Goal: Task Accomplishment & Management: Use online tool/utility

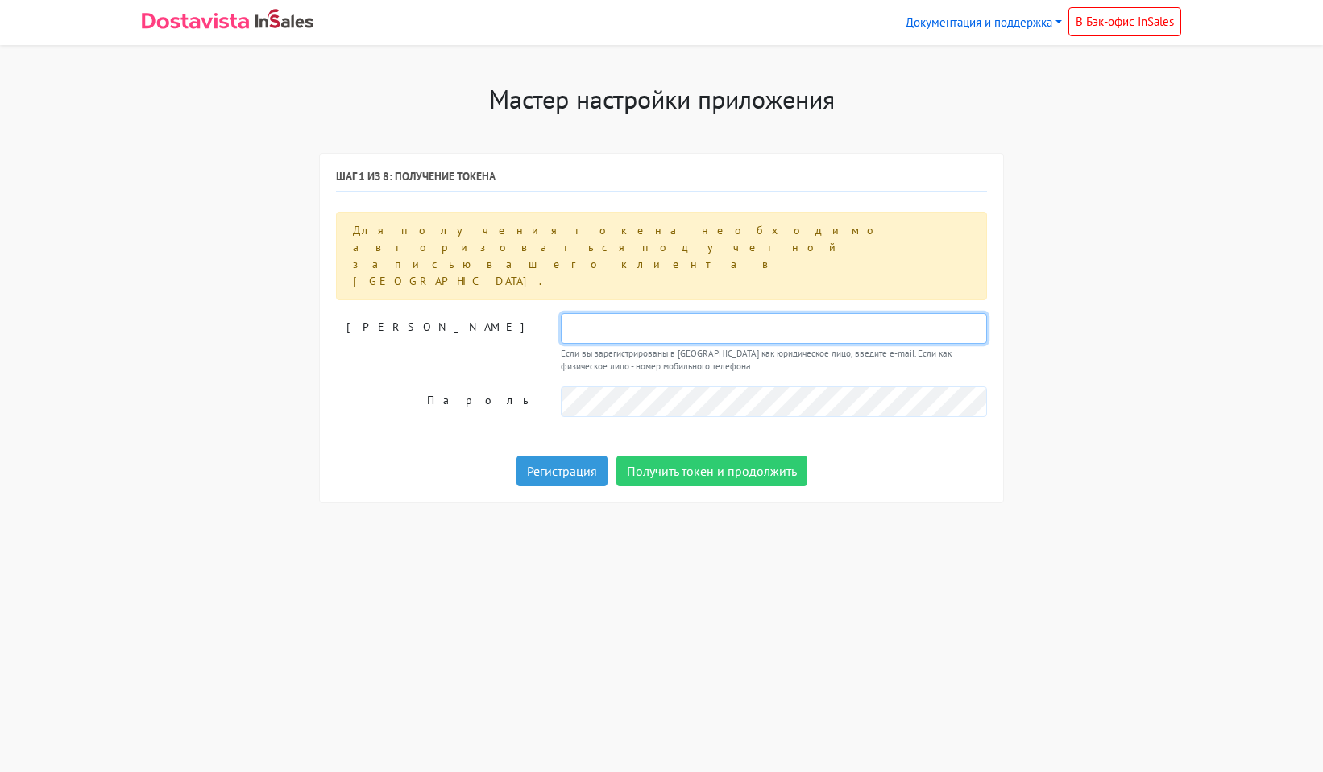
click at [606, 313] on input "text" at bounding box center [774, 328] width 426 height 31
paste input "Fishertrk@mail.ru"
type input "Fishertrk@mail.ru"
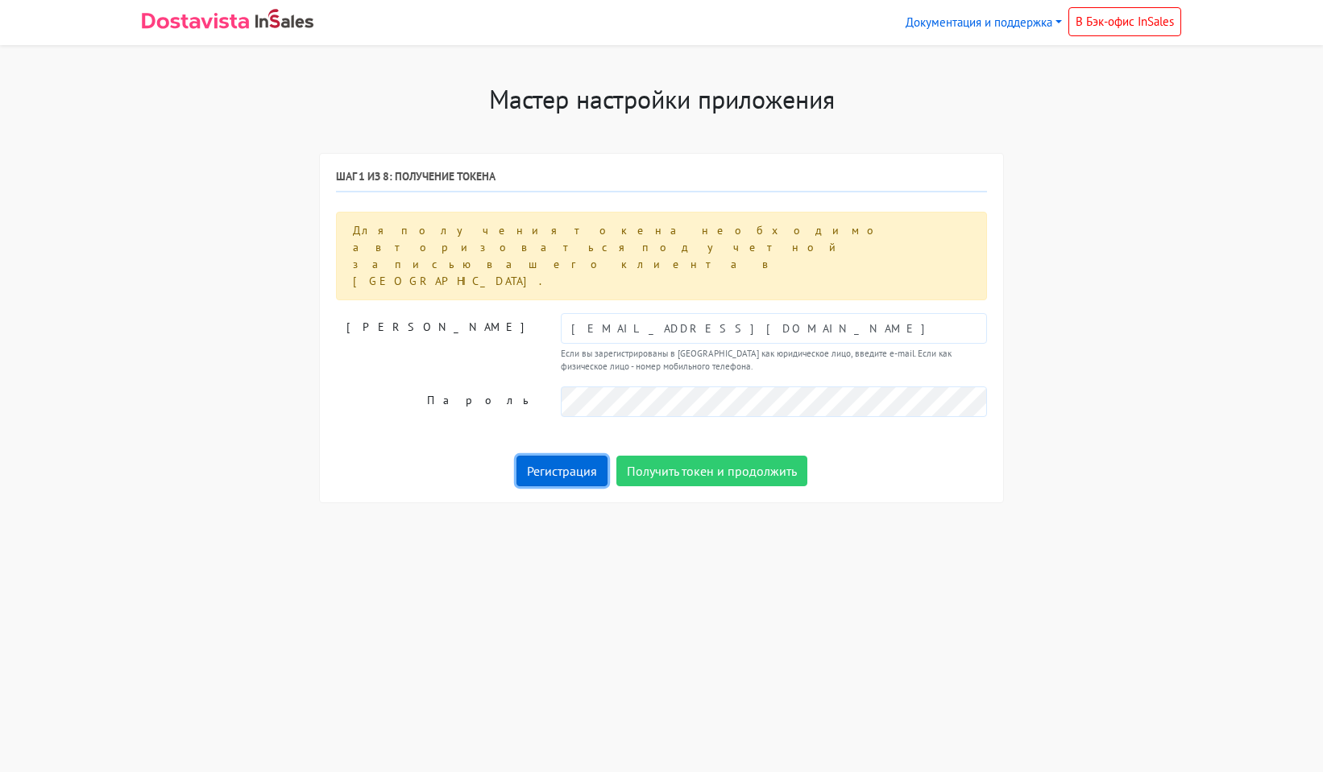
click at [564, 456] on link "Регистрация" at bounding box center [561, 471] width 91 height 31
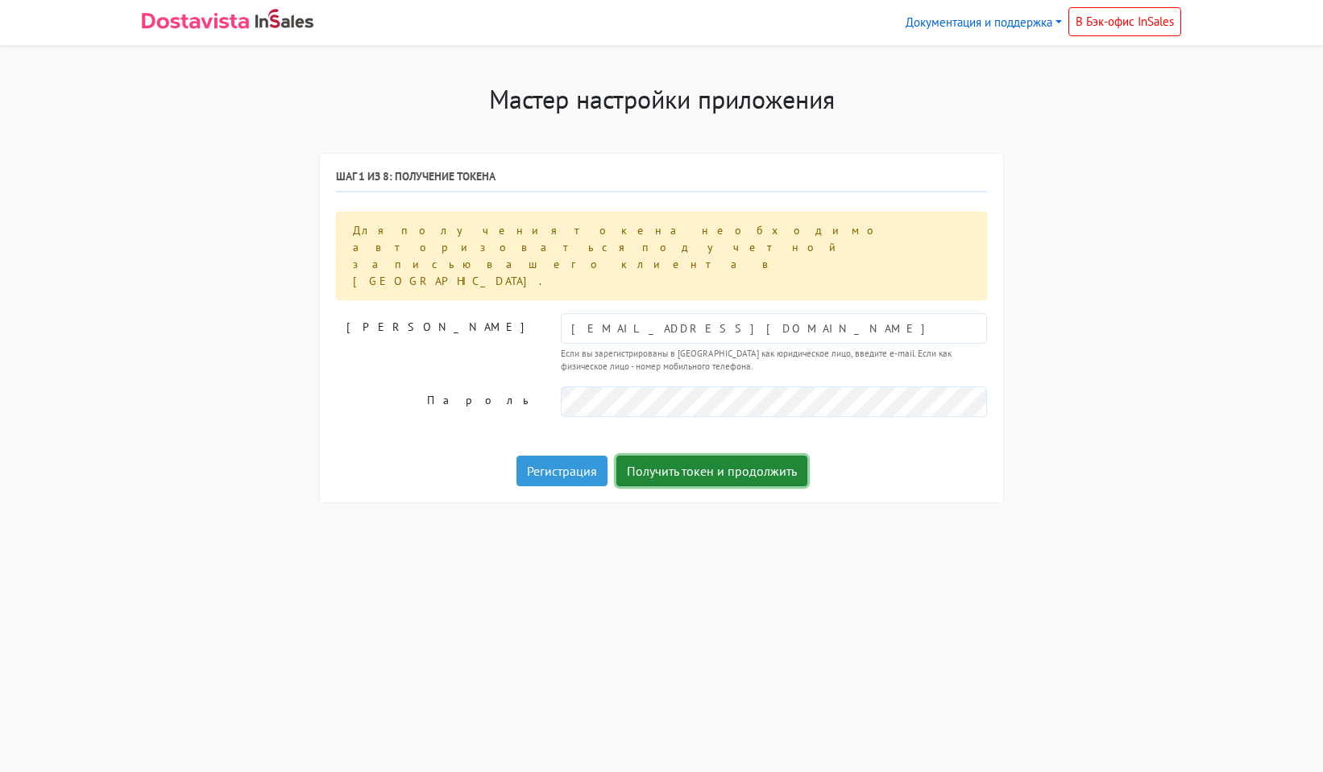
click at [771, 456] on button "Получить токен и продолжить" at bounding box center [711, 471] width 191 height 31
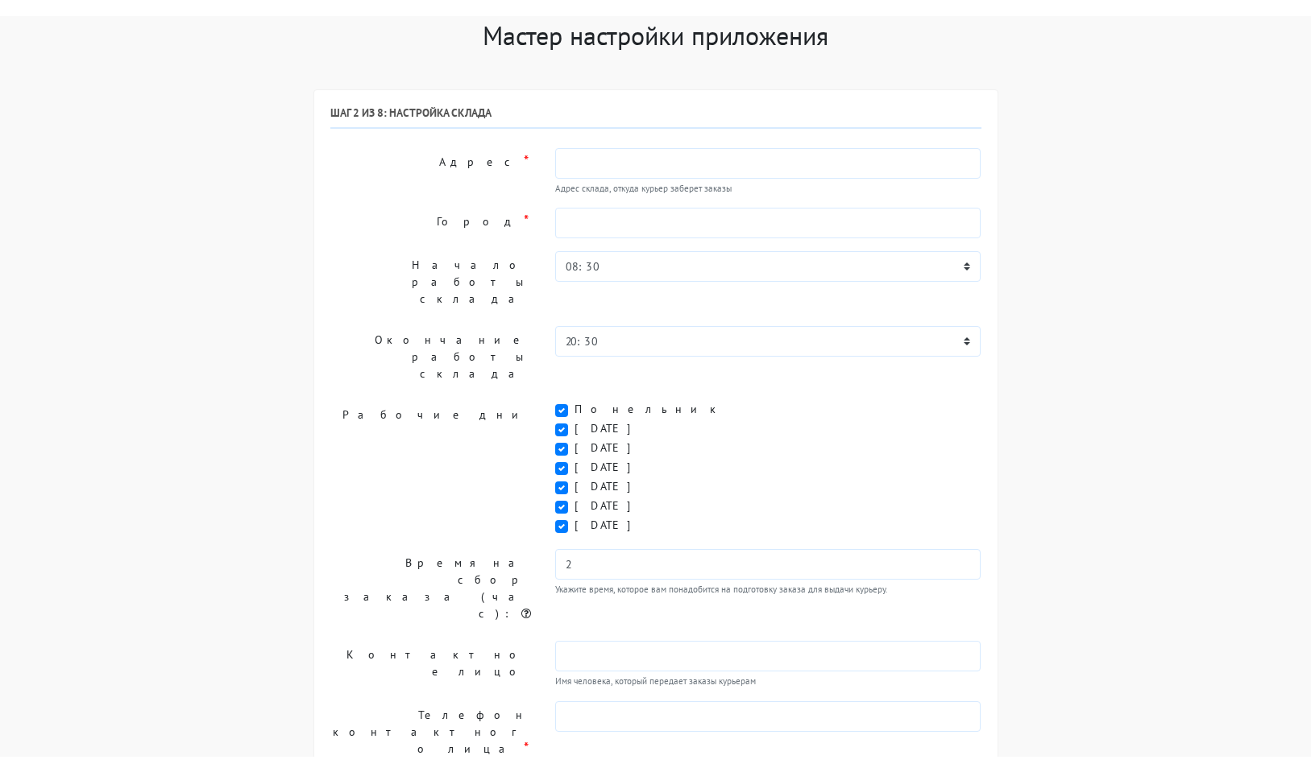
scroll to position [81, 0]
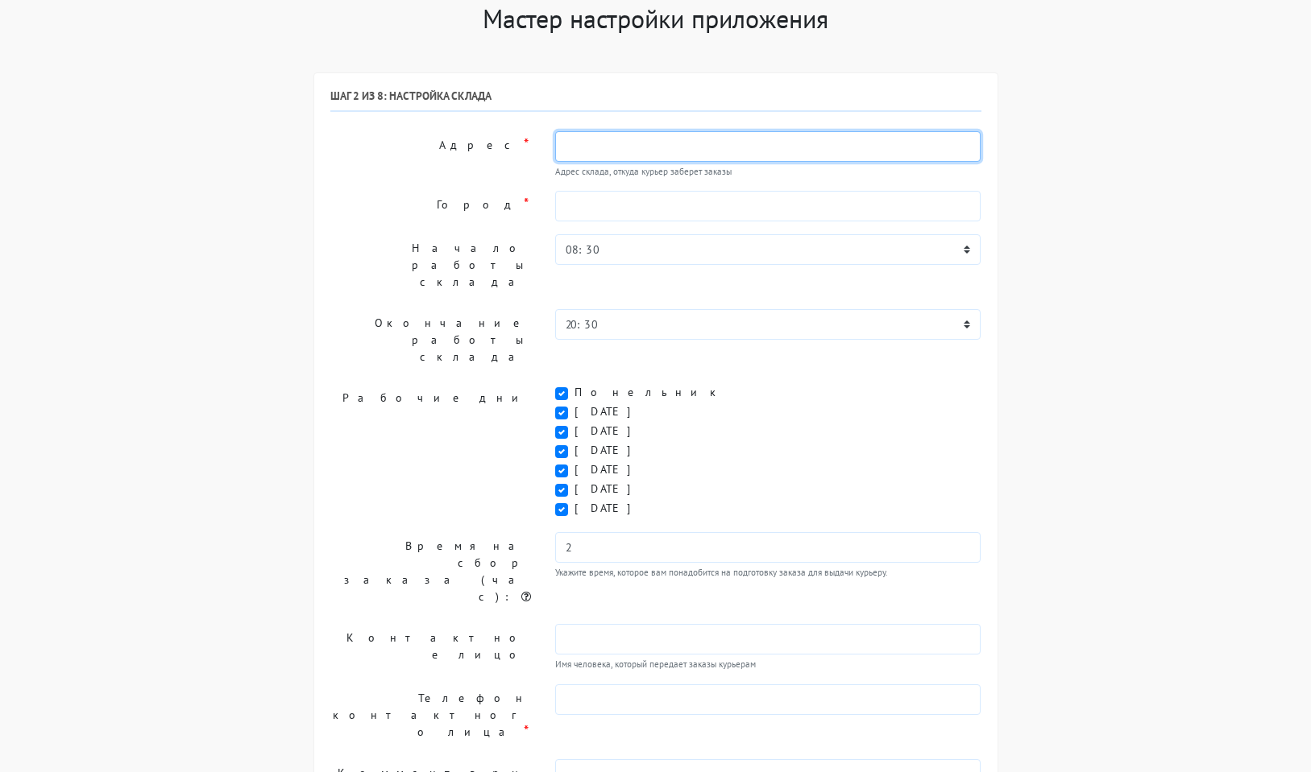
click at [608, 147] on input "text" at bounding box center [768, 146] width 426 height 31
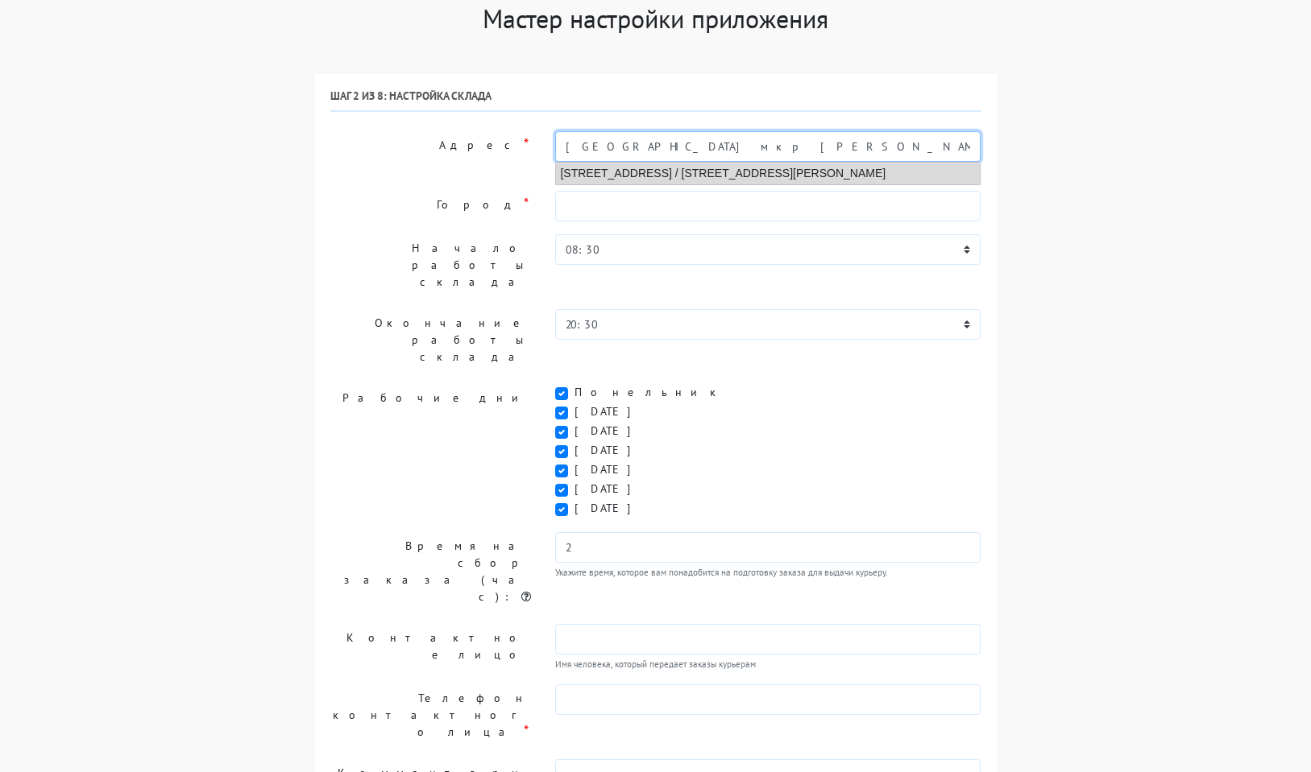
click at [617, 176] on li "Ростов-на-Дону, Металлургическая улица, 112 / улица Селиванова, 64" at bounding box center [768, 174] width 424 height 22
type input "Ростов-на-Дону, Металлургическая улица, 112 / улица Селиванова, 64"
type input "Ростов-на-Дону"
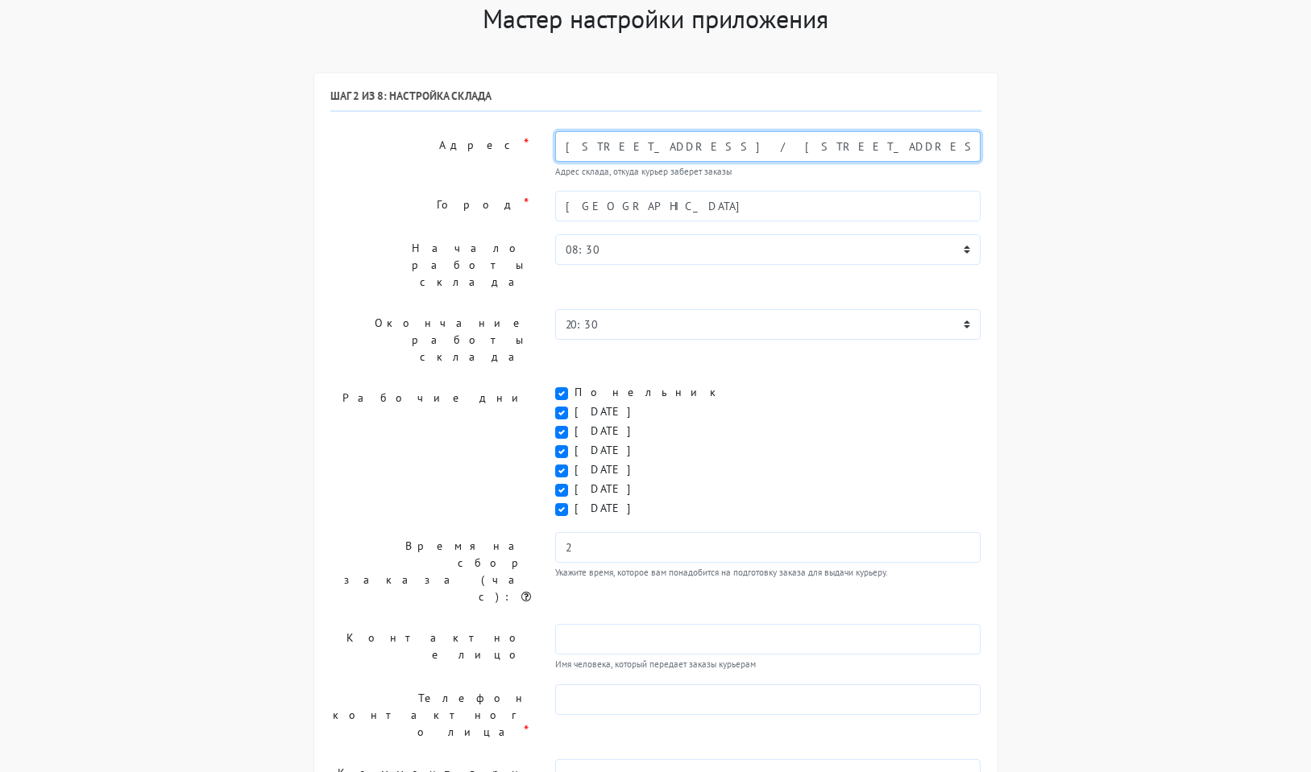
type input "Ростов-на-Дону, Металлургическая улица, 112 / улица Селиванова, 64"
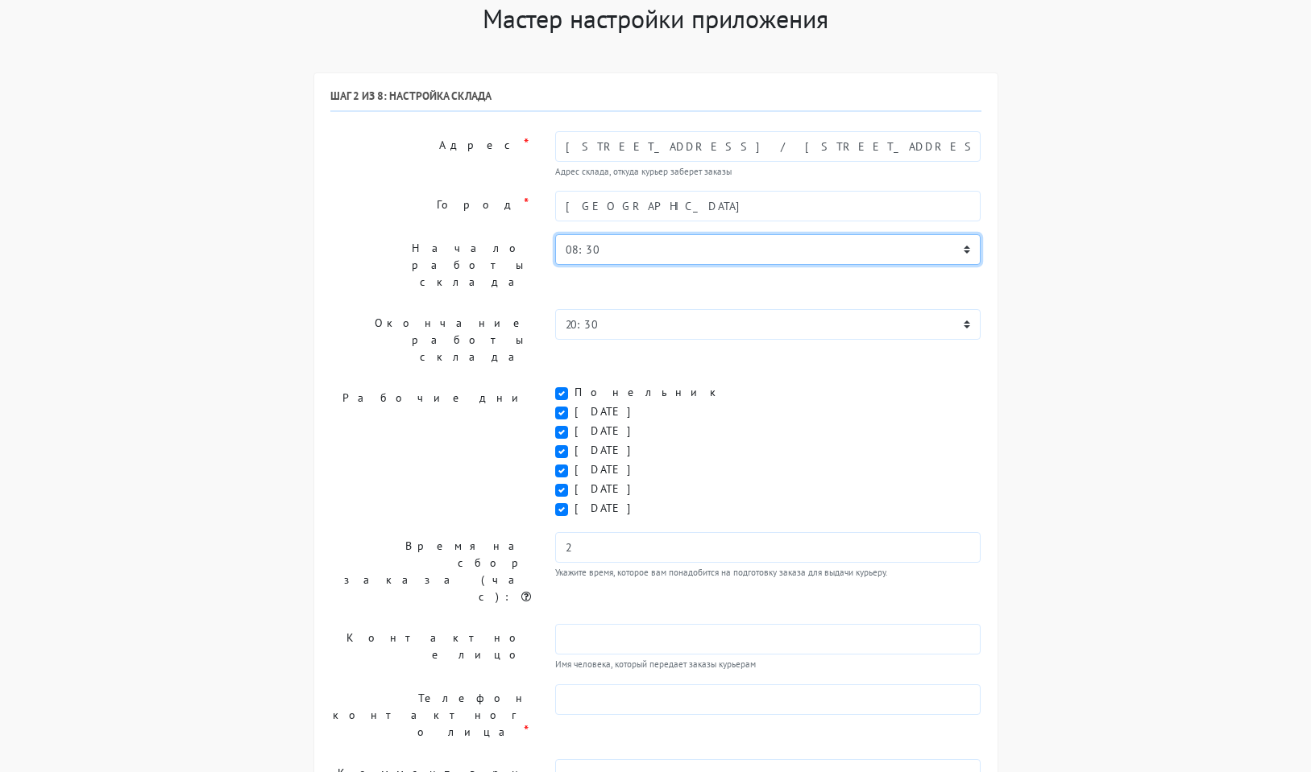
click at [603, 245] on select "00:00 00:30 01:00 01:30 02:00 02:30 03:00 03:30 04:00 04:30 05:00 05:30 06:00 0…" at bounding box center [768, 249] width 426 height 31
select select "09:00"
click at [555, 234] on select "00:00 00:30 01:00 01:30 02:00 02:30 03:00 03:30 04:00 04:30 05:00 05:30 06:00 0…" at bounding box center [768, 249] width 426 height 31
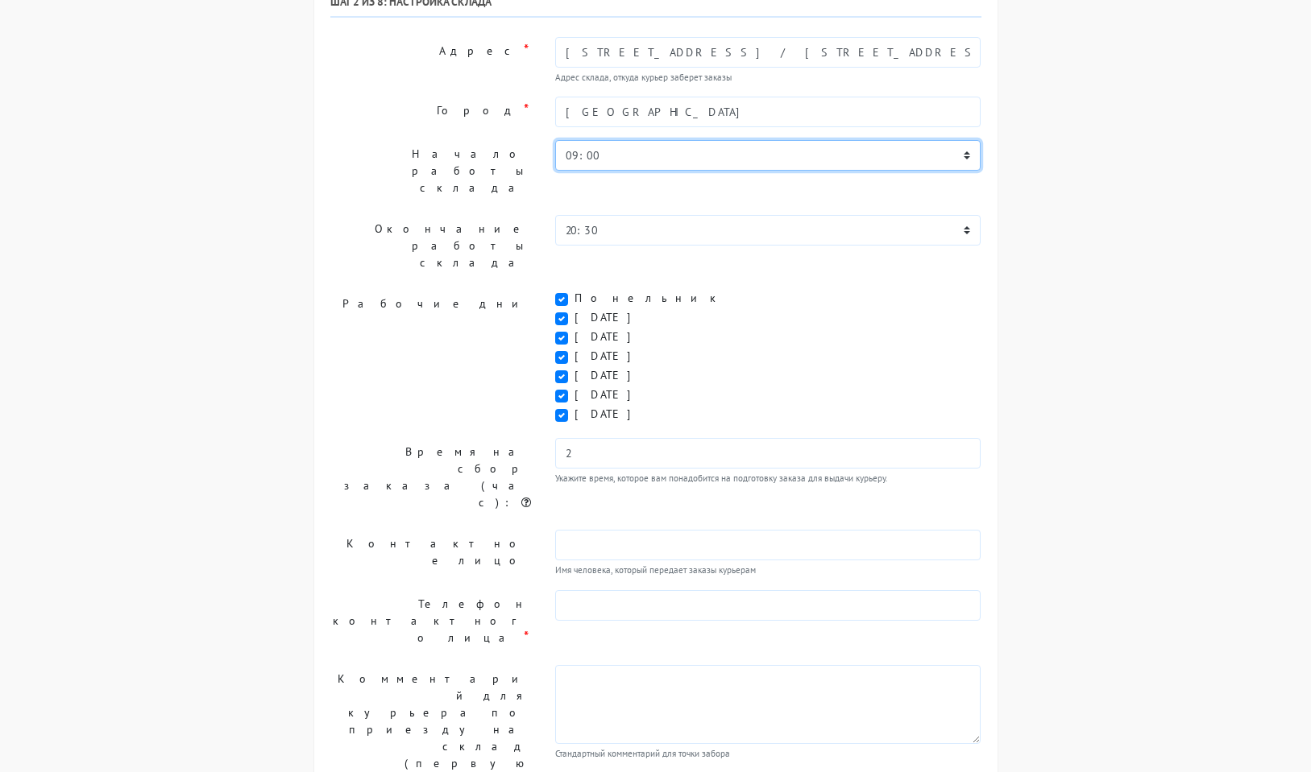
scroll to position [181, 0]
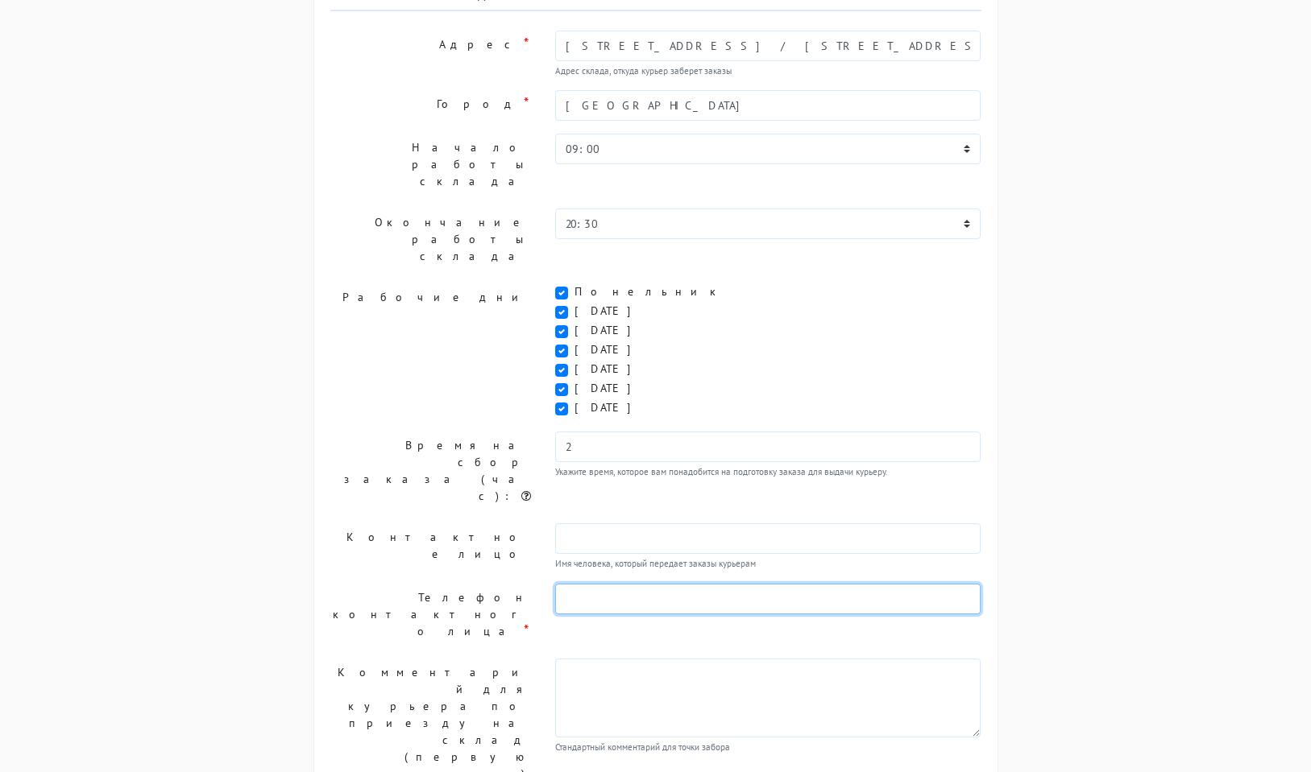
click at [587, 584] on input "text" at bounding box center [768, 599] width 426 height 31
paste input "+7 (988) 576-62-88"
type input "+7 (988) 576-62-88"
click at [366, 524] on label "Контактное лицо" at bounding box center [430, 548] width 225 height 48
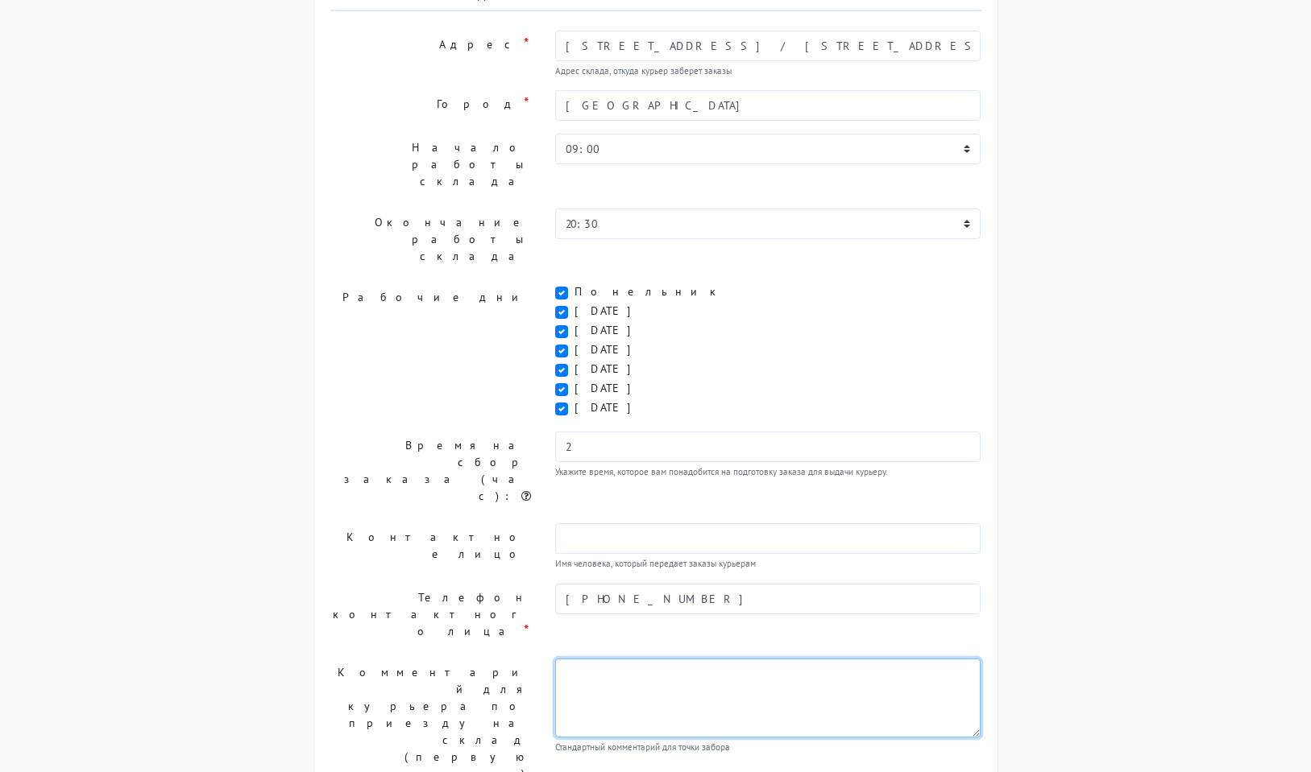
click at [629, 659] on textarea at bounding box center [768, 698] width 426 height 79
paste textarea "гастроном «Дары Камчатки»"
type textarea "гастроном «Дары Камчатки»"
click at [385, 524] on label "Контактное лицо" at bounding box center [430, 548] width 225 height 48
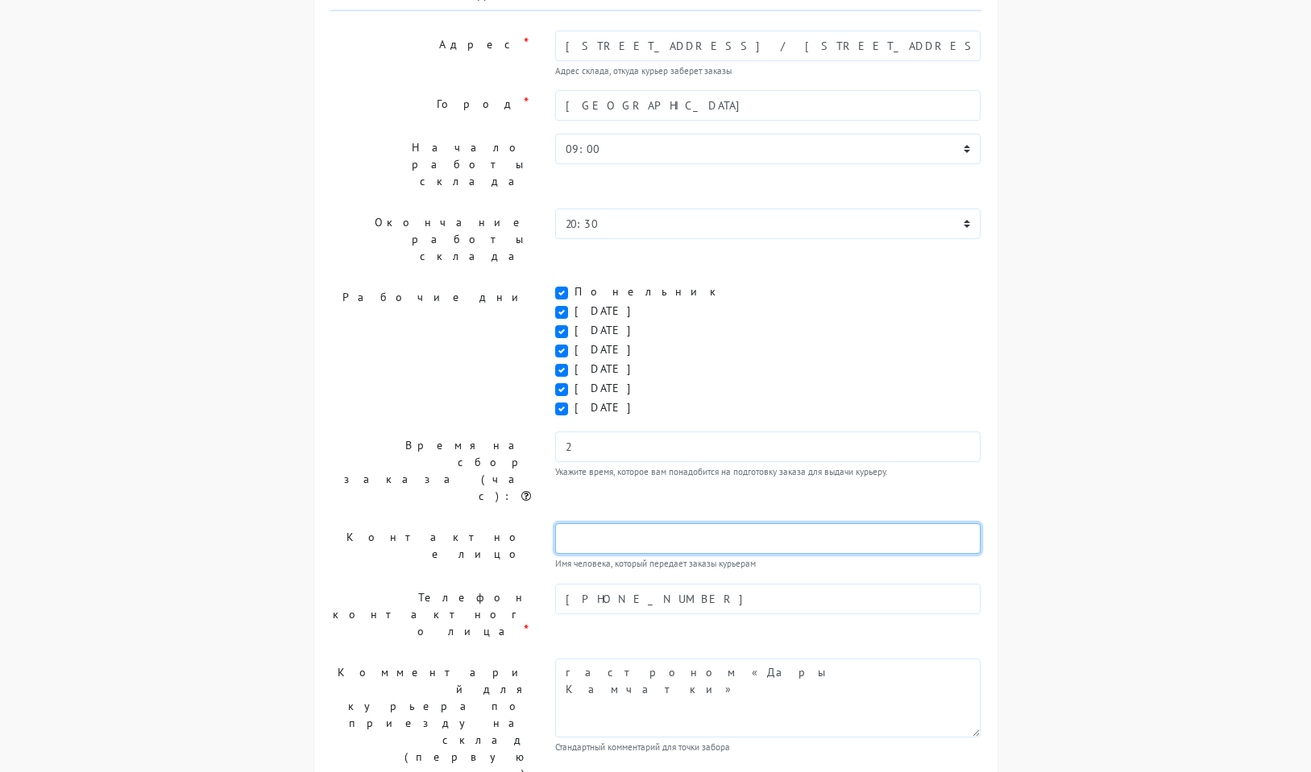
click at [624, 524] on input "text" at bounding box center [768, 539] width 426 height 31
paste input "Кладовщик"
type input "Кладовщик"
click at [417, 432] on label "Время на сбор заказа (час):" at bounding box center [430, 471] width 225 height 79
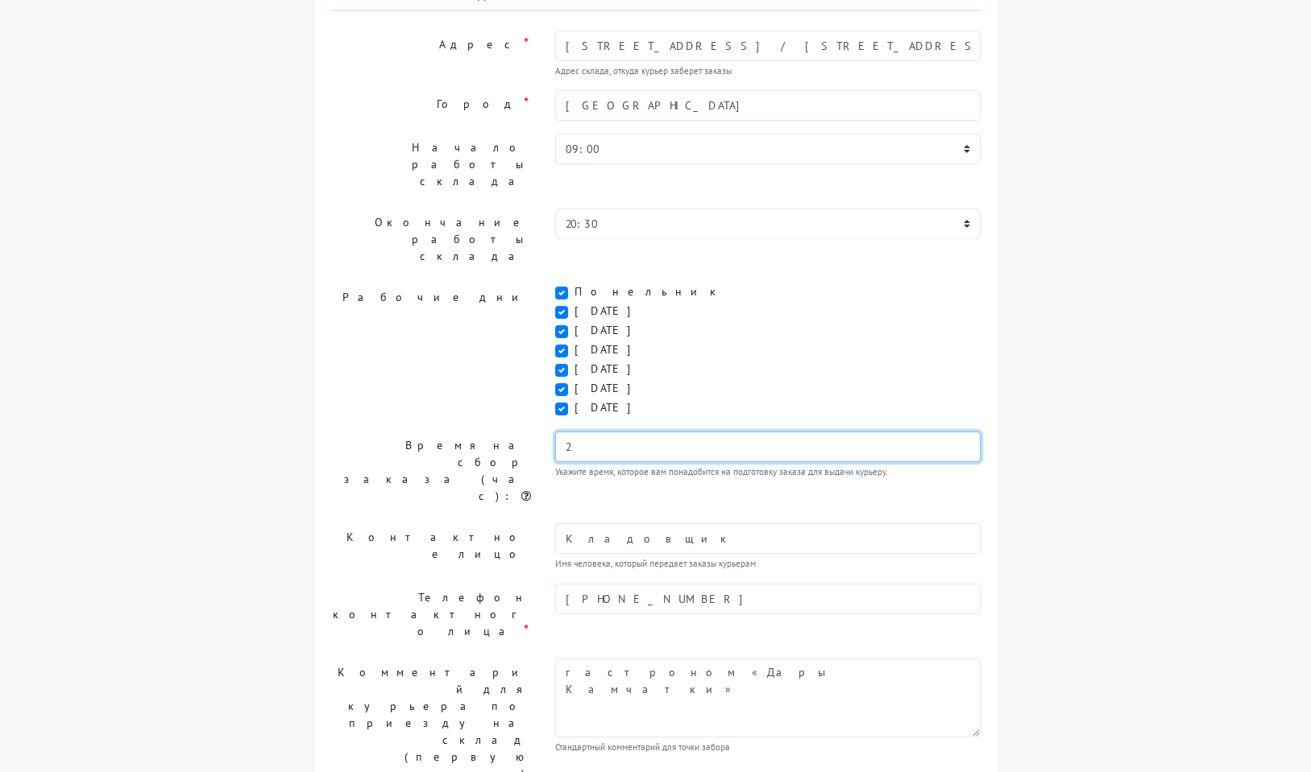
drag, startPoint x: 599, startPoint y: 395, endPoint x: 579, endPoint y: 395, distance: 20.2
click at [599, 432] on input "2" at bounding box center [768, 447] width 426 height 31
click at [565, 432] on input "2" at bounding box center [768, 447] width 426 height 31
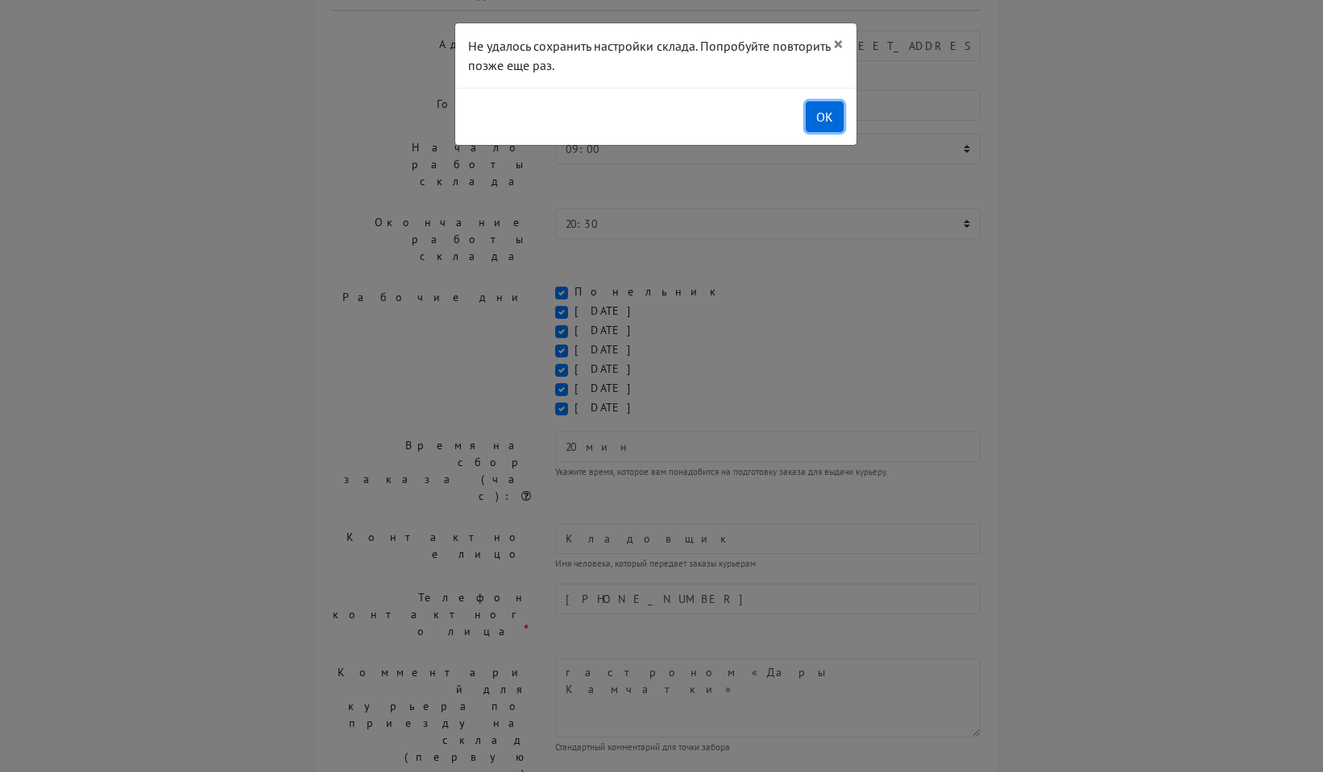
click at [821, 123] on button "OK" at bounding box center [824, 116] width 38 height 31
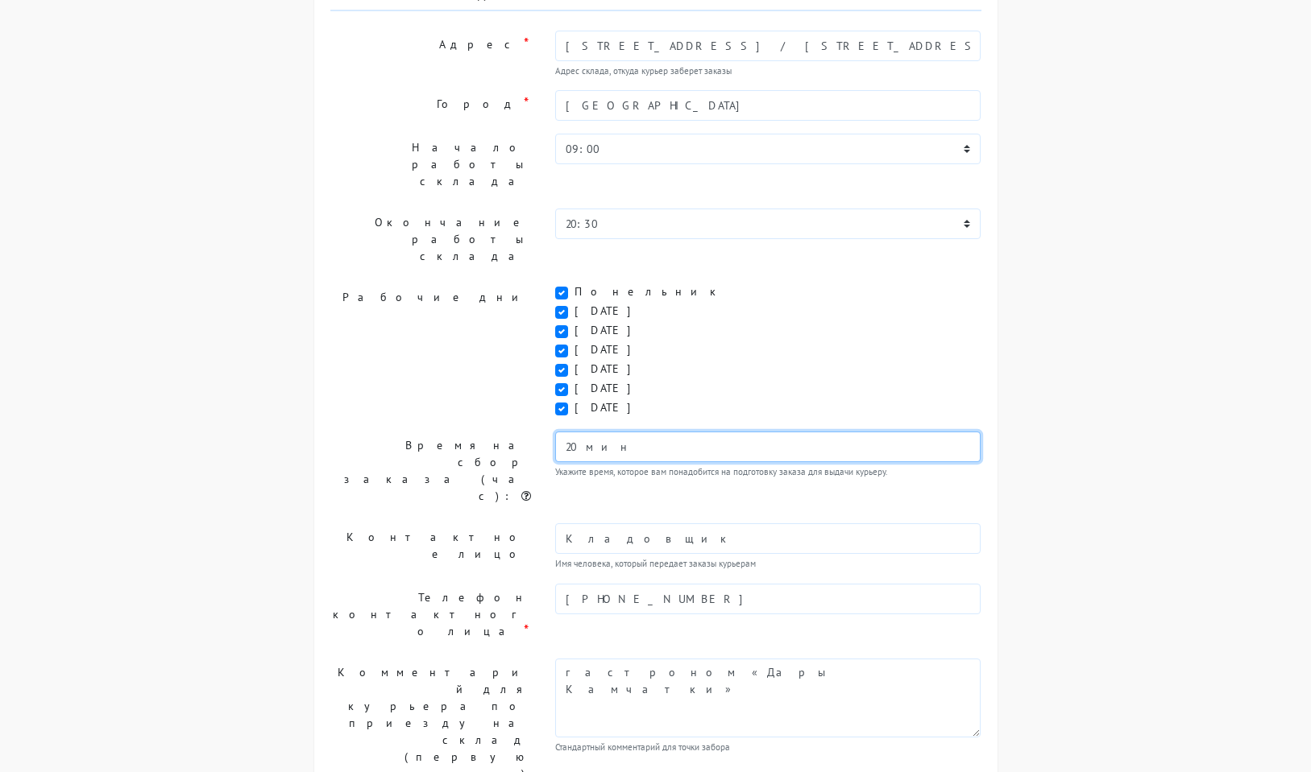
click at [614, 432] on input "20 мин" at bounding box center [768, 447] width 426 height 31
drag, startPoint x: 609, startPoint y: 387, endPoint x: 501, endPoint y: 382, distance: 108.0
click at [501, 432] on div "Время на сбор заказа (час): 20 мин Укажите время, которое вам понадобится на по…" at bounding box center [655, 471] width 675 height 79
click at [482, 432] on label "Время на сбор заказа (час):" at bounding box center [430, 471] width 225 height 79
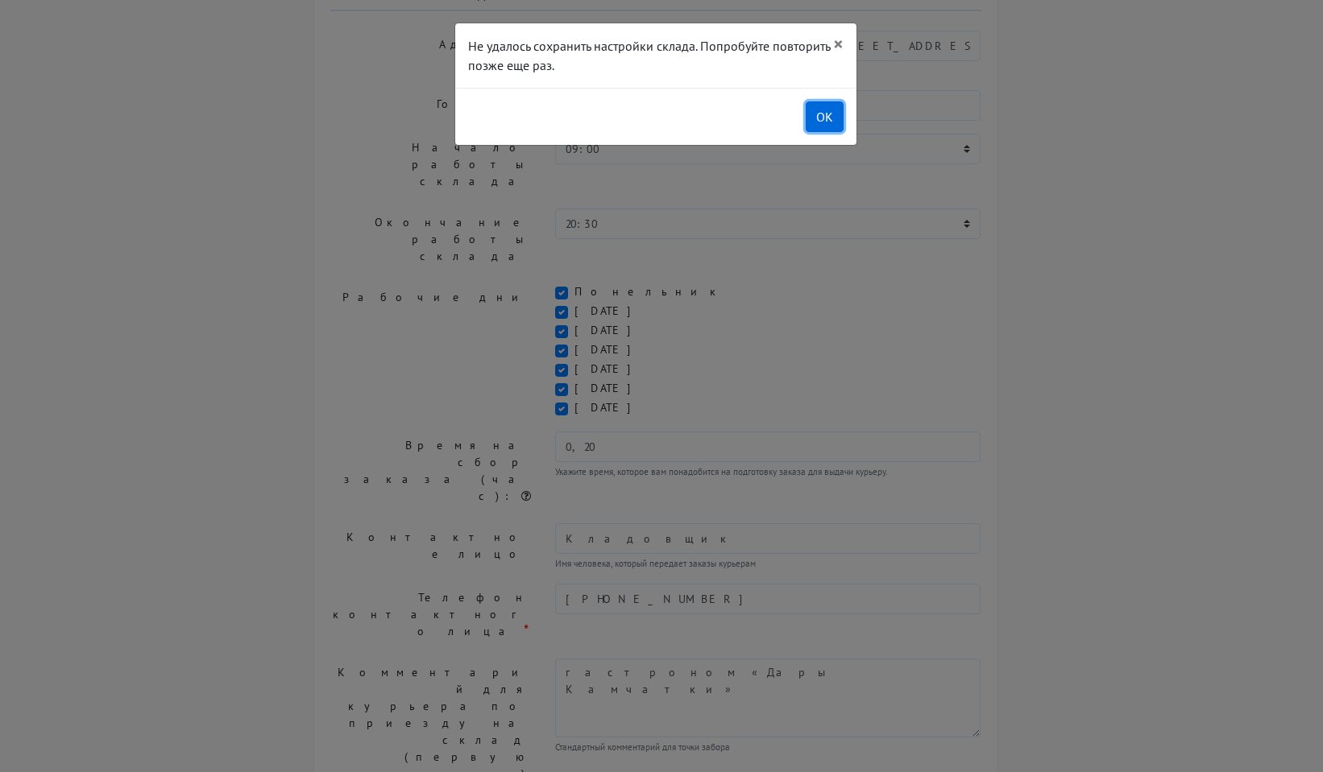
click at [830, 118] on button "OK" at bounding box center [824, 116] width 38 height 31
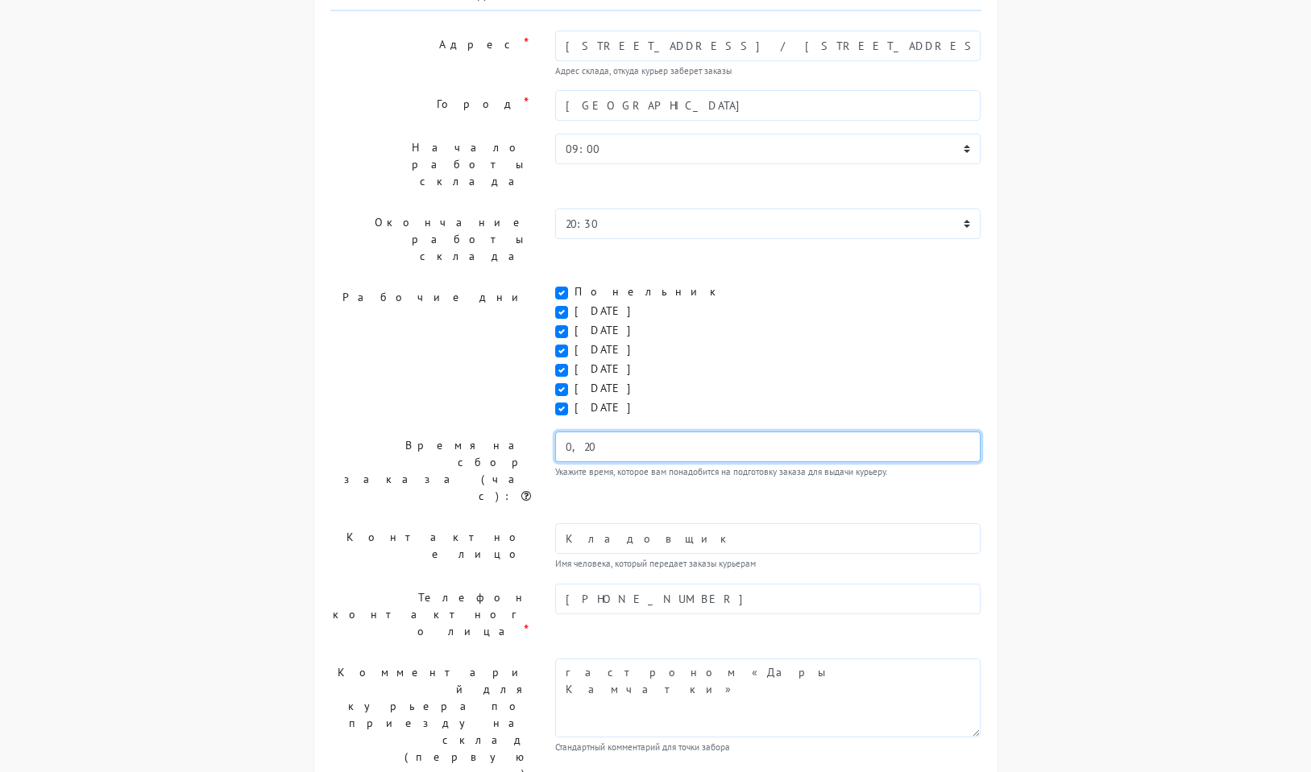
drag, startPoint x: 601, startPoint y: 382, endPoint x: 510, endPoint y: 387, distance: 91.1
click at [510, 432] on div "Время на сбор заказа (час): 0,20 Укажите время, которое вам понадобится на подг…" at bounding box center [655, 471] width 675 height 79
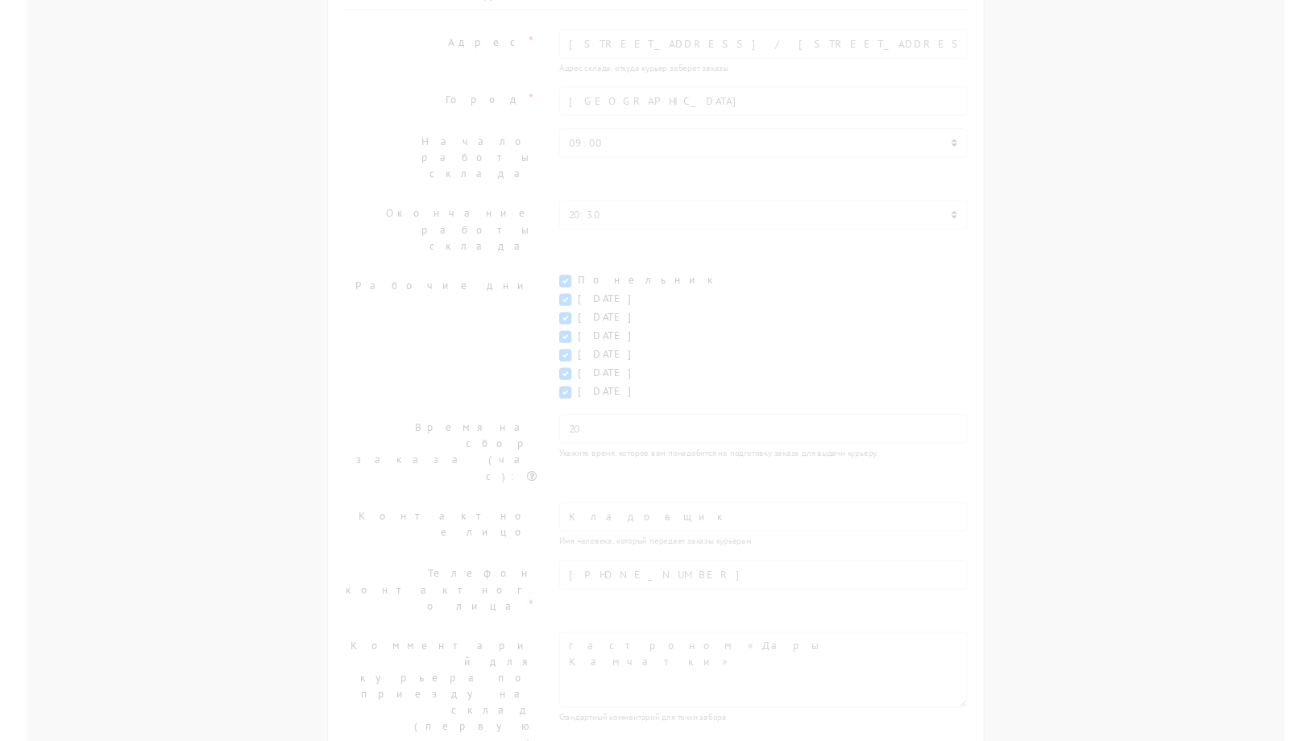
scroll to position [0, 0]
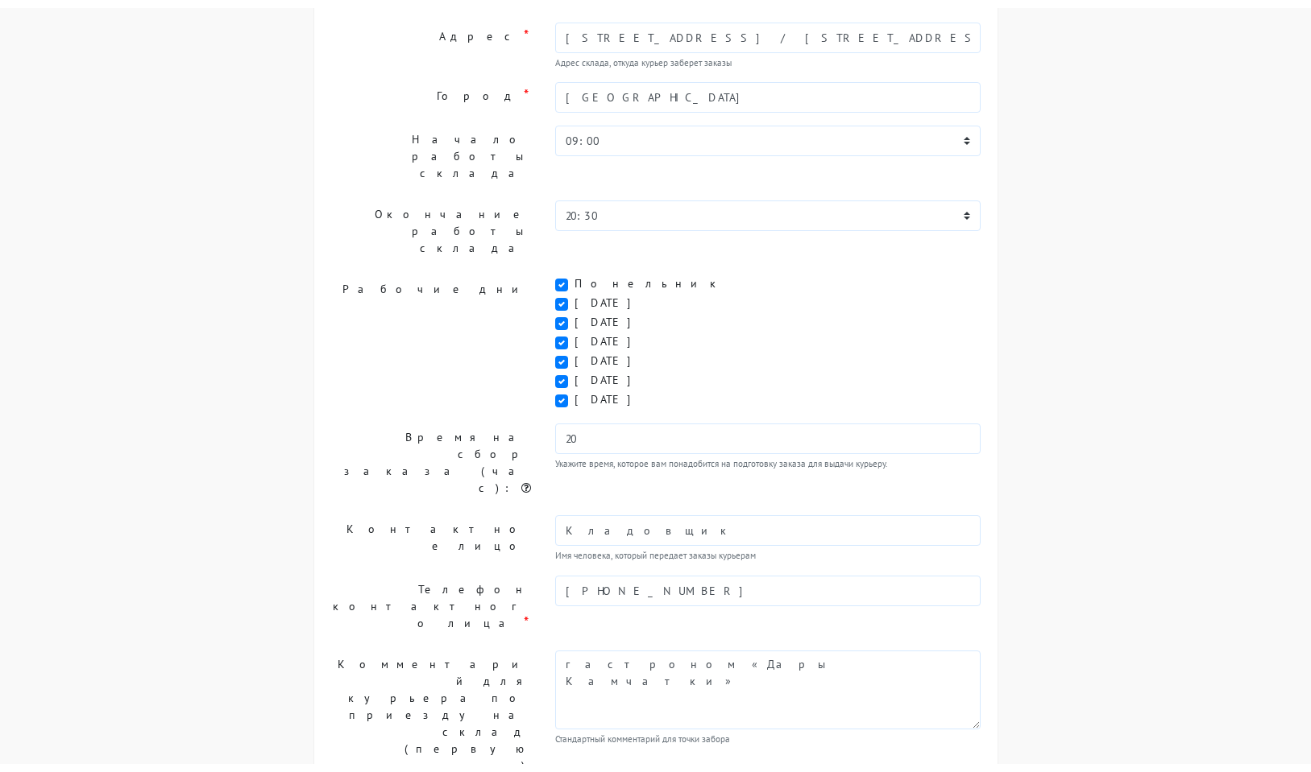
scroll to position [181, 0]
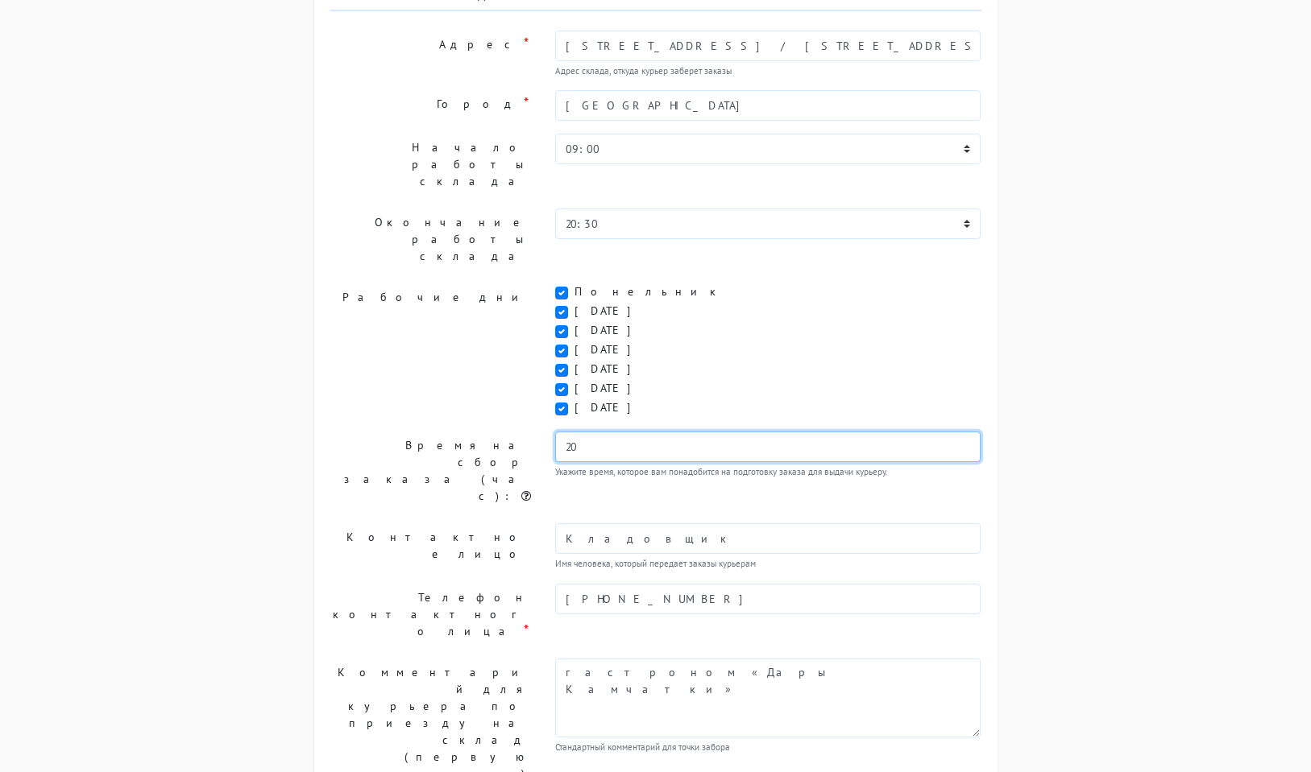
click at [516, 432] on div "Время на сбор заказа (час): 20 Укажите время, которое вам понадобится на подгот…" at bounding box center [655, 471] width 675 height 79
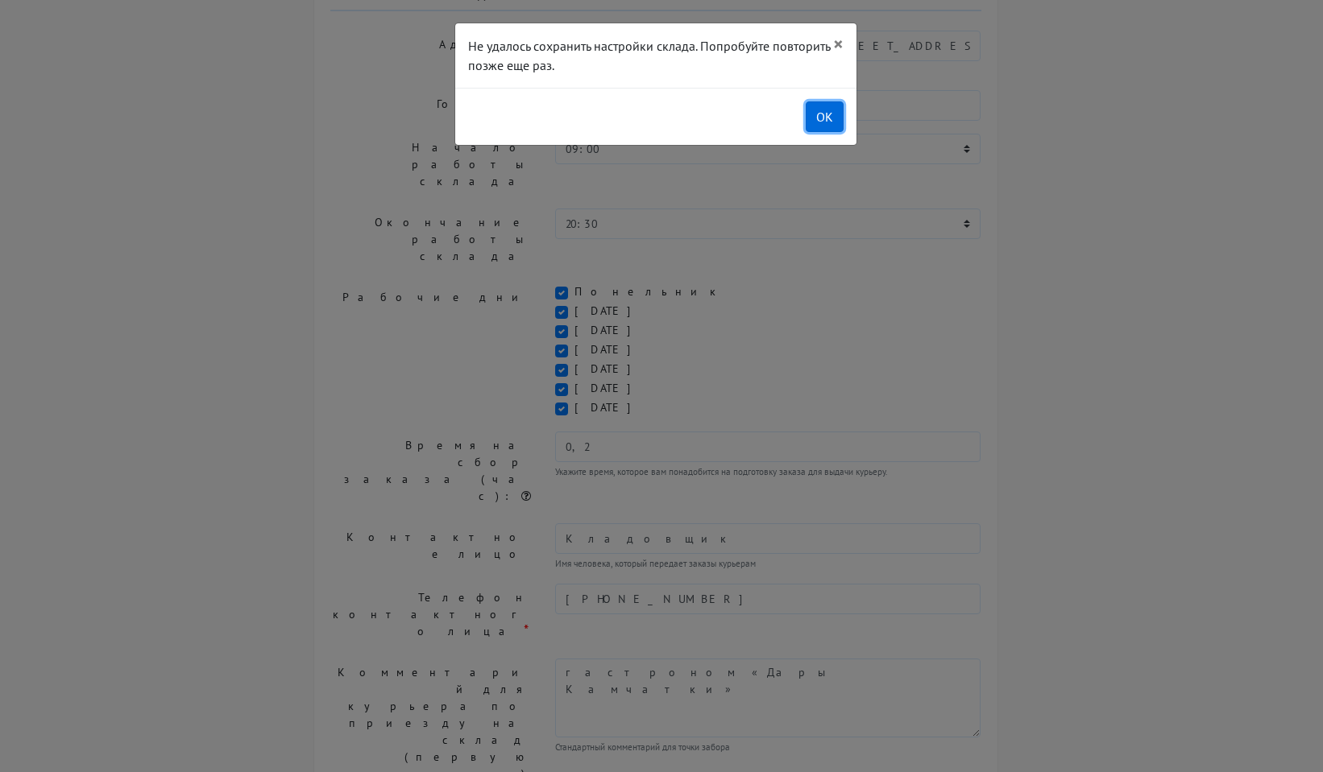
click at [818, 122] on button "OK" at bounding box center [824, 116] width 38 height 31
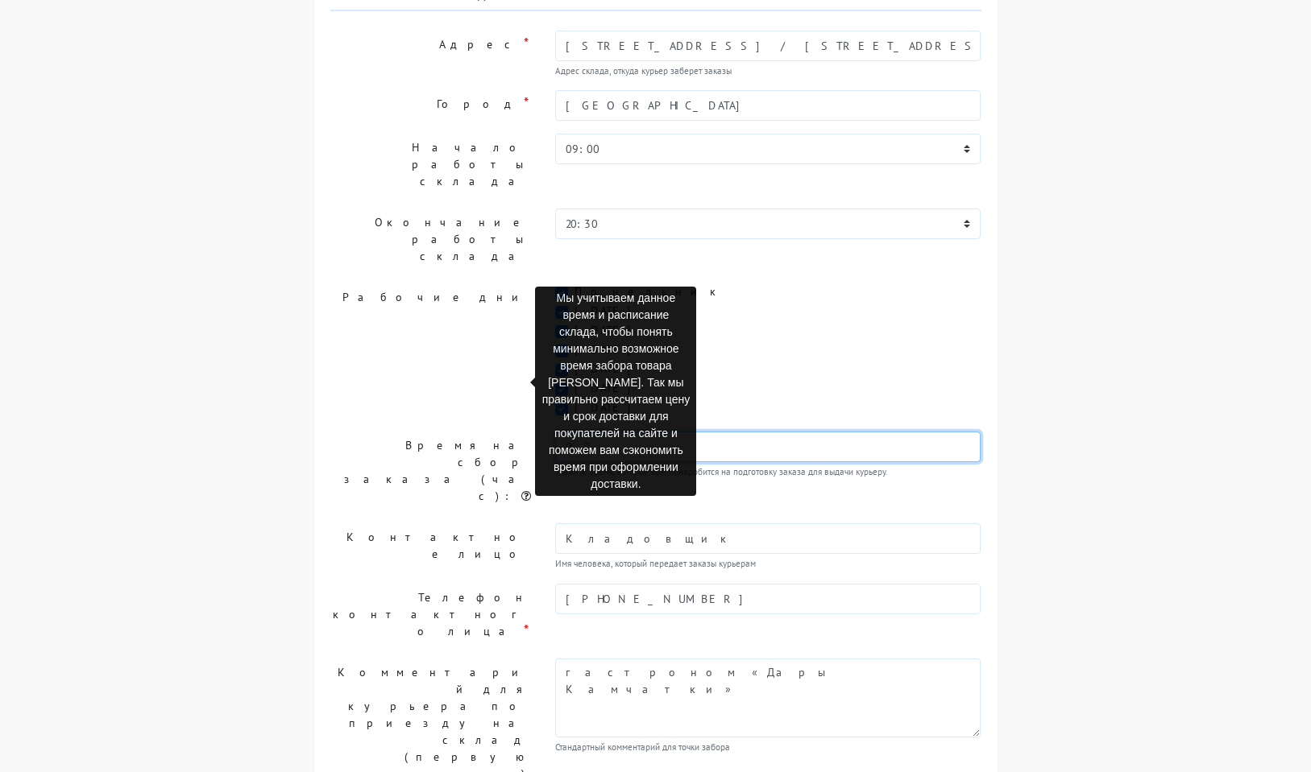
drag, startPoint x: 529, startPoint y: 383, endPoint x: 508, endPoint y: 384, distance: 21.0
click at [508, 432] on div "Время на сбор заказа (час): 0,2 Укажите время, которое вам понадобится на подго…" at bounding box center [655, 471] width 675 height 79
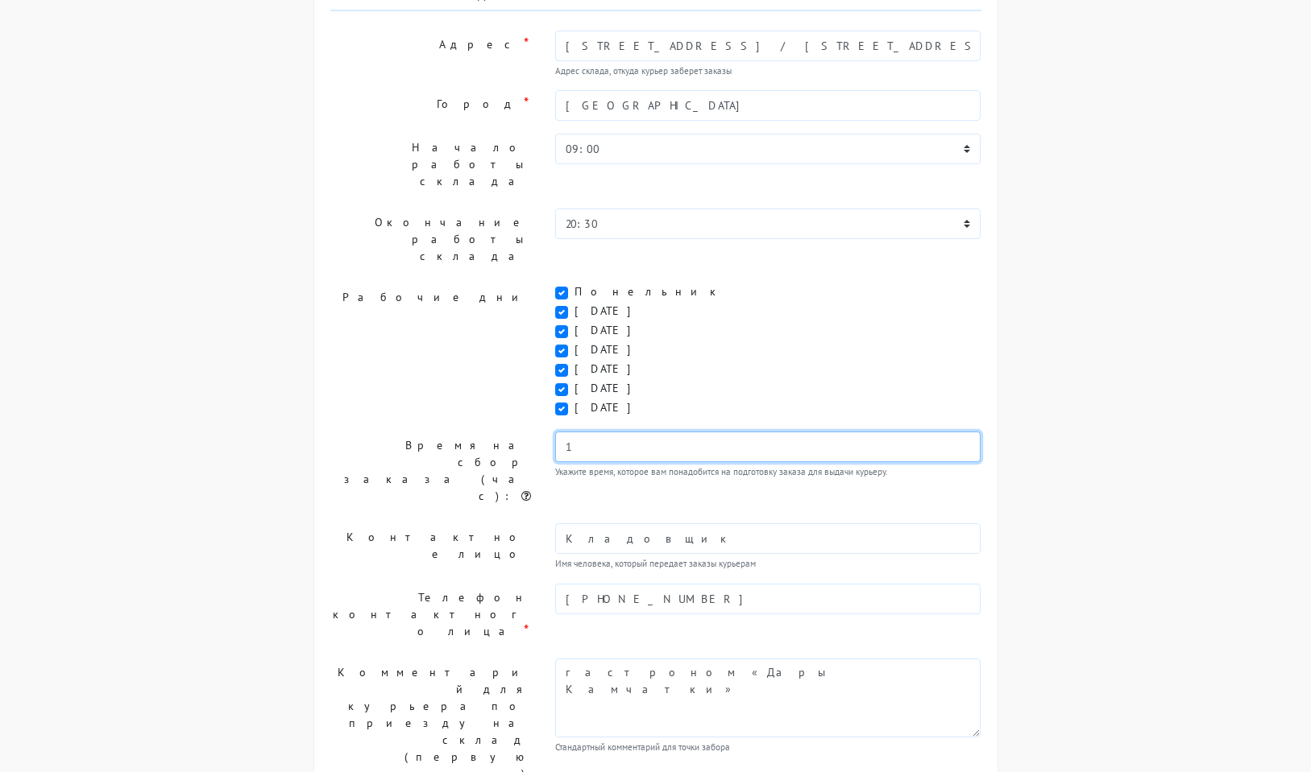
type input "1"
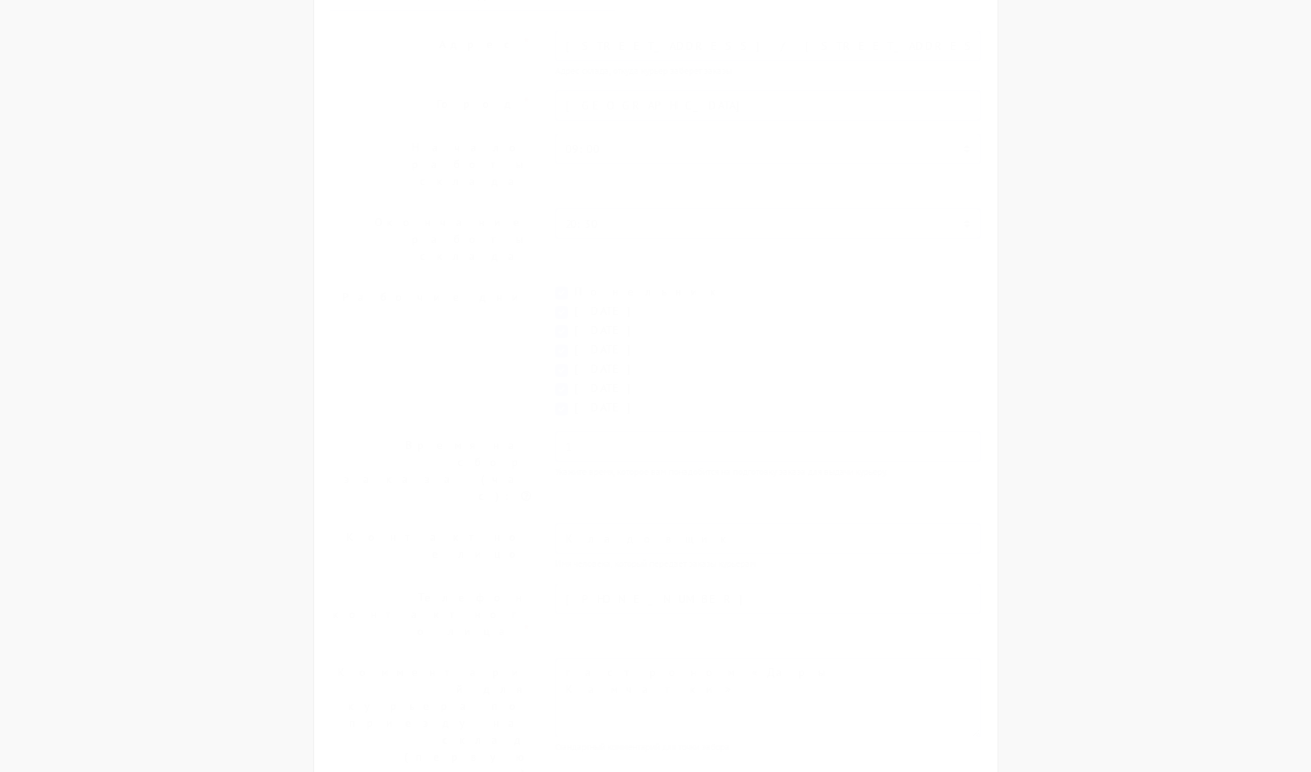
scroll to position [0, 0]
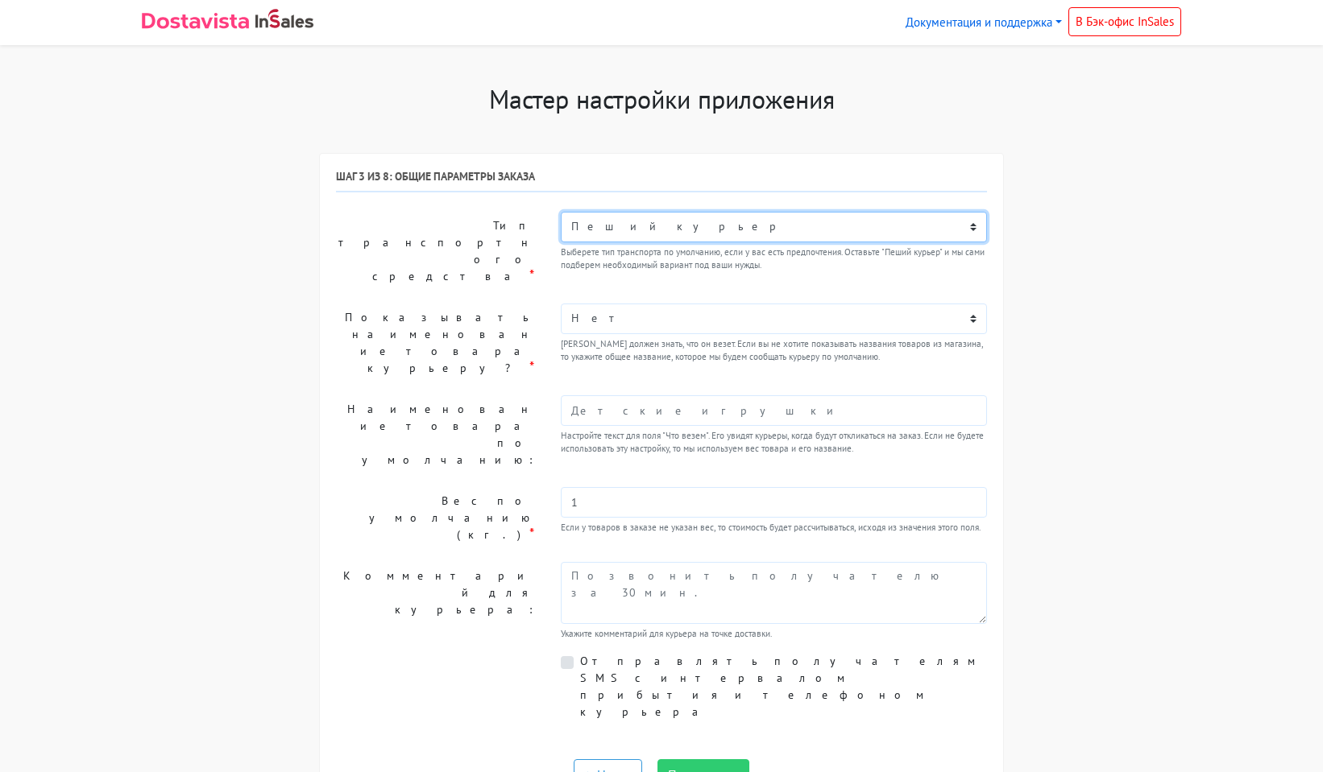
click at [691, 224] on select "Пеший курьер Легковой автомобиль Каблук (до 700 кг) Микроавтобус / портер (до 1…" at bounding box center [774, 227] width 426 height 31
click at [648, 221] on select "Пеший курьер Легковой автомобиль Каблук (до 700 кг) Микроавтобус / портер (до 1…" at bounding box center [774, 227] width 426 height 31
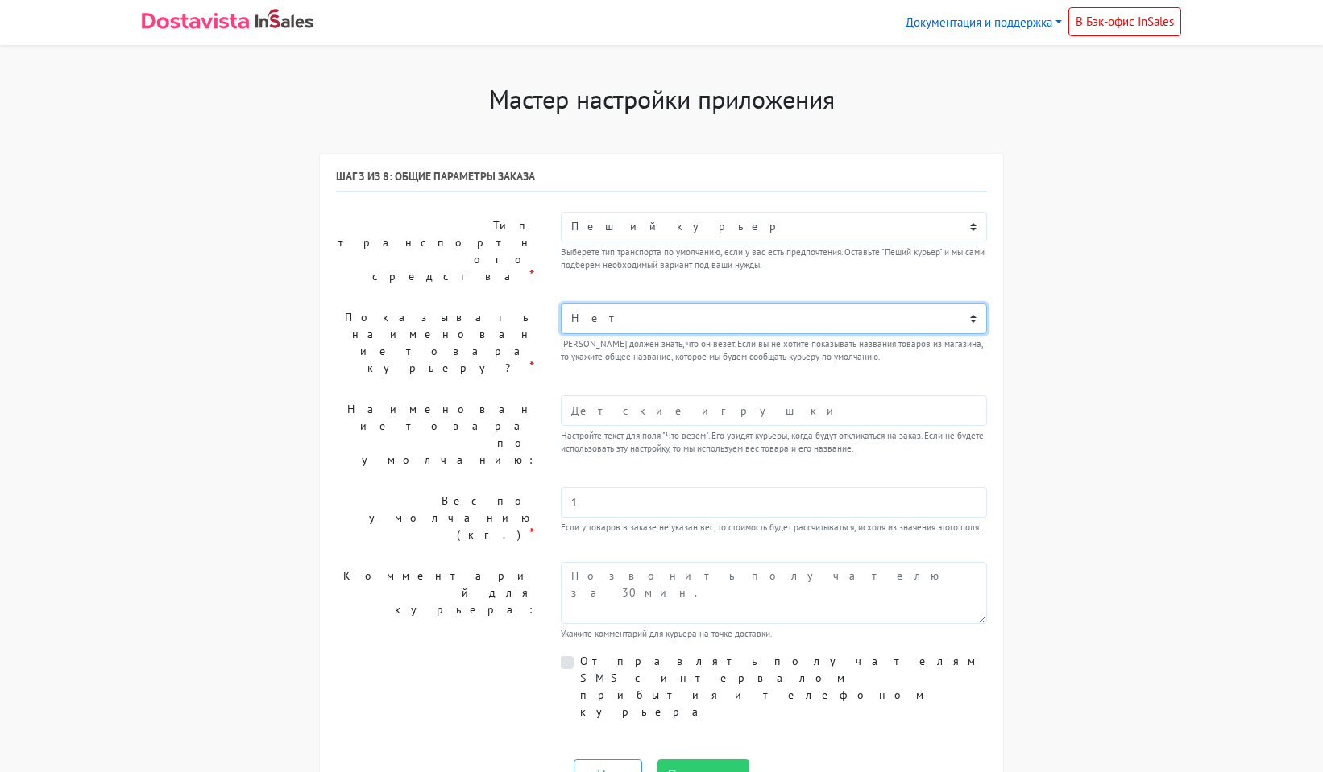
click at [634, 304] on select "Нет Да" at bounding box center [774, 319] width 426 height 31
click at [561, 304] on select "Нет Да" at bounding box center [774, 319] width 426 height 31
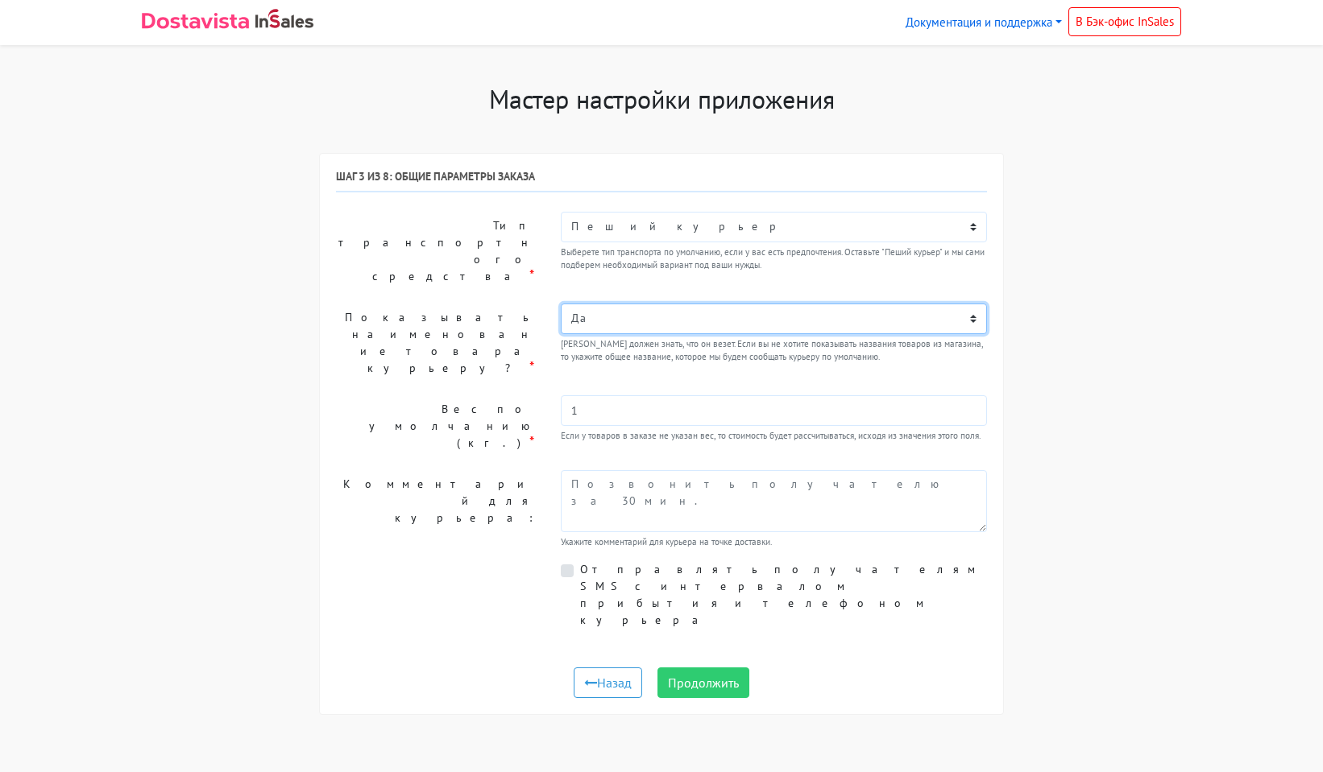
click at [618, 304] on select "Нет Да" at bounding box center [774, 319] width 426 height 31
click at [561, 304] on select "Нет Да" at bounding box center [774, 319] width 426 height 31
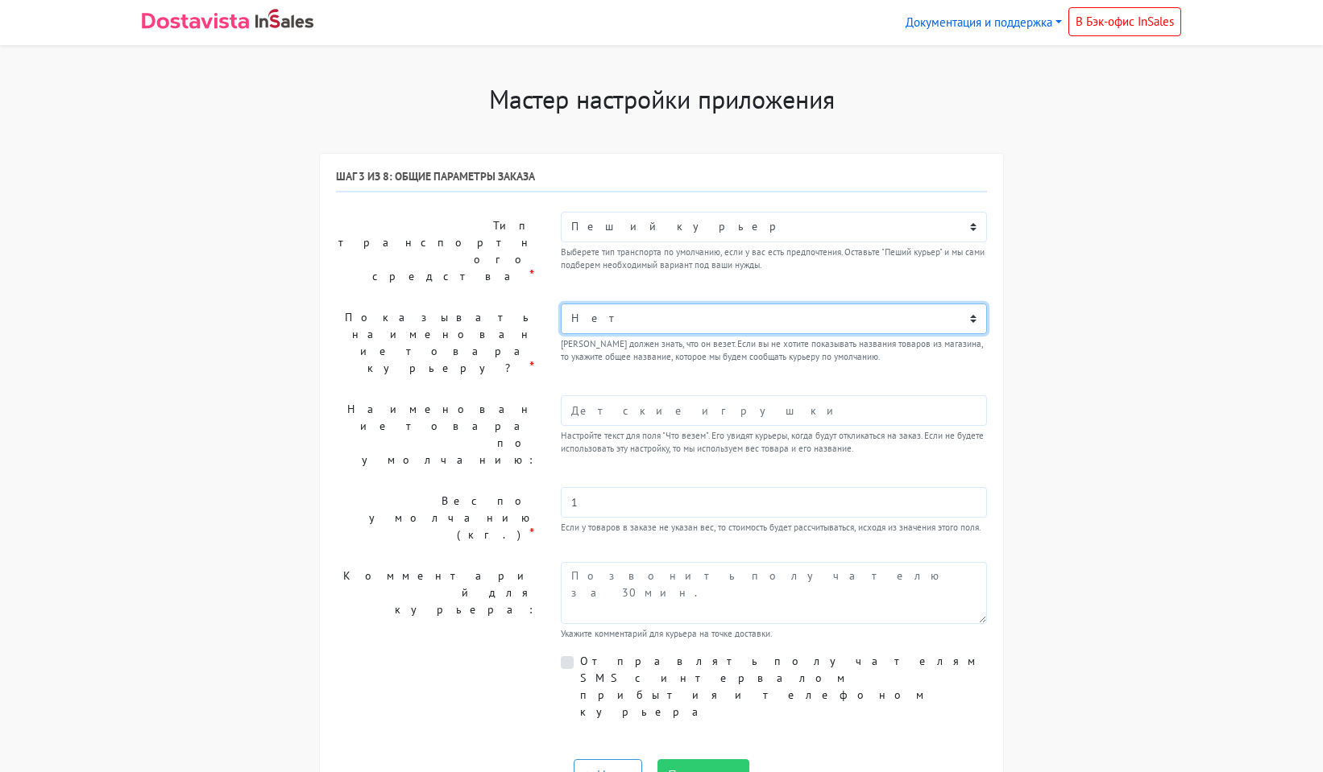
click at [621, 304] on select "Нет Да" at bounding box center [774, 319] width 426 height 31
select select "1"
click at [561, 304] on select "Нет Да" at bounding box center [774, 319] width 426 height 31
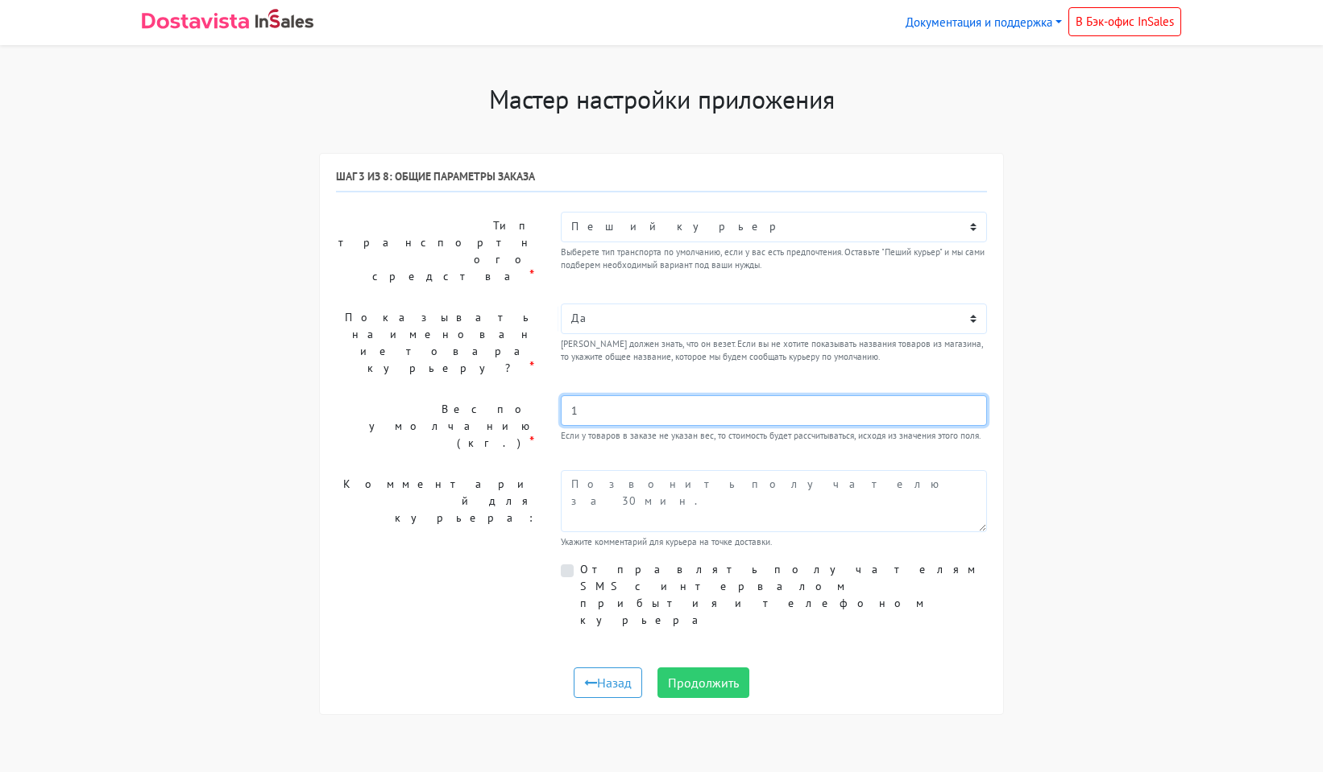
click at [586, 395] on input "1" at bounding box center [774, 410] width 426 height 31
drag, startPoint x: 586, startPoint y: 373, endPoint x: 533, endPoint y: 379, distance: 52.8
click at [533, 395] on div "Вес по умолчанию (кг.) * 1 Если у товаров в заказе не указан вес, то стоимость …" at bounding box center [661, 426] width 675 height 62
type input "2"
click at [459, 339] on label "Показывать наименование товара курьеру? *" at bounding box center [436, 343] width 225 height 79
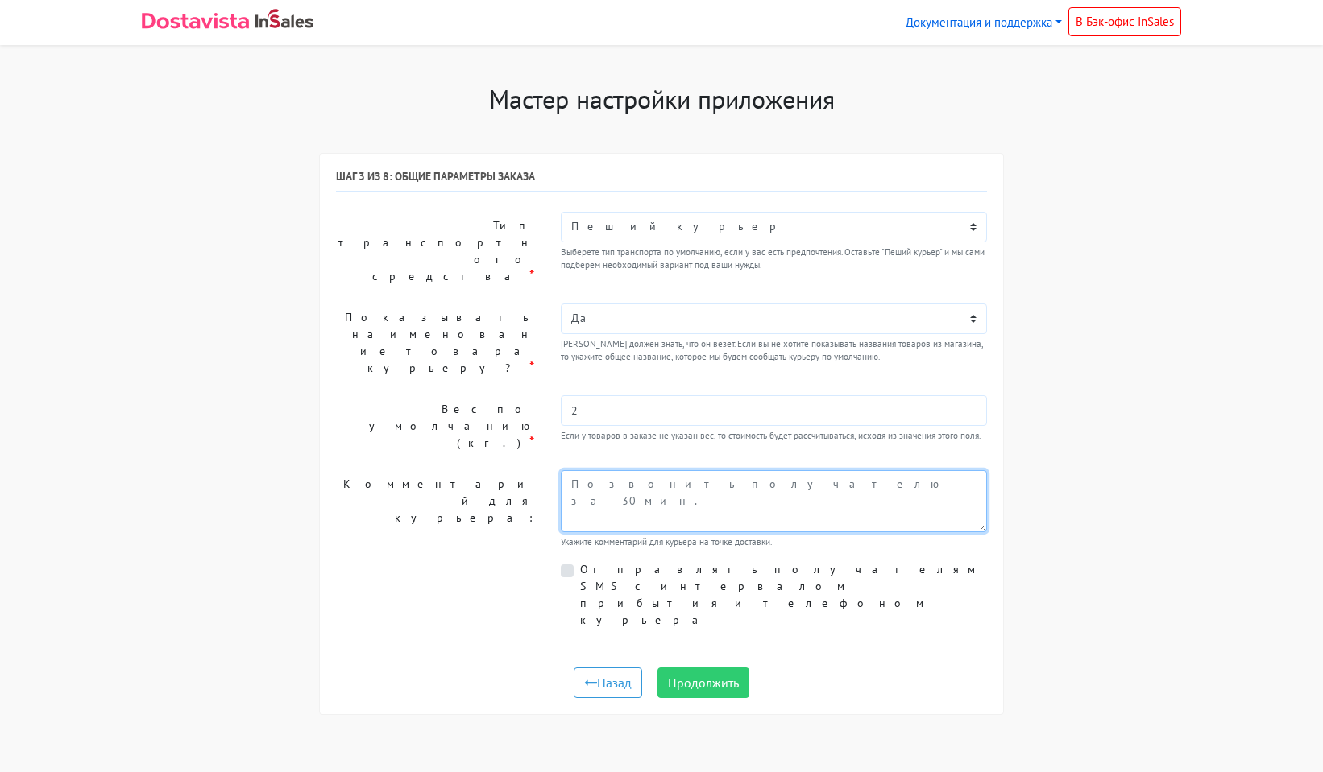
click at [620, 470] on textarea at bounding box center [774, 501] width 426 height 62
type textarea "Обязательное наличие термосумки"
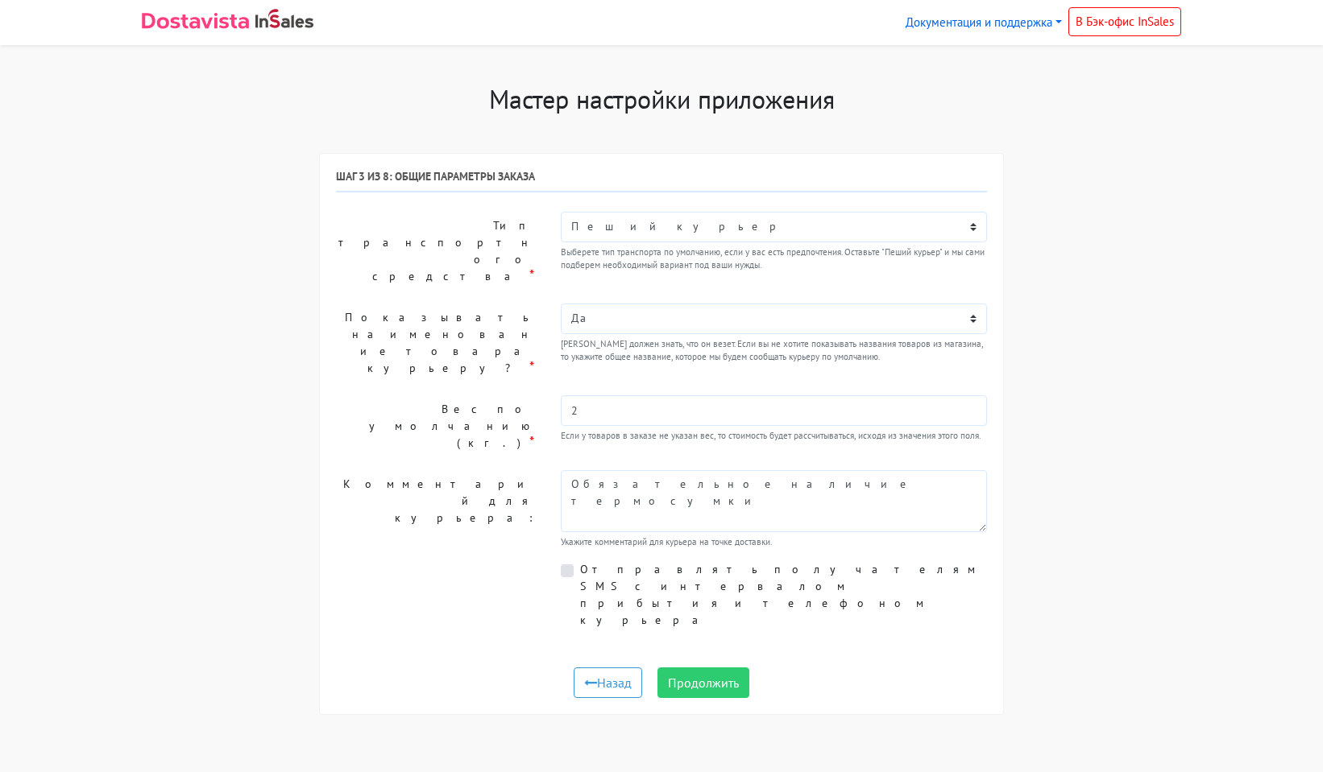
click at [453, 561] on div "Отправлять получателям SMS с интервалом прибытия и телефоном курьера" at bounding box center [661, 595] width 675 height 68
click at [607, 561] on label "Отправлять получателям SMS с интервалом прибытия и телефоном курьера" at bounding box center [783, 595] width 407 height 68
click at [590, 561] on input "Отправлять получателям SMS с интервалом прибытия и телефоном курьера" at bounding box center [585, 566] width 10 height 10
click at [604, 561] on label "Отправлять получателям SMS с интервалом прибытия и телефоном курьера" at bounding box center [783, 595] width 407 height 68
click at [590, 561] on input "Отправлять получателям SMS с интервалом прибытия и телефоном курьера" at bounding box center [585, 566] width 10 height 10
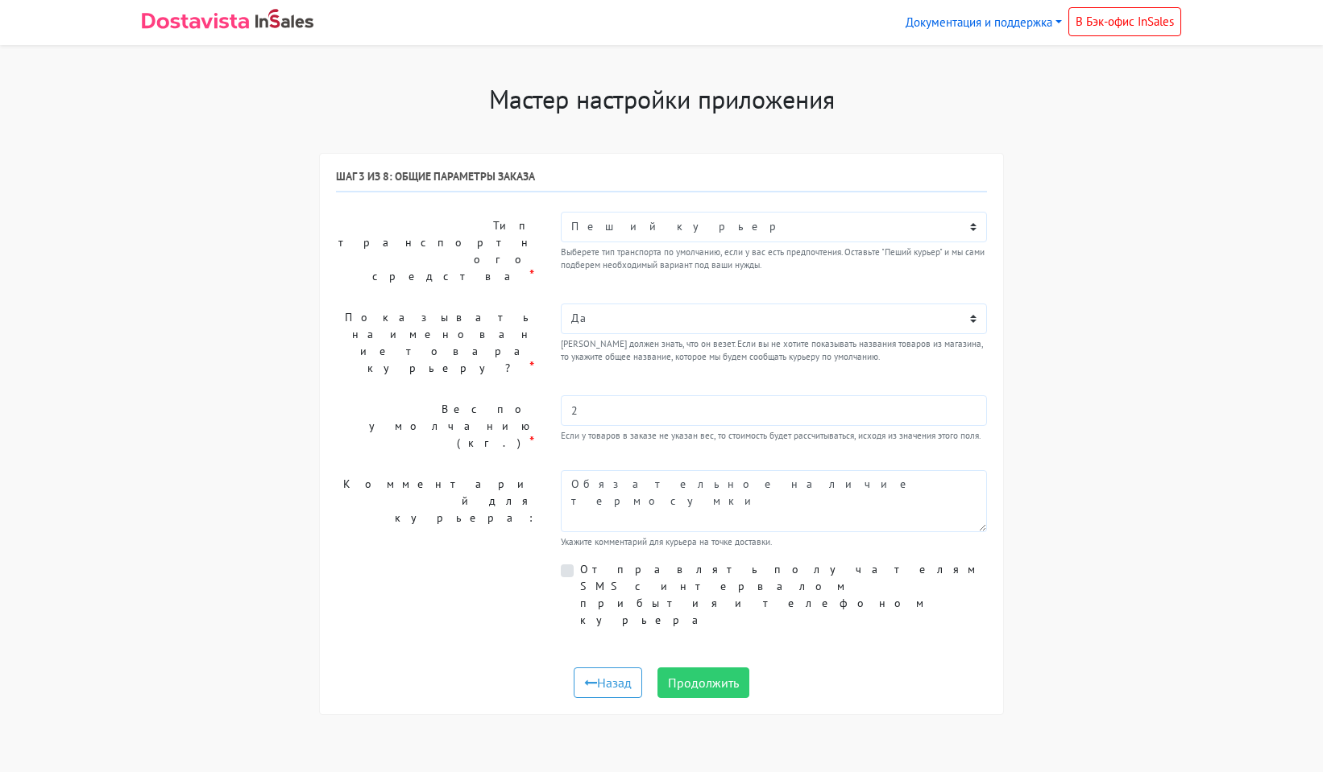
click at [559, 561] on div "Отправлять получателям SMS с интервалом прибытия и телефоном курьера" at bounding box center [774, 595] width 450 height 68
click at [582, 561] on label "Отправлять получателям SMS с интервалом прибытия и телефоном курьера" at bounding box center [783, 595] width 407 height 68
click at [582, 561] on input "Отправлять получателям SMS с интервалом прибытия и телефоном курьера" at bounding box center [585, 566] width 10 height 10
checkbox input "true"
click at [711, 668] on button "Продолжить" at bounding box center [703, 683] width 92 height 31
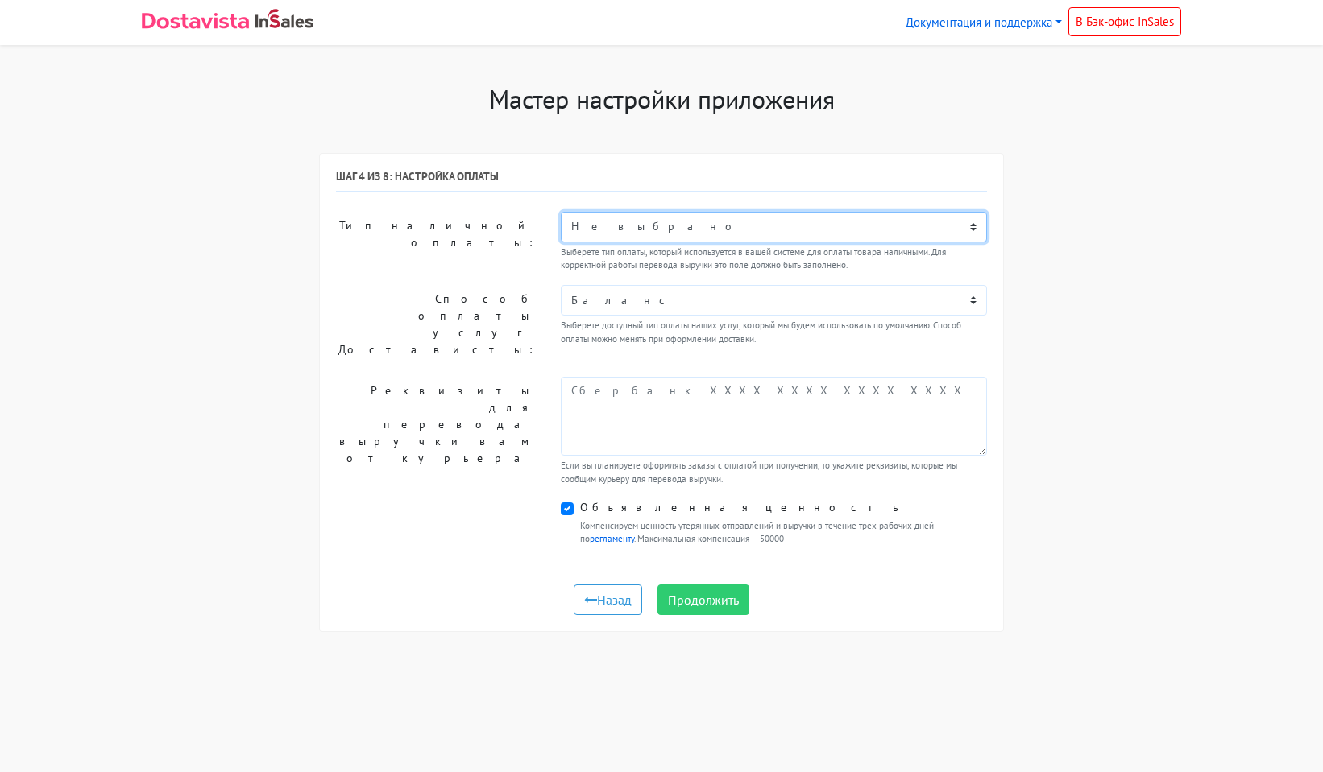
click at [630, 230] on select "Не выбрано Наличными или картой при получении Оплата в точке самовывоза Онлайн-…" at bounding box center [774, 227] width 426 height 31
click at [391, 260] on label "Тип наличной оплаты:" at bounding box center [436, 242] width 225 height 61
drag, startPoint x: 577, startPoint y: 231, endPoint x: 566, endPoint y: 231, distance: 10.5
click at [577, 231] on select "Не выбрано Наличными или картой при получении Оплата в точке самовывоза Онлайн-…" at bounding box center [774, 227] width 426 height 31
click at [325, 249] on label "Тип наличной оплаты:" at bounding box center [436, 242] width 225 height 61
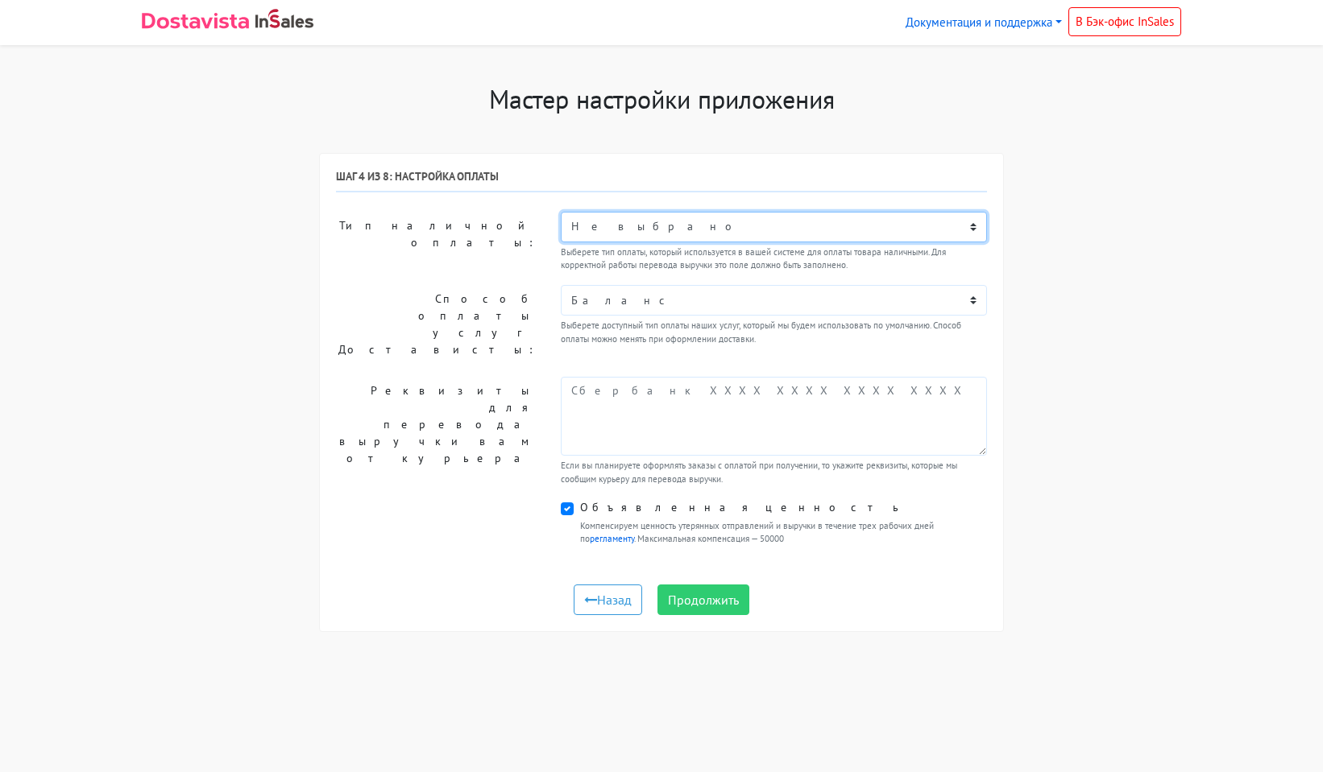
click at [615, 232] on select "Не выбрано Наличными или картой при получении Оплата в точке самовывоза Онлайн-…" at bounding box center [774, 227] width 426 height 31
click at [561, 212] on select "Не выбрано Наличными или картой при получении Оплата в точке самовывоза Онлайн-…" at bounding box center [774, 227] width 426 height 31
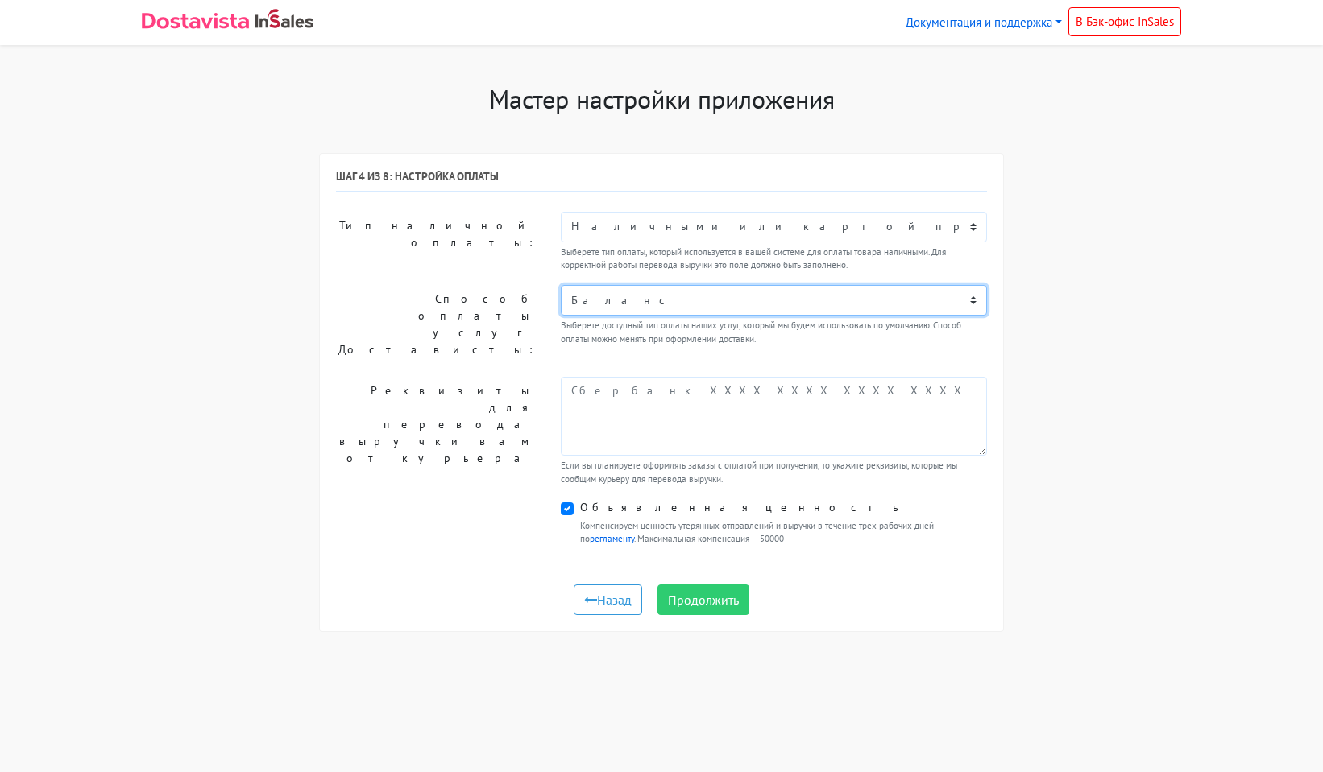
click at [617, 293] on select "Баланс" at bounding box center [774, 300] width 426 height 31
click at [615, 294] on select "Баланс" at bounding box center [774, 300] width 426 height 31
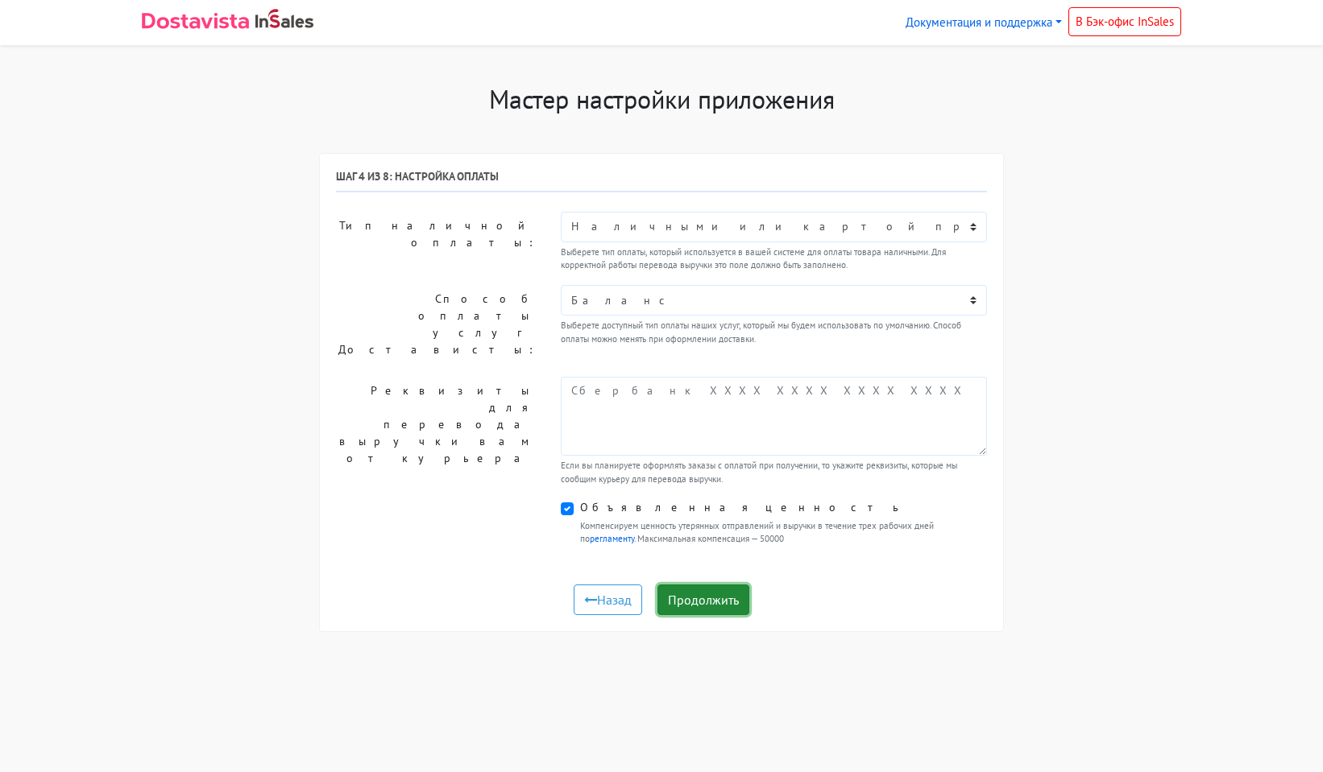
click at [712, 593] on button "Продолжить" at bounding box center [703, 600] width 92 height 31
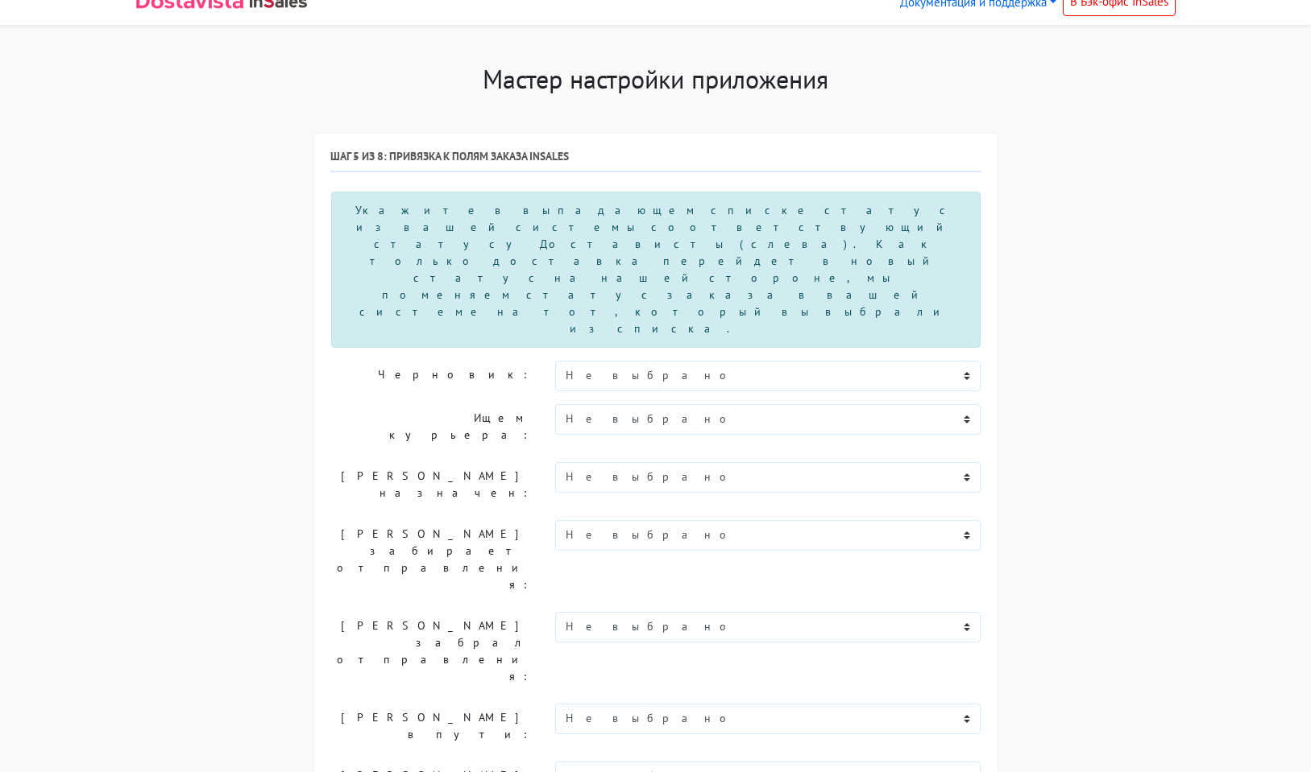
scroll to position [165, 0]
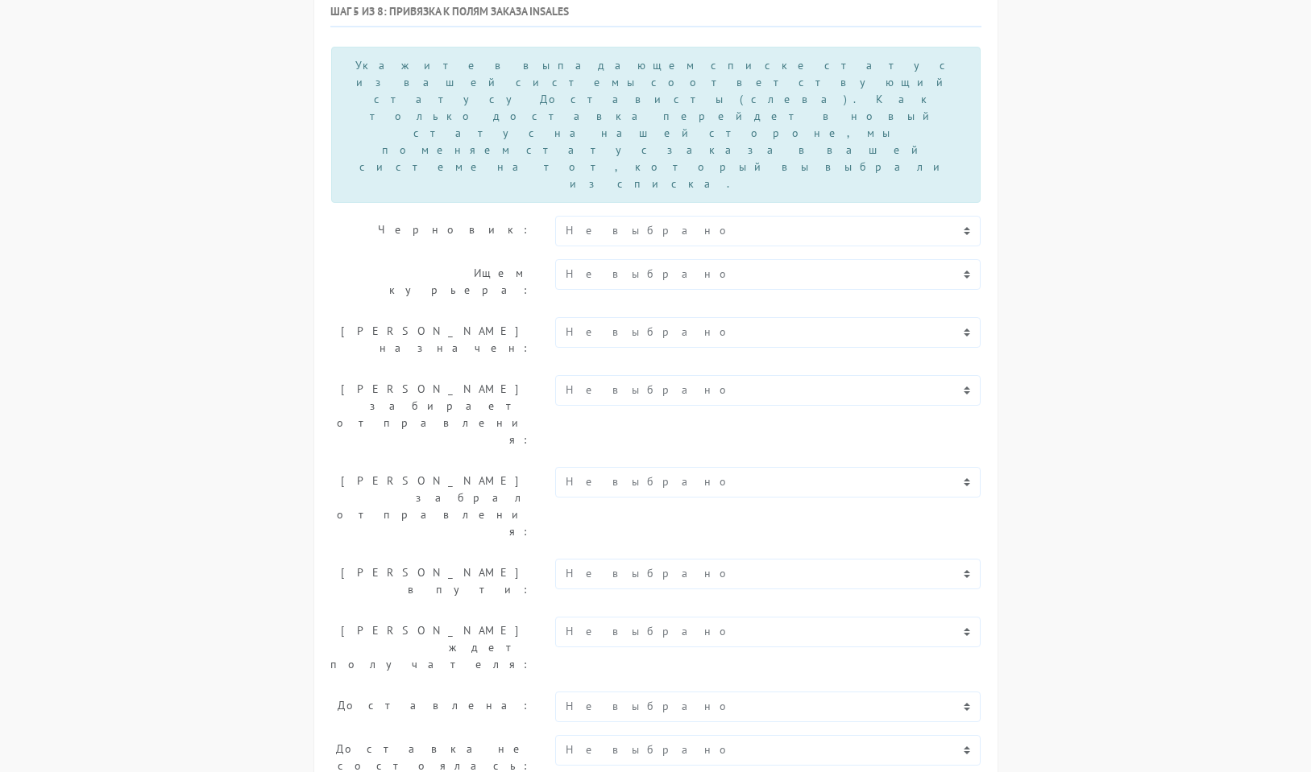
scroll to position [0, 0]
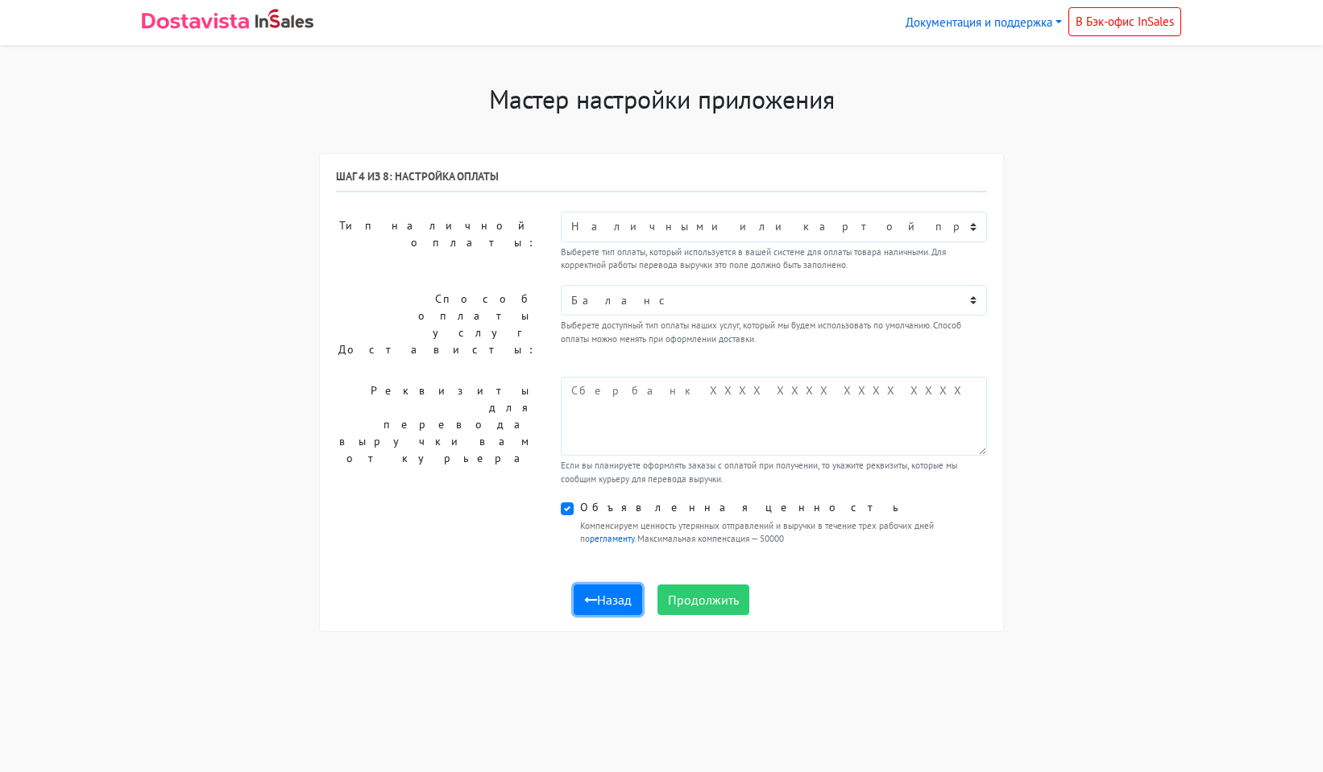
click at [603, 586] on button "Назад" at bounding box center [608, 600] width 68 height 31
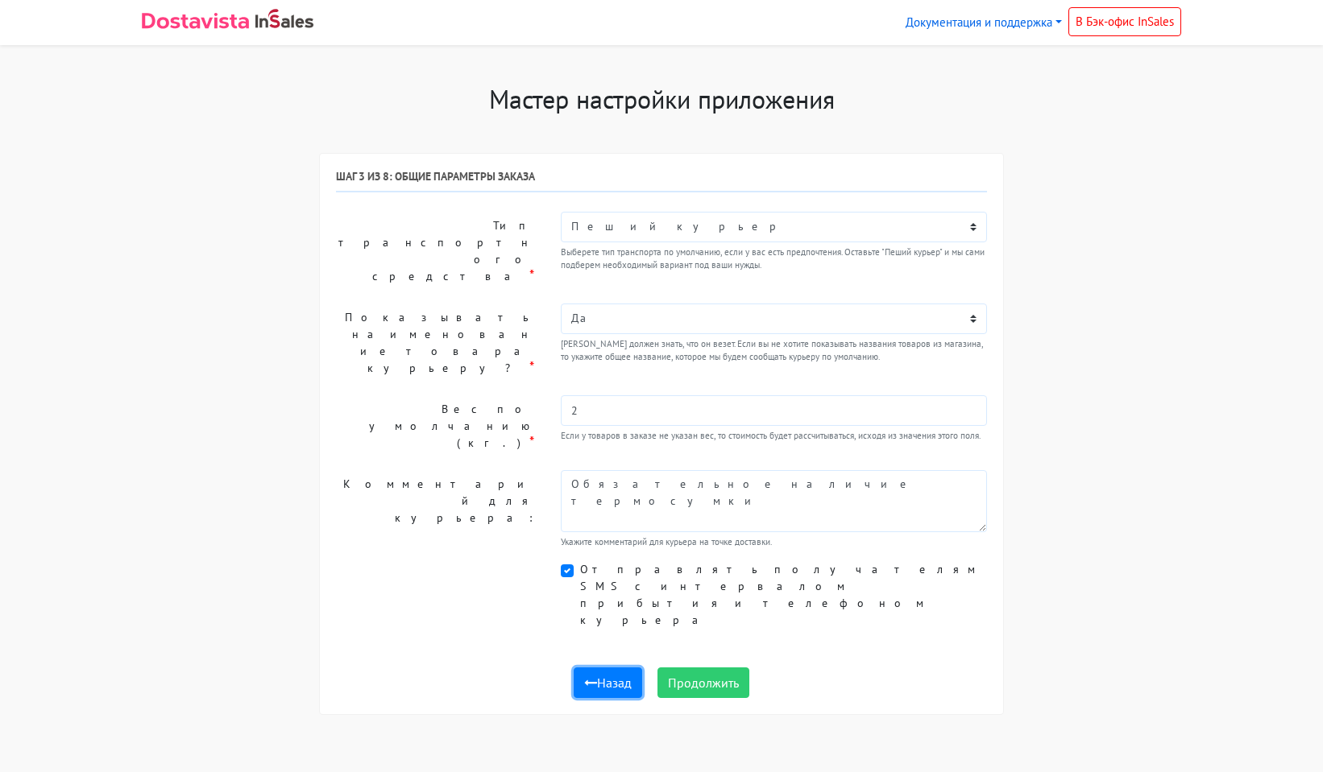
click at [615, 668] on button "Назад" at bounding box center [608, 683] width 68 height 31
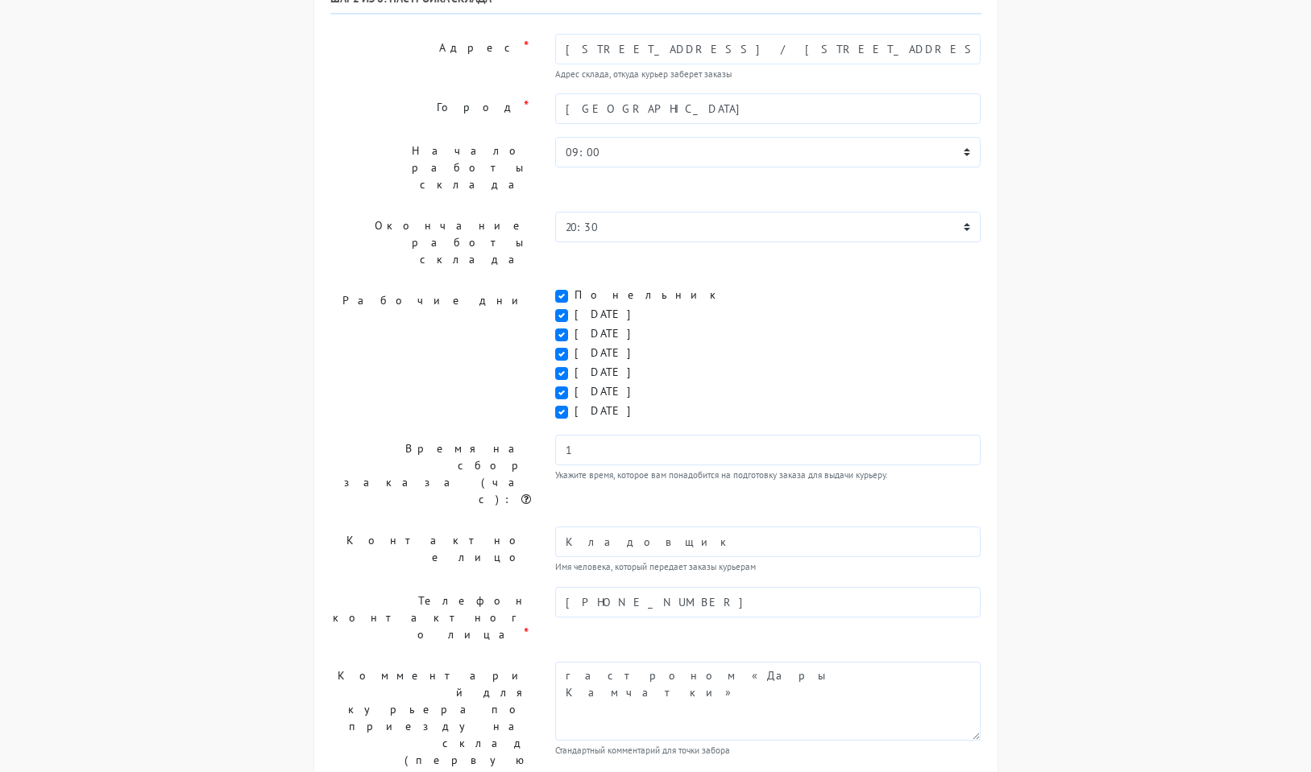
scroll to position [181, 0]
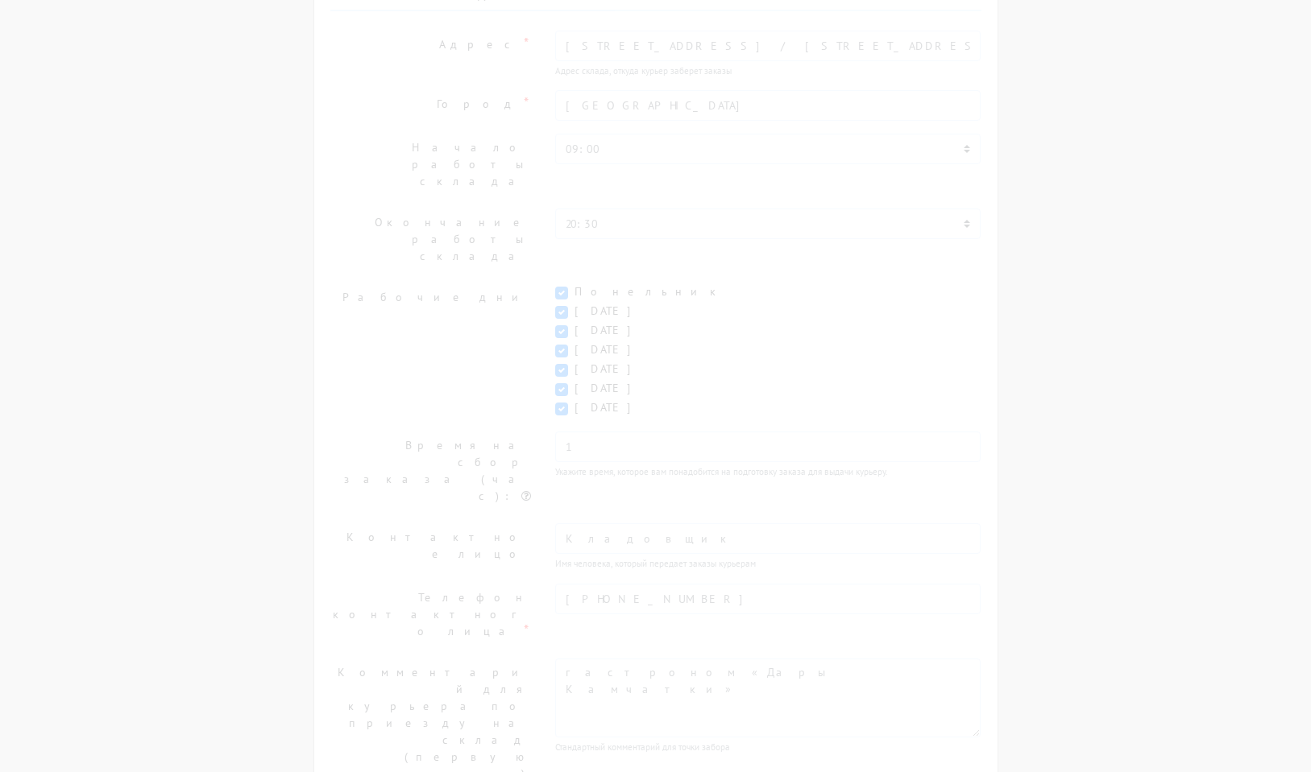
scroll to position [0, 0]
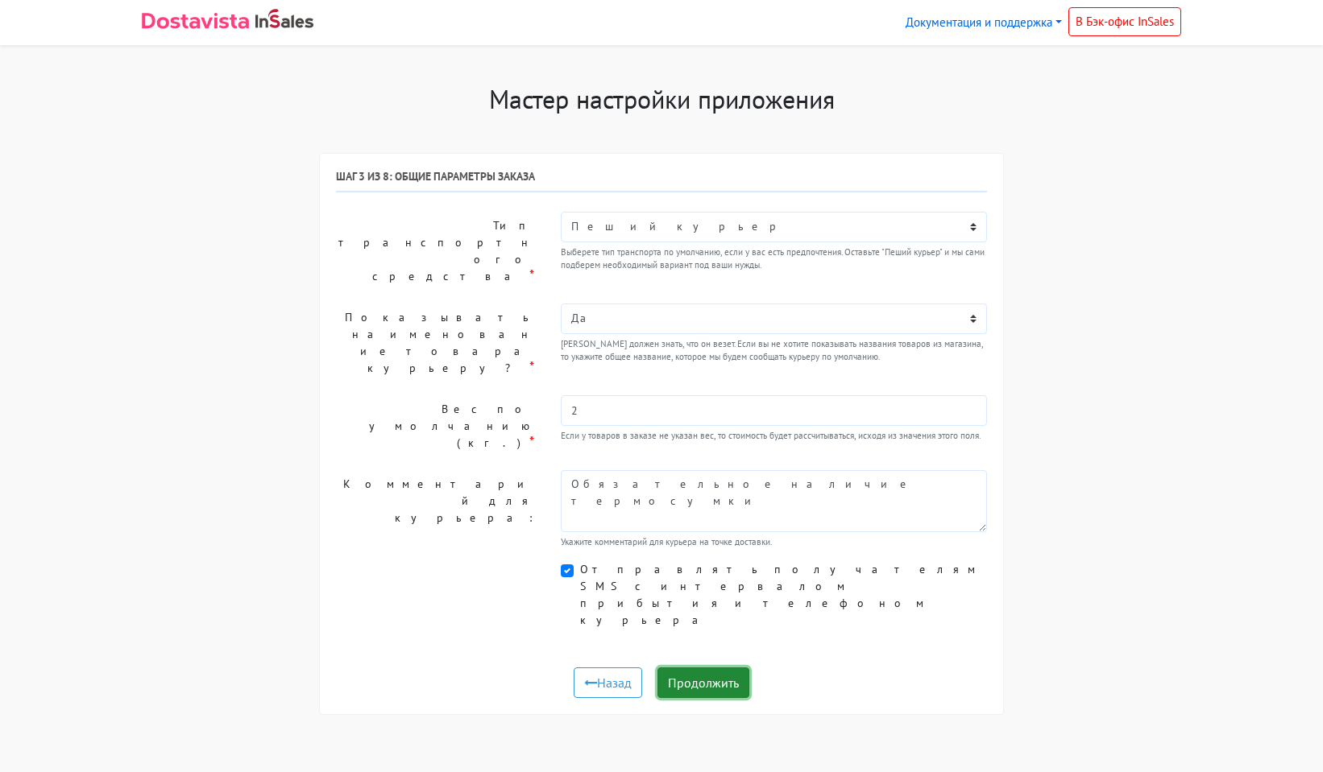
click at [718, 668] on button "Продолжить" at bounding box center [703, 683] width 92 height 31
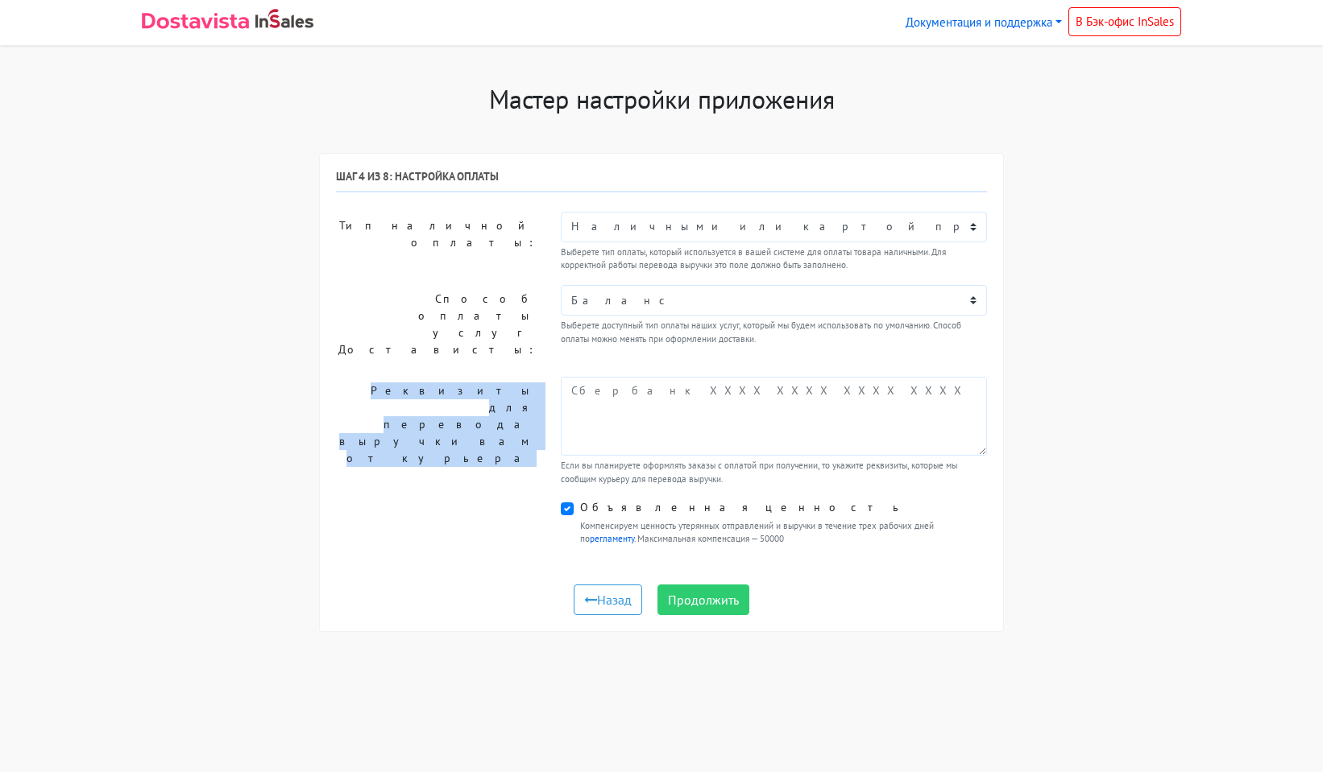
drag, startPoint x: 540, startPoint y: 392, endPoint x: 344, endPoint y: 371, distance: 197.7
click at [344, 377] on label "Реквизиты для перевода выручки вам от курьера" at bounding box center [436, 432] width 225 height 110
click at [400, 439] on label "Реквизиты для перевода выручки вам от курьера" at bounding box center [436, 432] width 225 height 110
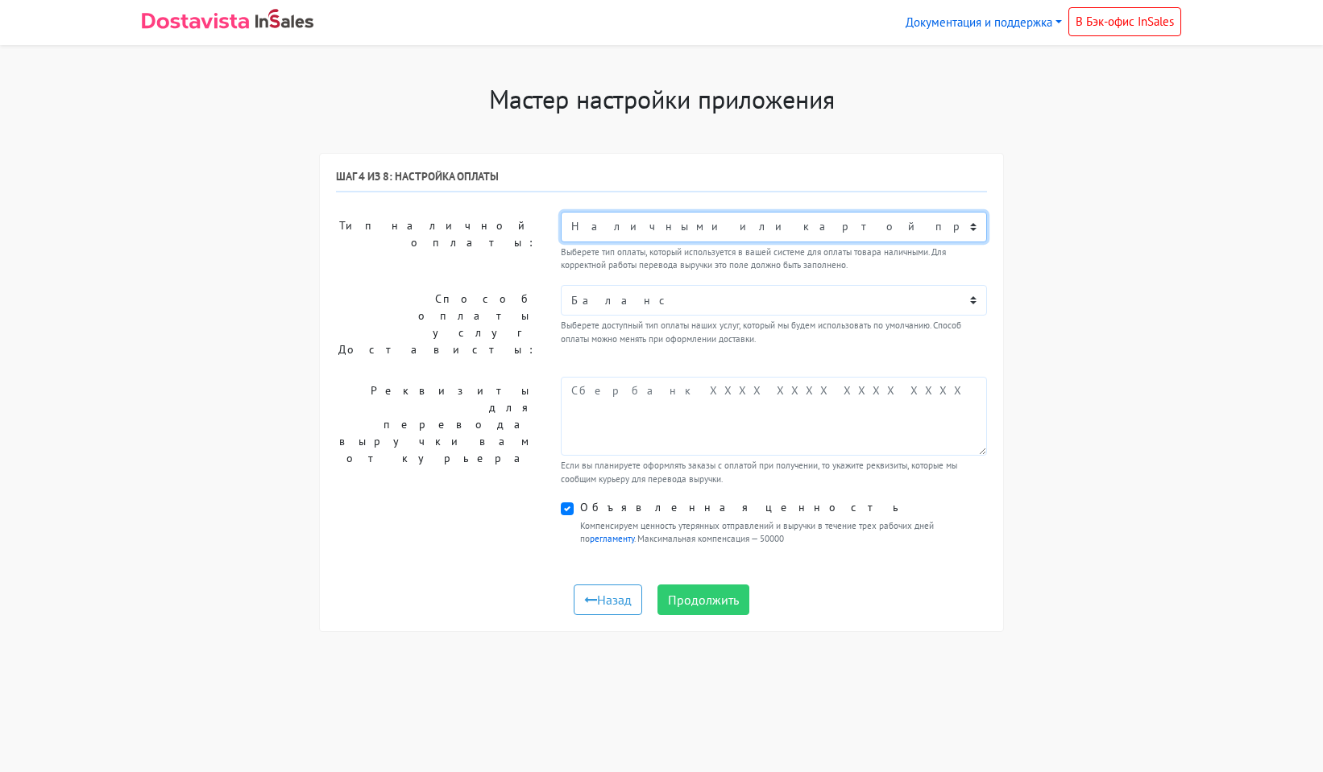
click at [630, 228] on select "Не выбрано Наличными или картой при получении Оплата в точке самовывоза Онлайн-…" at bounding box center [774, 227] width 426 height 31
select select "6423815"
click at [561, 212] on select "Не выбрано Наличными или картой при получении Оплата в точке самовывоза Онлайн-…" at bounding box center [774, 227] width 426 height 31
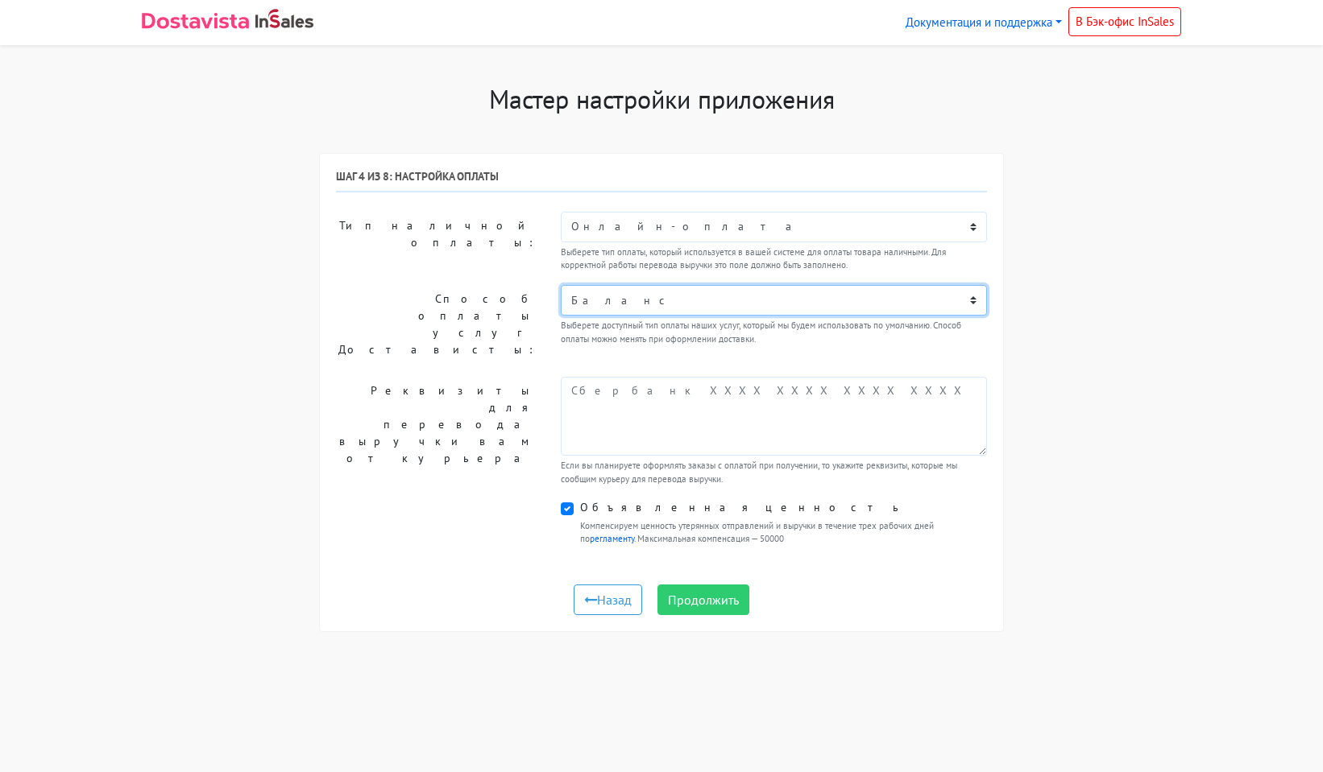
click at [649, 301] on select "Баланс" at bounding box center [774, 300] width 426 height 31
click at [483, 300] on label "Способ оплаты услуг Достависты:" at bounding box center [436, 324] width 225 height 79
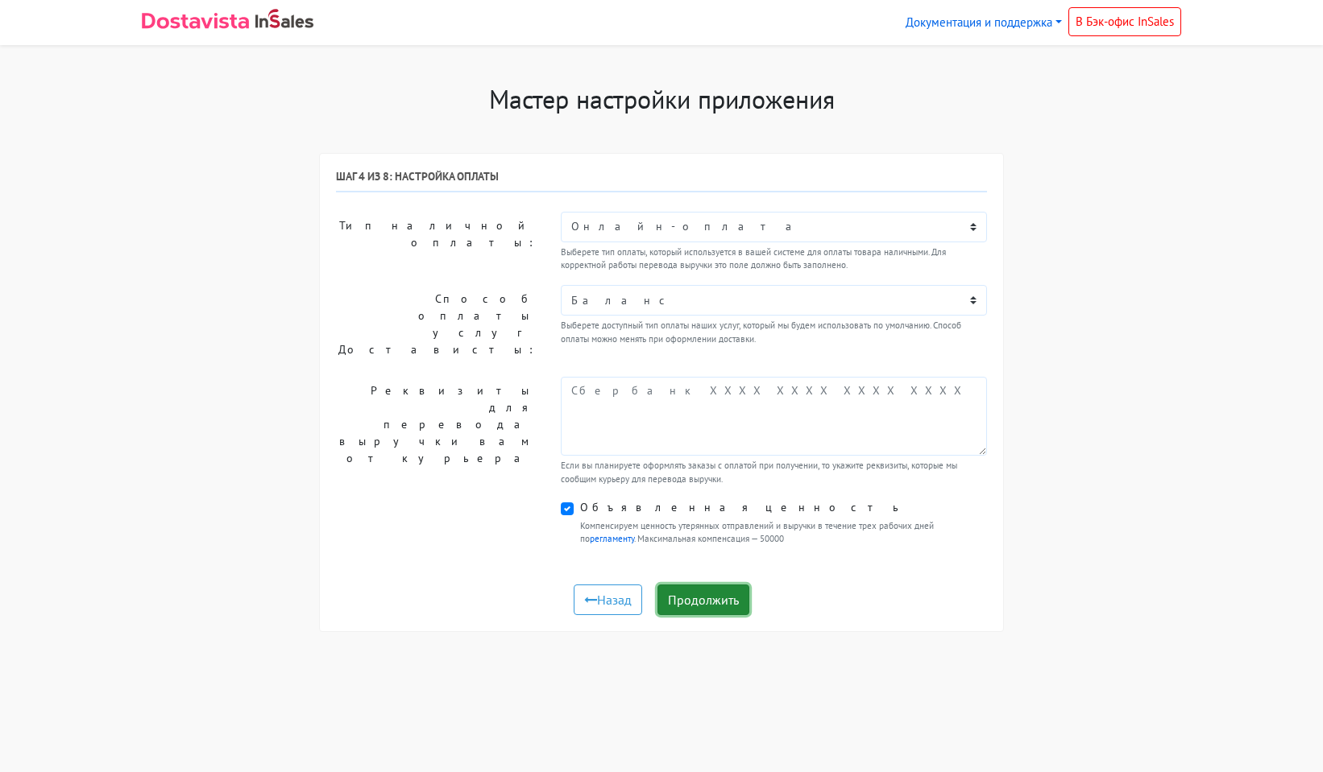
click at [698, 586] on button "Продолжить" at bounding box center [703, 600] width 92 height 31
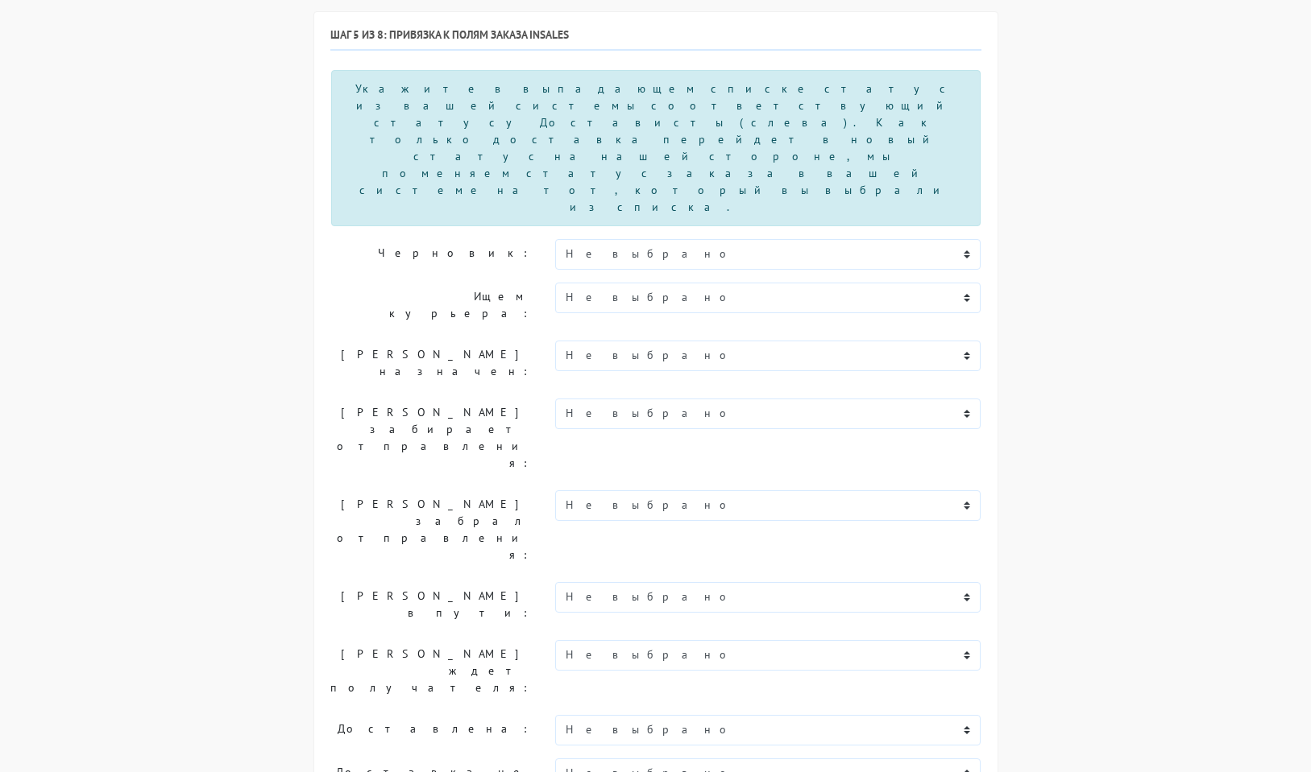
scroll to position [161, 0]
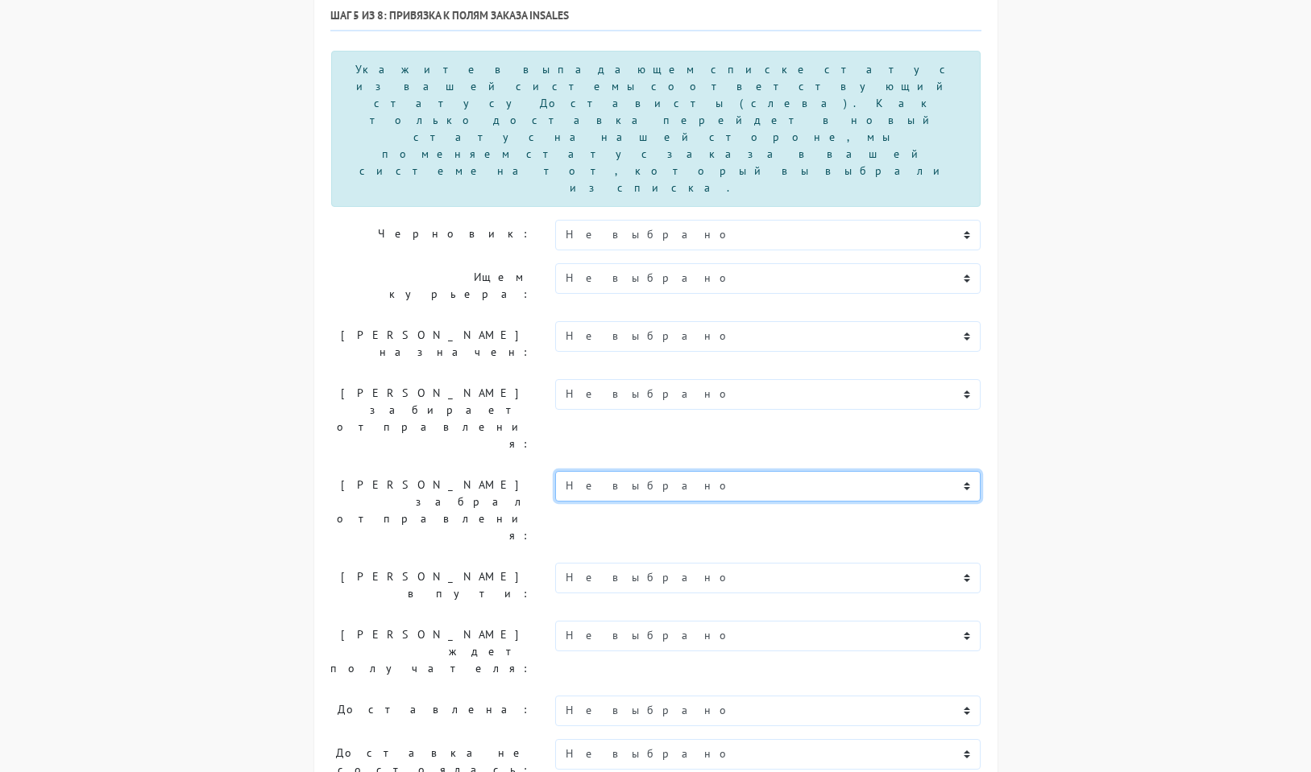
click at [625, 471] on select "Не выбрано Новый В обработке Согласован Отгружен Передано в КС Доставлен В проц…" at bounding box center [768, 486] width 426 height 31
select select "peredano-v-ks"
click at [555, 471] on select "Не выбрано Новый В обработке Согласован Отгружен Передано в КС Доставлен В проц…" at bounding box center [768, 486] width 426 height 31
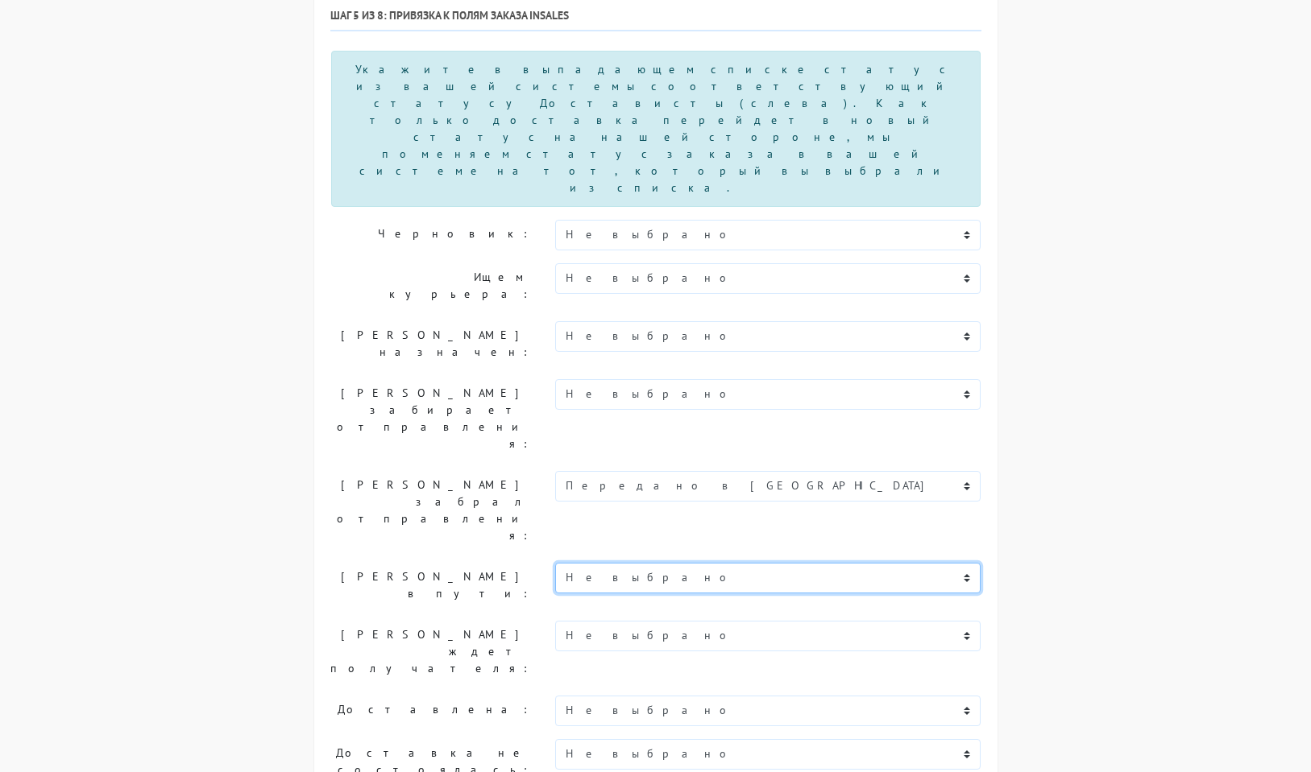
click at [592, 563] on select "Не выбрано Новый В обработке Согласован Отгружен Передано в КС Доставлен В проц…" at bounding box center [768, 578] width 426 height 31
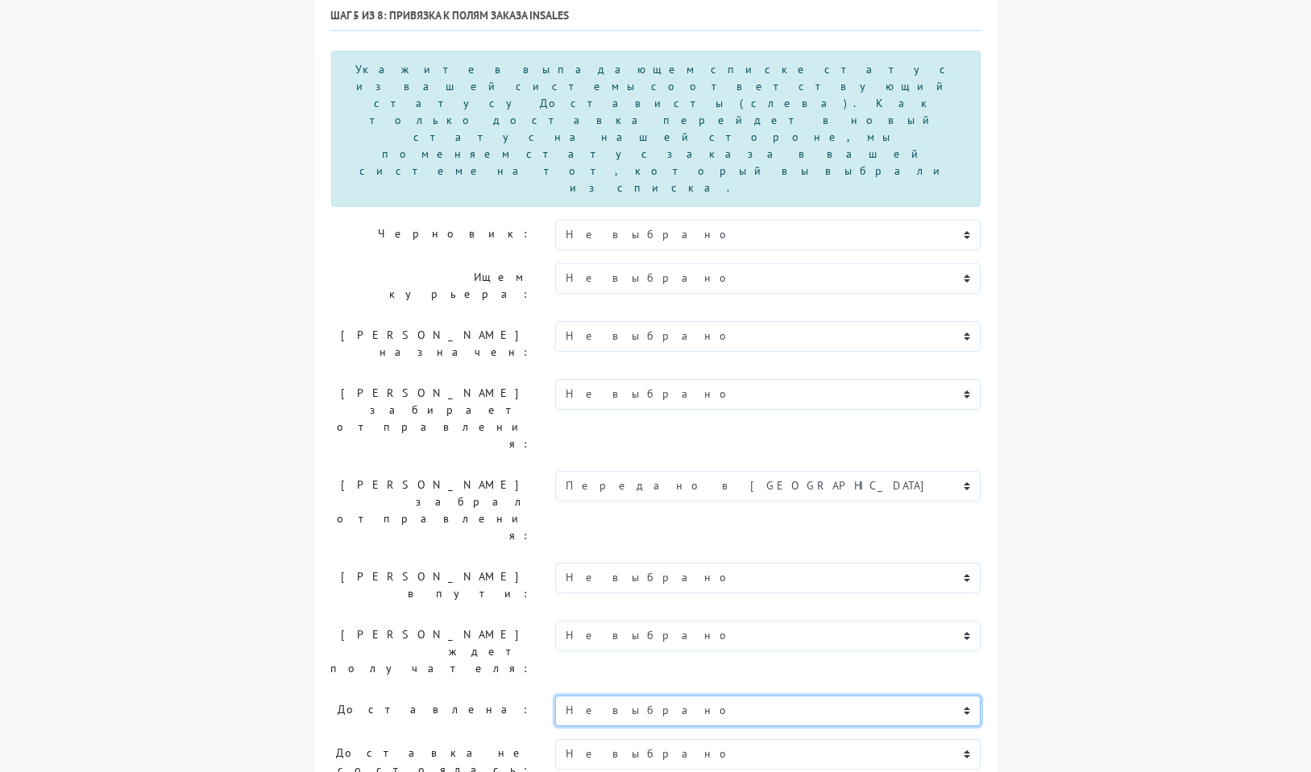
click at [607, 696] on select "Не выбрано Новый В обработке Согласован Отгружен Передано в КС Доставлен В проц…" at bounding box center [768, 711] width 426 height 31
select select "dostavlen"
click at [555, 696] on select "Не выбрано Новый В обработке Согласован Отгружен Передано в КС Доставлен В проц…" at bounding box center [768, 711] width 426 height 31
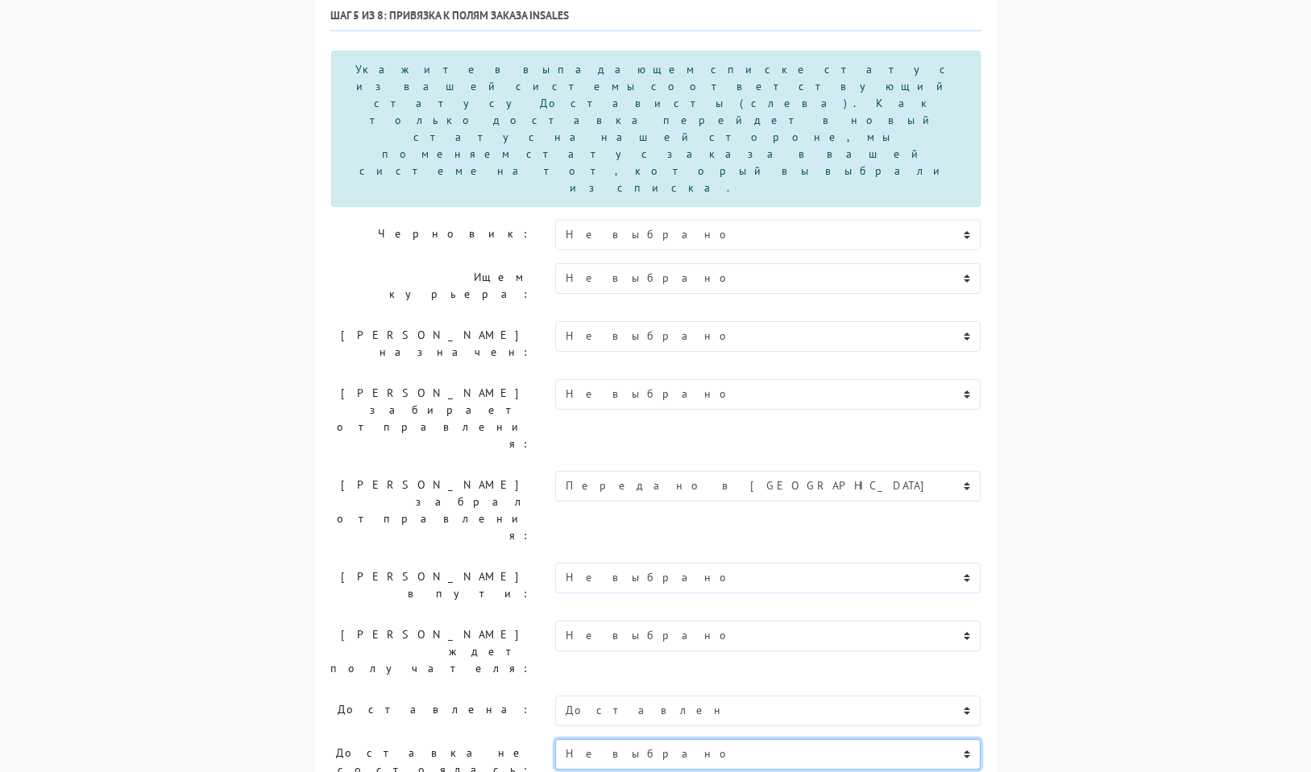
click at [638, 739] on select "Не выбрано Новый В обработке Согласован Отгружен Передано в КС Доставлен В проц…" at bounding box center [768, 754] width 426 height 31
click at [458, 739] on label "Доставка не состоялась:" at bounding box center [430, 761] width 225 height 45
select select "otmenen"
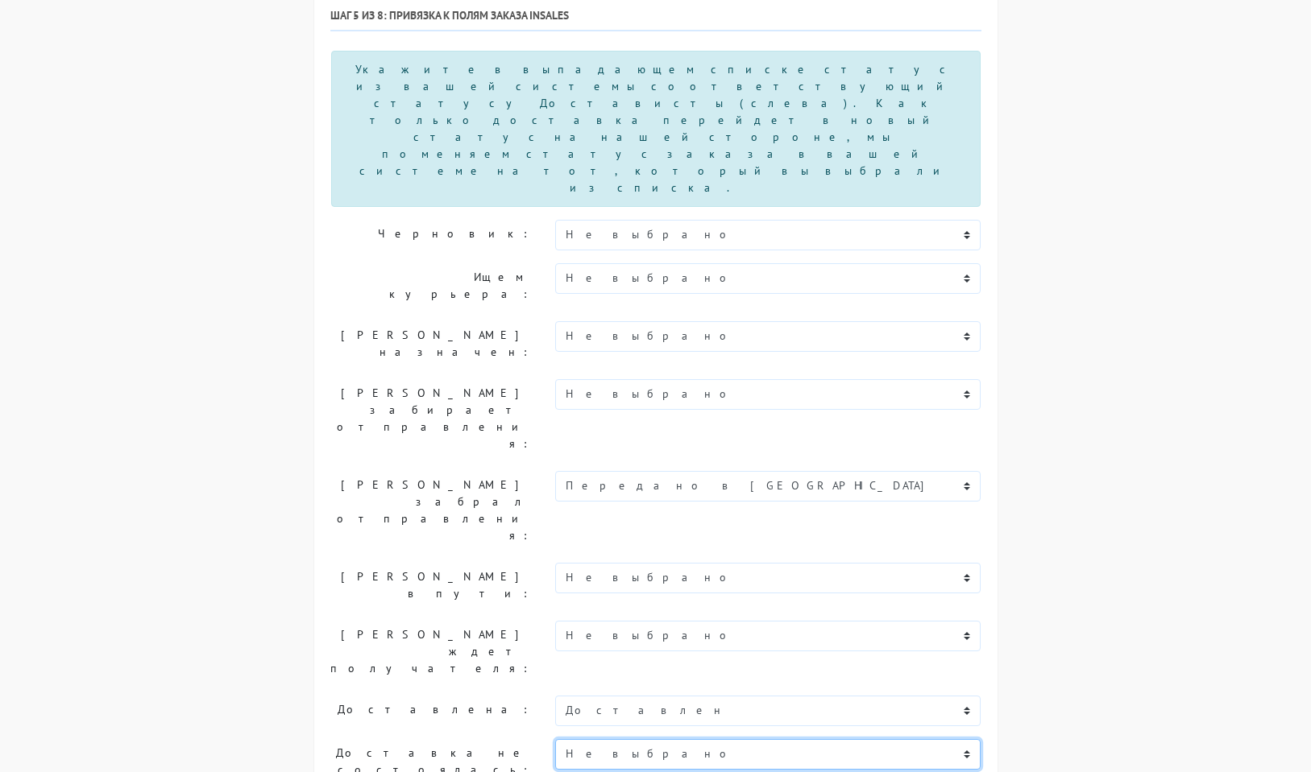
click at [594, 739] on select "Не выбрано Новый В обработке Согласован Отгружен Передано в КС Доставлен В проц…" at bounding box center [768, 754] width 426 height 31
select select "v-protsesse-vozvrata"
click at [555, 739] on select "Не выбрано Новый В обработке Согласован Отгружен Передано в КС Доставлен В проц…" at bounding box center [768, 754] width 426 height 31
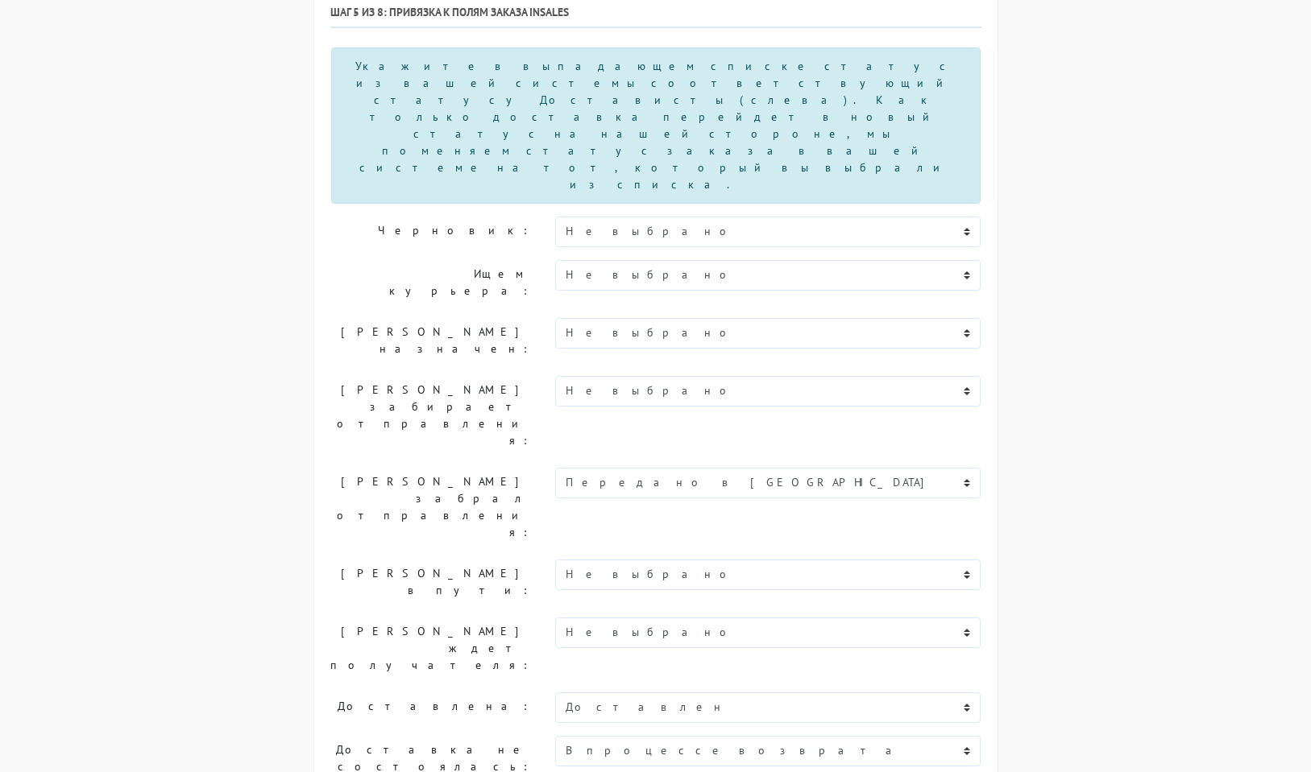
scroll to position [165, 0]
click at [615, 317] on select "Не выбрано Новый В обработке Согласован Отгружен Передано в КС Доставлен В проц…" at bounding box center [768, 332] width 426 height 31
select select "soglasovan"
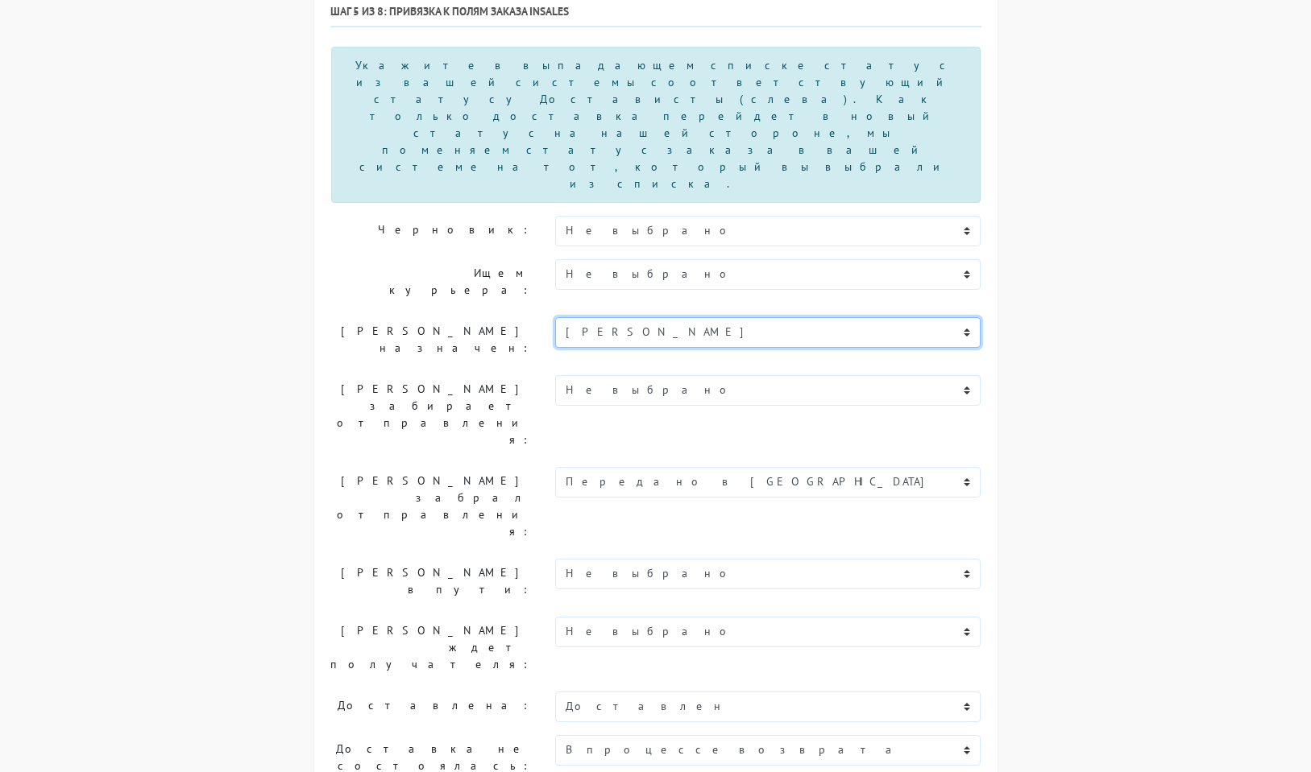
click at [555, 317] on select "Не выбрано Новый В обработке Согласован Отгружен Передано в КС Доставлен В проц…" at bounding box center [768, 332] width 426 height 31
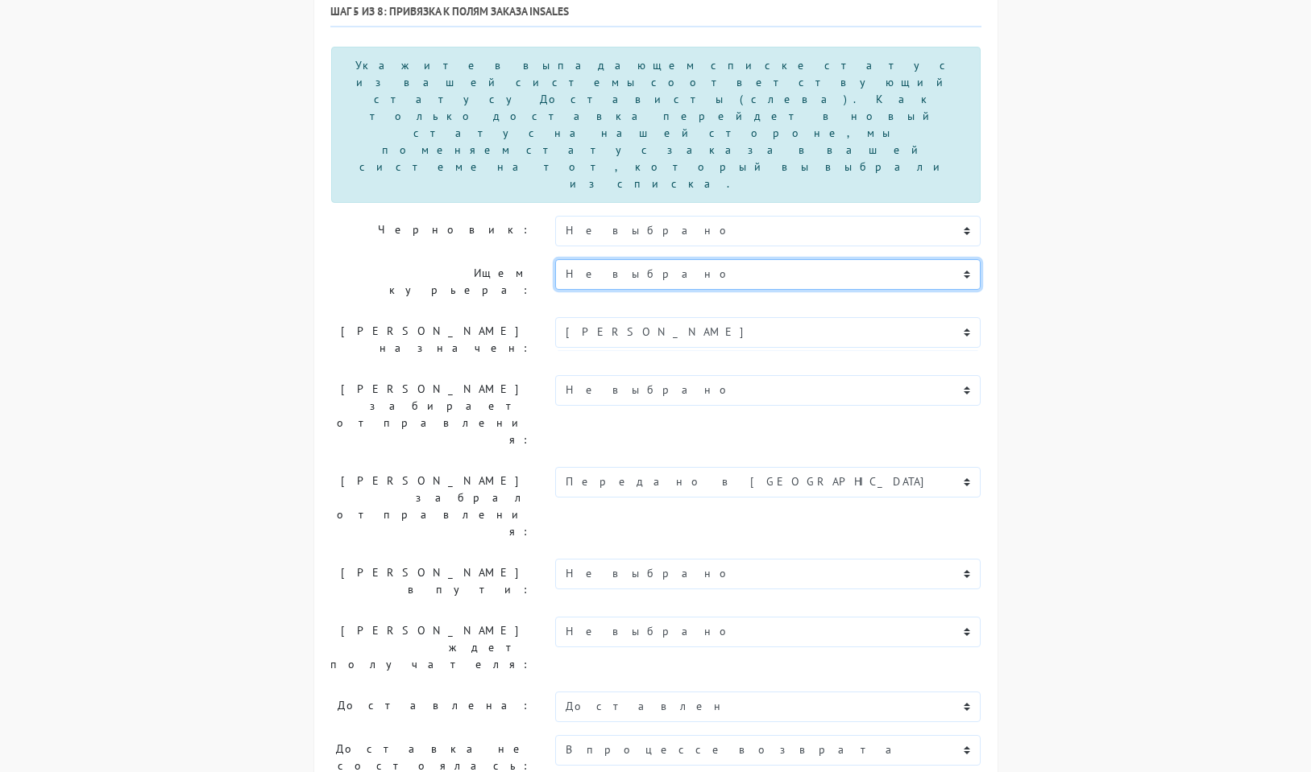
click at [592, 259] on select "Не выбрано Новый В обработке Согласован Отгружен Передано в КС Доставлен В проц…" at bounding box center [768, 274] width 426 height 31
select select "v-obrabotke"
click at [555, 259] on select "Не выбрано Новый В обработке Согласован Отгружен Передано в КС Доставлен В проц…" at bounding box center [768, 274] width 426 height 31
click at [403, 259] on label "Ищем курьера:" at bounding box center [430, 281] width 225 height 45
click at [146, 314] on div "Мастер настройки приложения Шаг 1 из 8: Получение токена Для получения токена н…" at bounding box center [655, 477] width 1063 height 1117
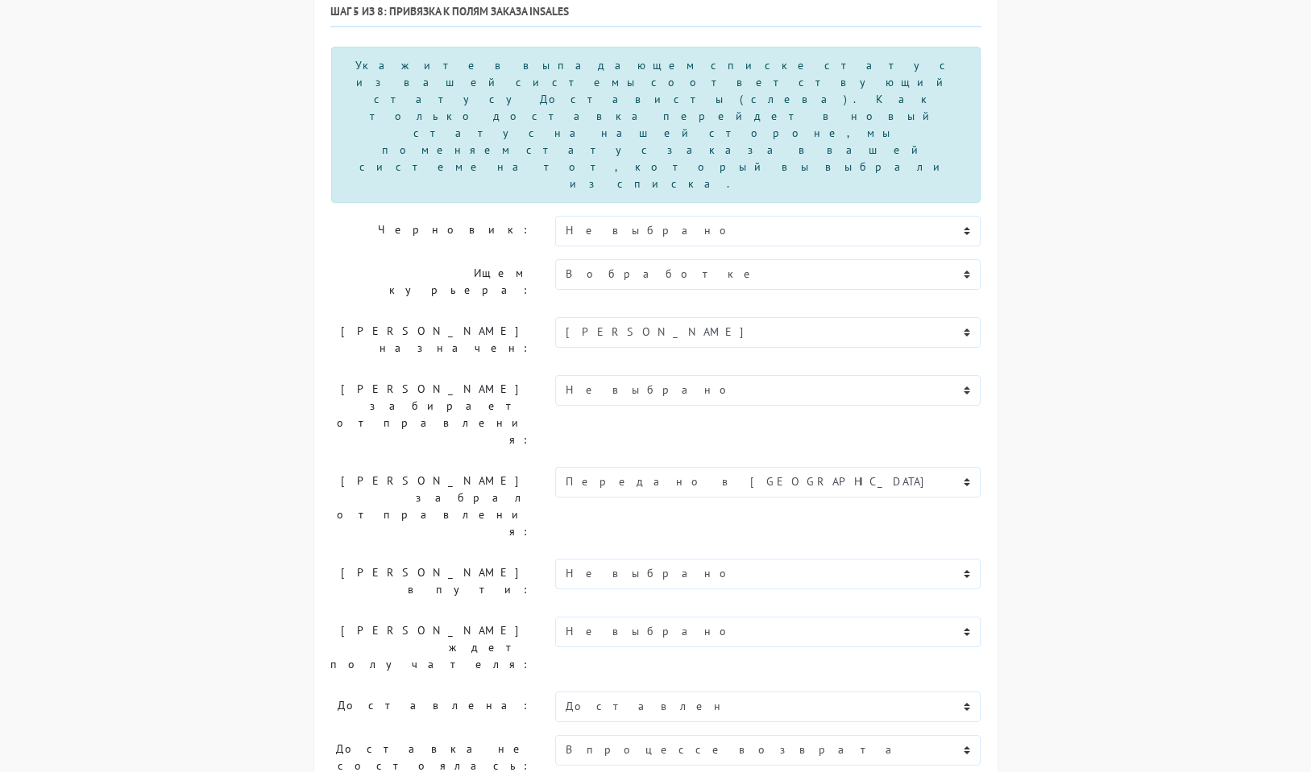
click at [246, 333] on div "Мастер настройки приложения Шаг 1 из 8: Получение токена Для получения токена н…" at bounding box center [655, 477] width 1063 height 1117
click at [321, 375] on label "Курьер забирает отправления:" at bounding box center [430, 414] width 225 height 79
click at [645, 559] on select "Не выбрано Новый В обработке Согласован Отгружен Передано в КС Доставлен В проц…" at bounding box center [768, 574] width 426 height 31
click at [398, 559] on label "Курьер в пути:" at bounding box center [430, 581] width 225 height 45
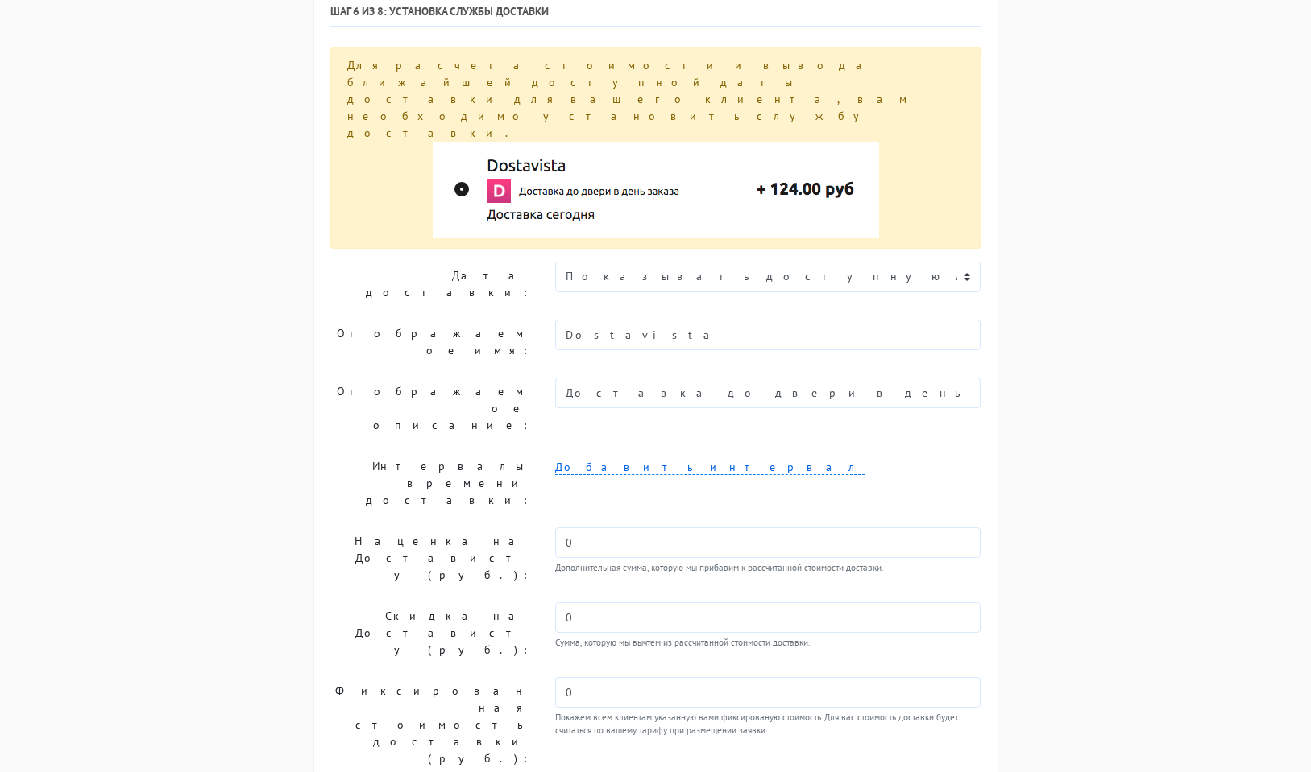
scroll to position [160, 0]
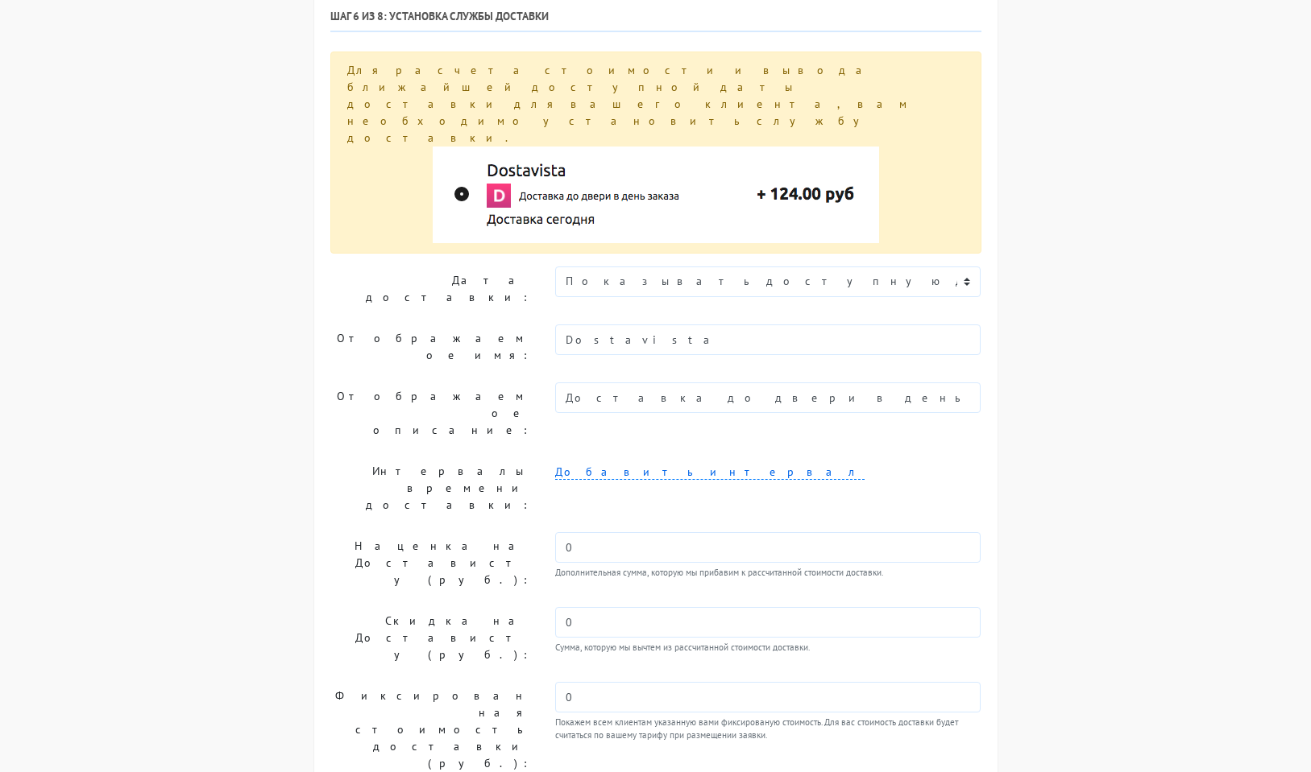
click at [222, 395] on div "Мастер настройки приложения Шаг 1 из 8: Получение токена Для получения токена н…" at bounding box center [655, 465] width 1063 height 1085
click at [514, 147] on img at bounding box center [656, 195] width 446 height 97
click at [724, 267] on select "Показывать доступную дату доставки Убрать дату доставки Показывать свой текст" at bounding box center [768, 282] width 426 height 31
drag, startPoint x: 685, startPoint y: 681, endPoint x: 685, endPoint y: 701, distance: 19.3
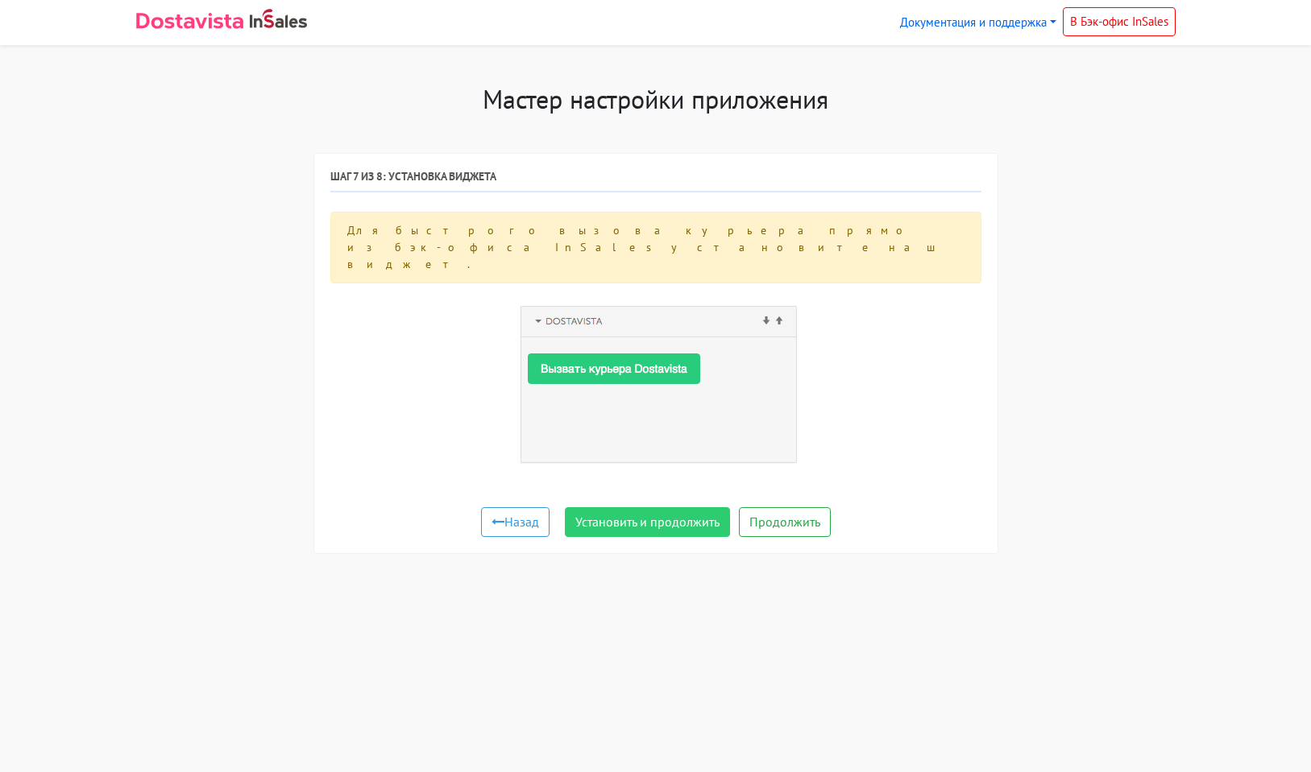
scroll to position [0, 0]
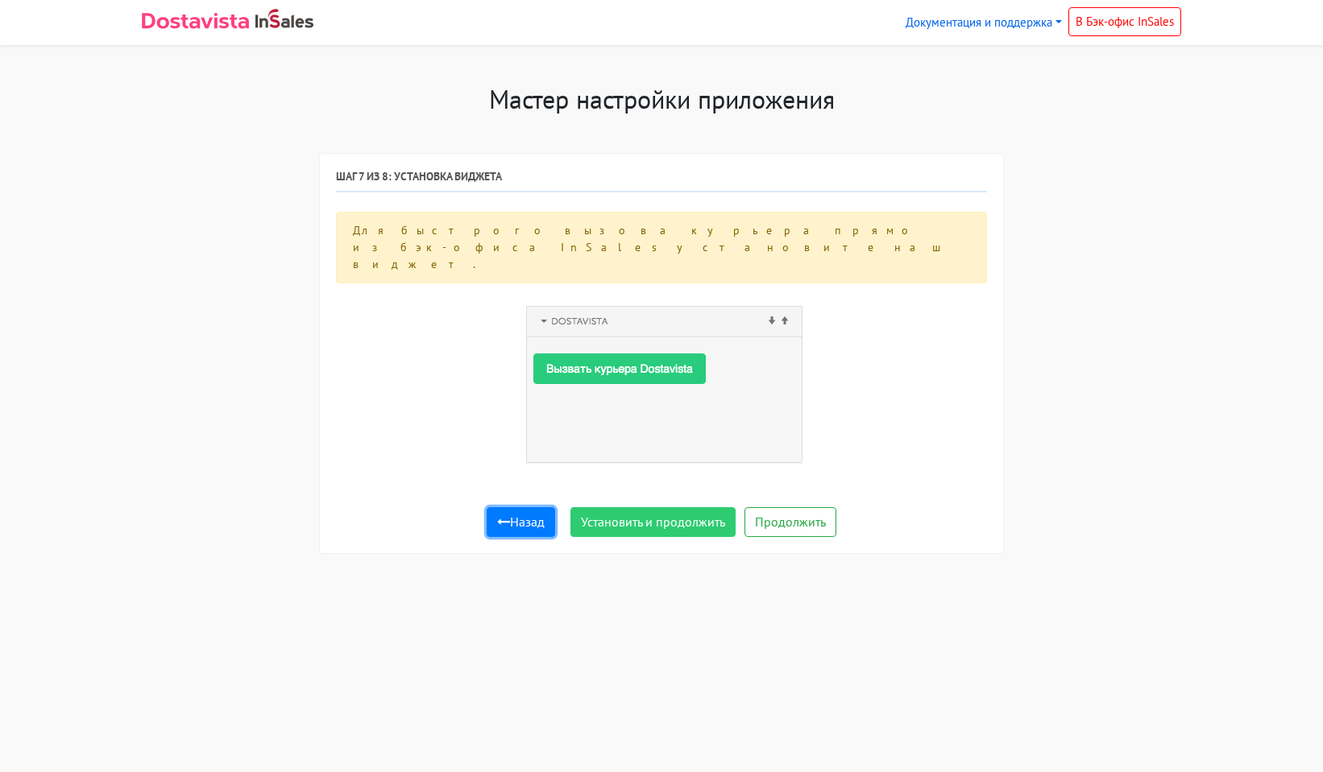
click at [547, 507] on button "Назад" at bounding box center [521, 522] width 68 height 31
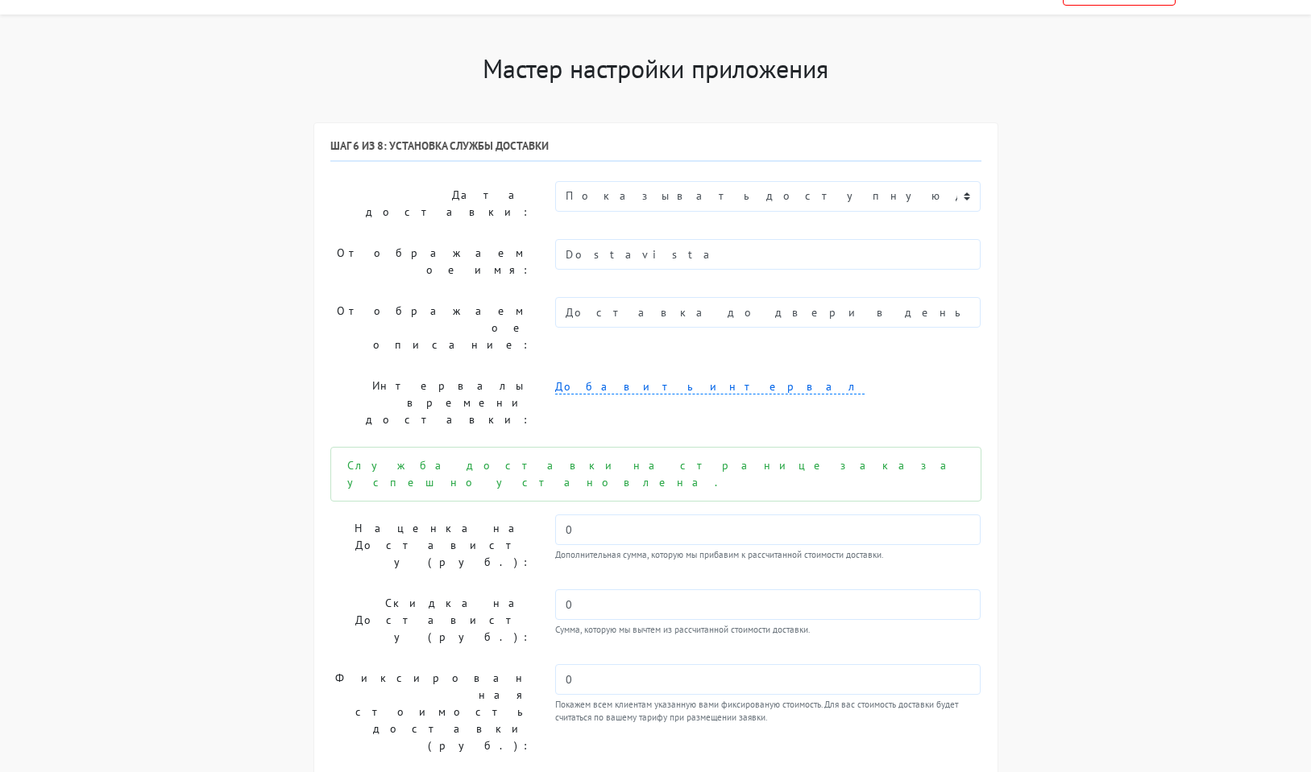
scroll to position [47, 0]
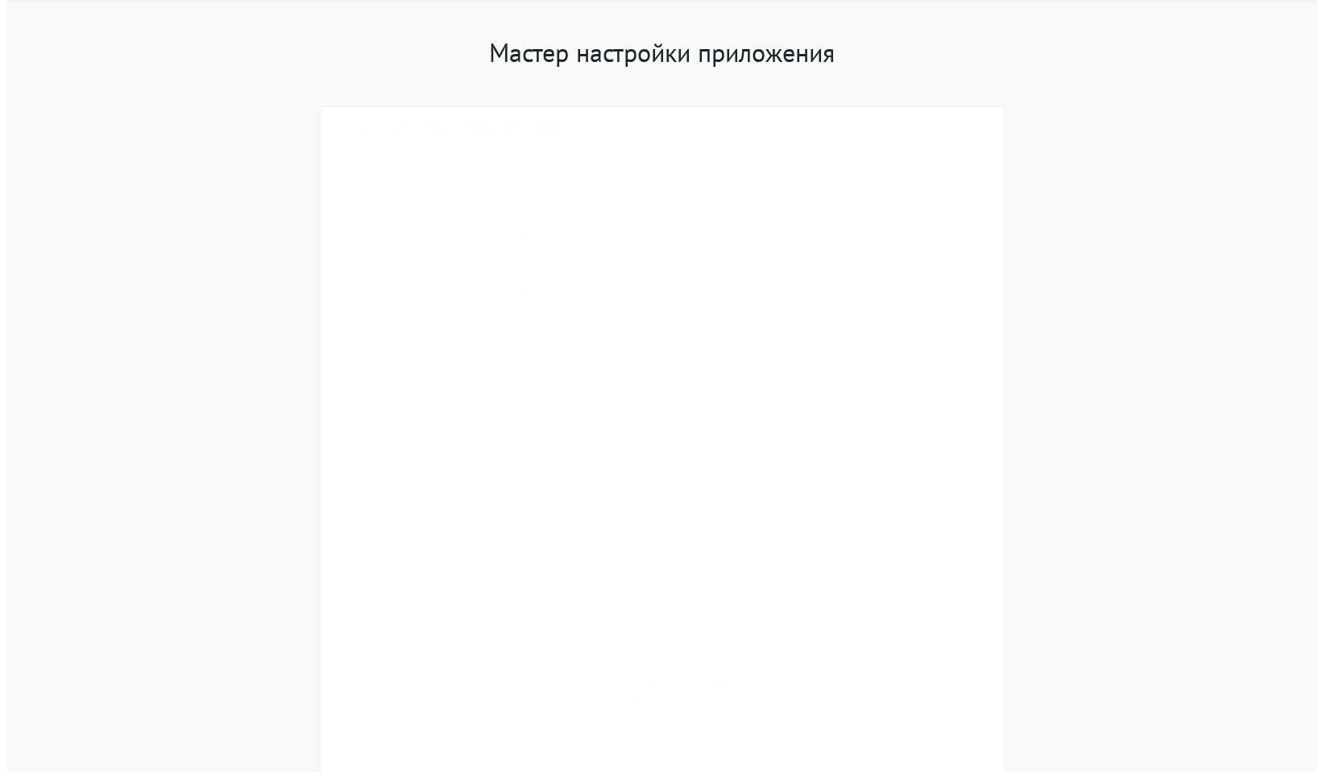
scroll to position [0, 0]
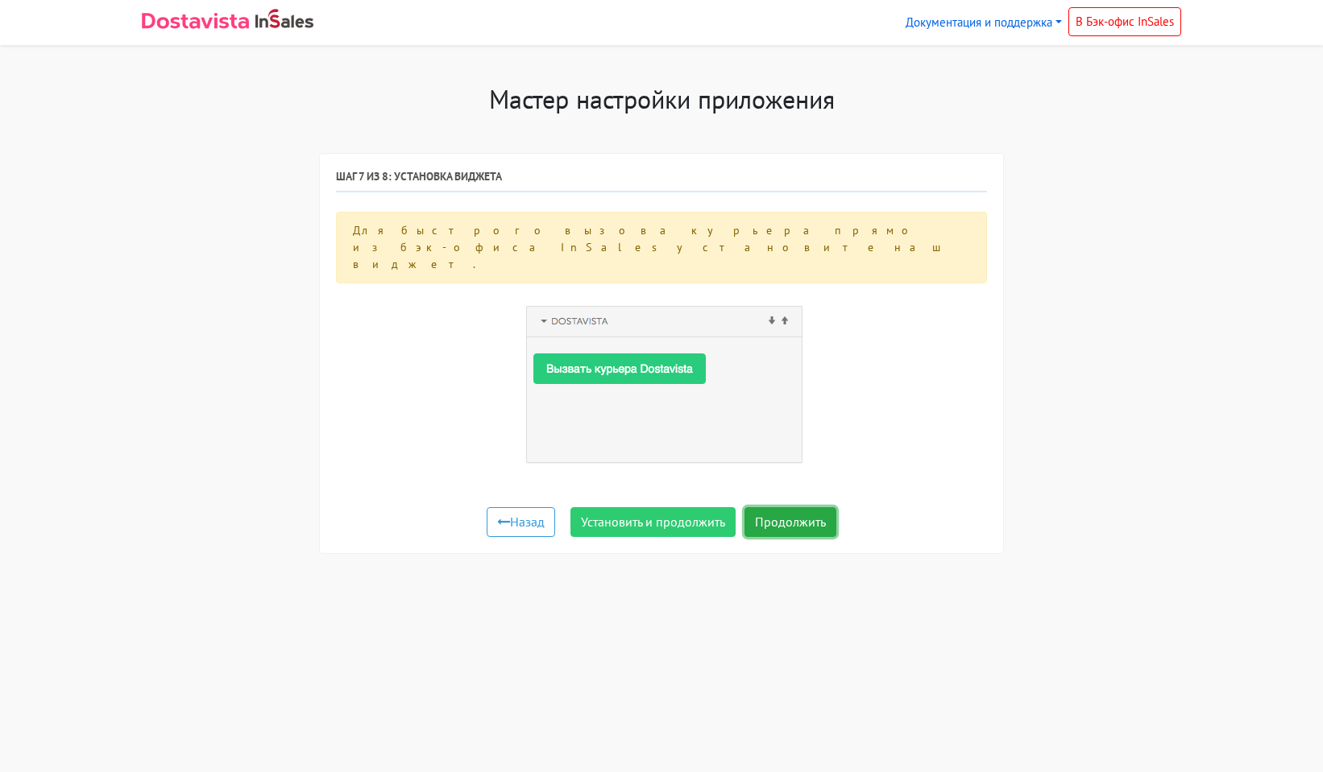
click at [764, 507] on button "Продолжить" at bounding box center [790, 522] width 92 height 31
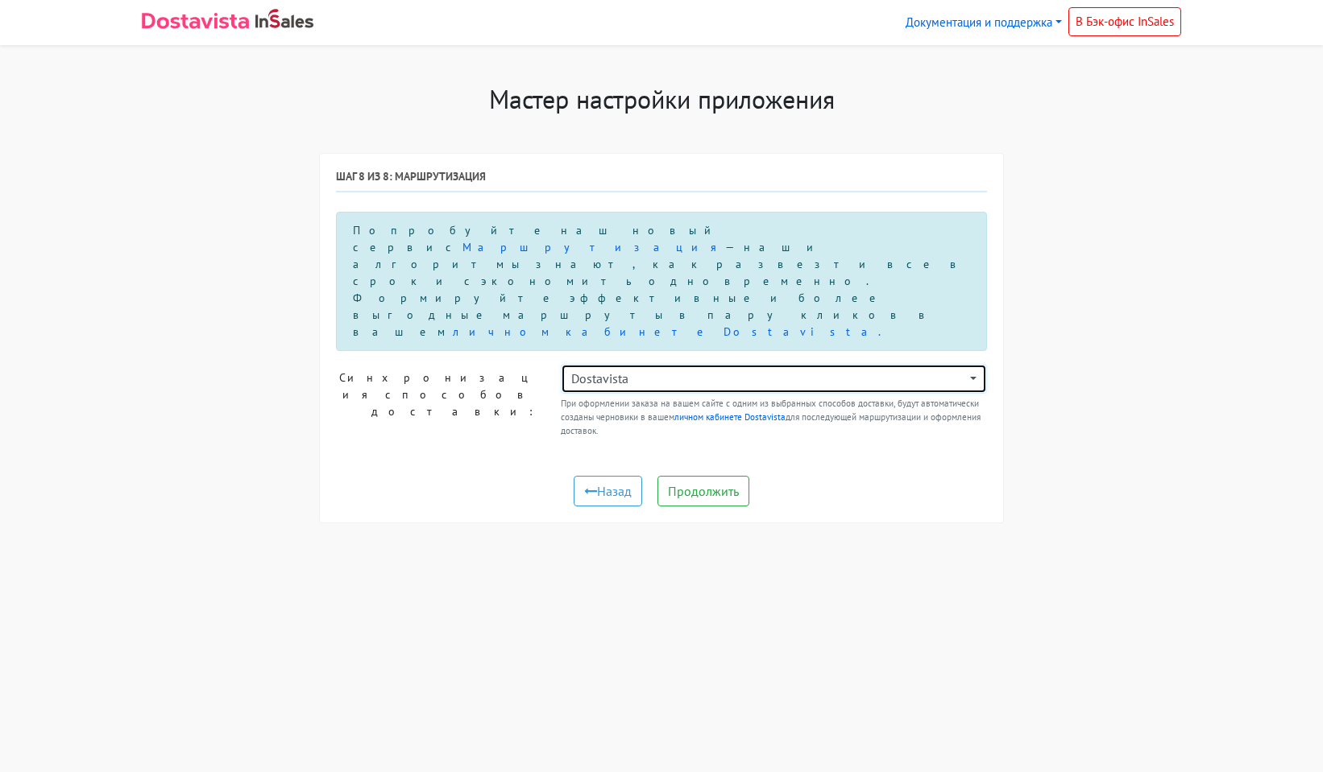
click at [603, 369] on div "Dostavista" at bounding box center [768, 378] width 395 height 19
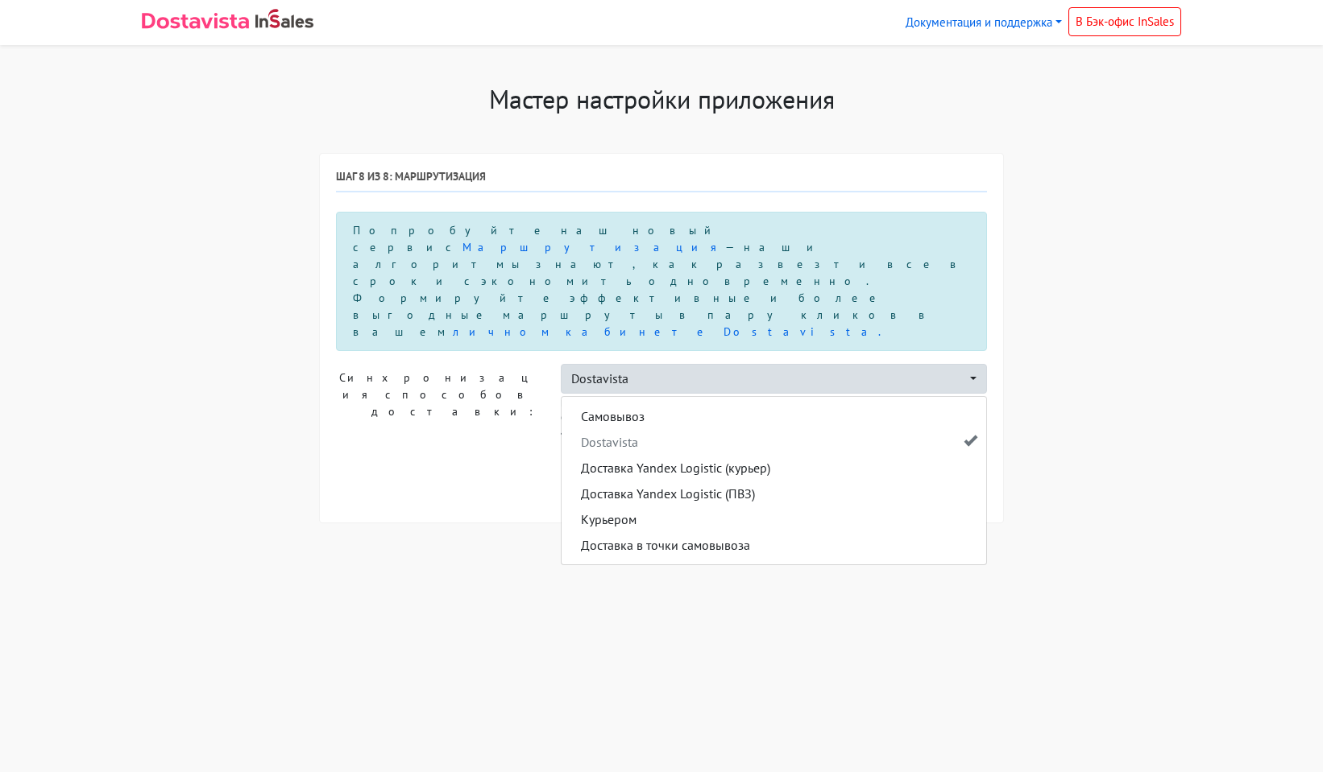
click at [493, 476] on div "Назад Продолжить" at bounding box center [661, 491] width 651 height 31
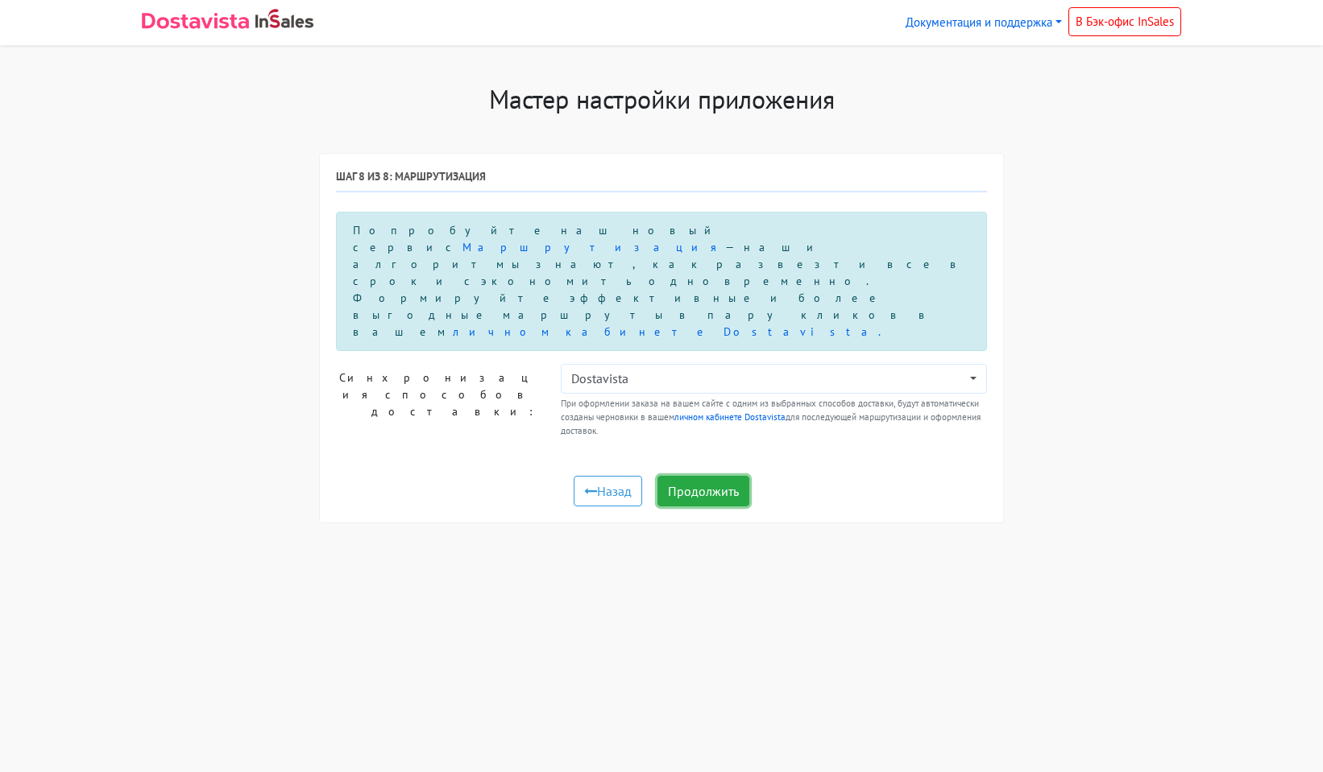
click at [726, 476] on button "Продолжить" at bounding box center [703, 491] width 92 height 31
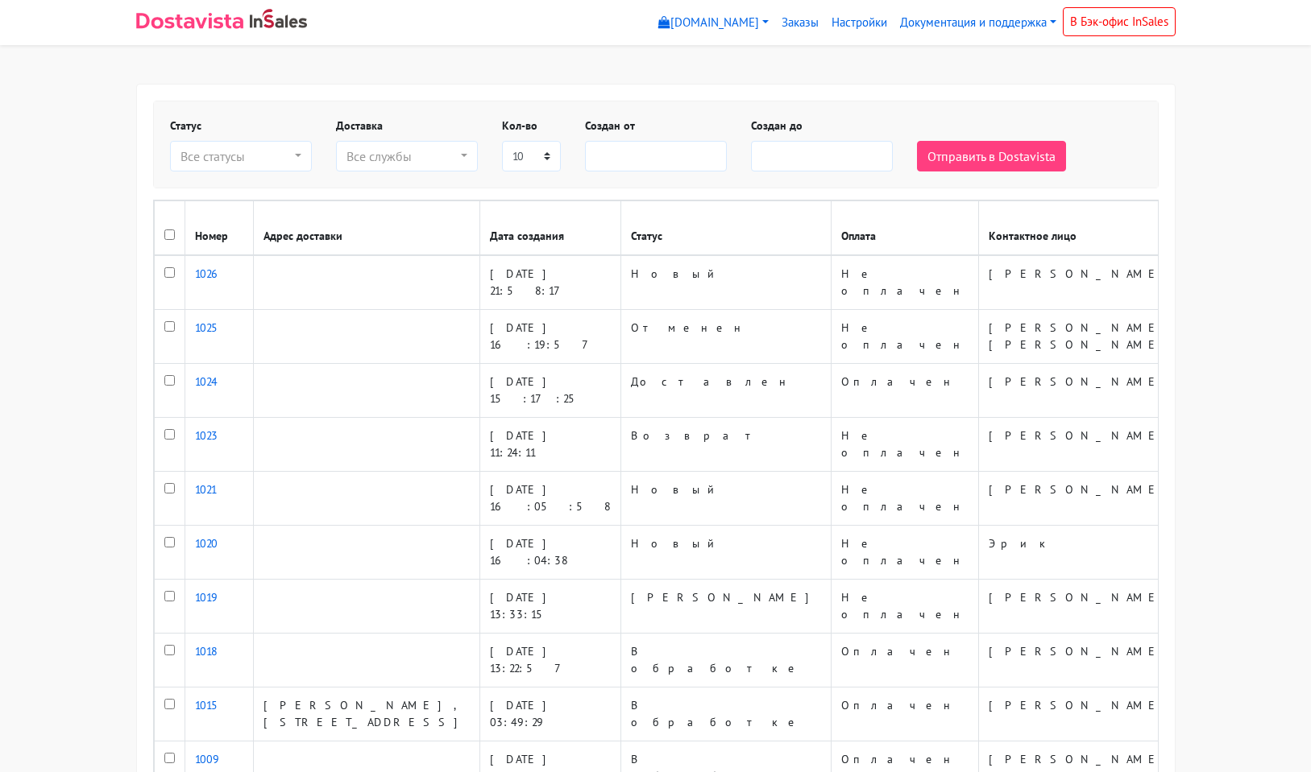
select select
click at [305, 159] on button "Все статусы" at bounding box center [241, 156] width 142 height 31
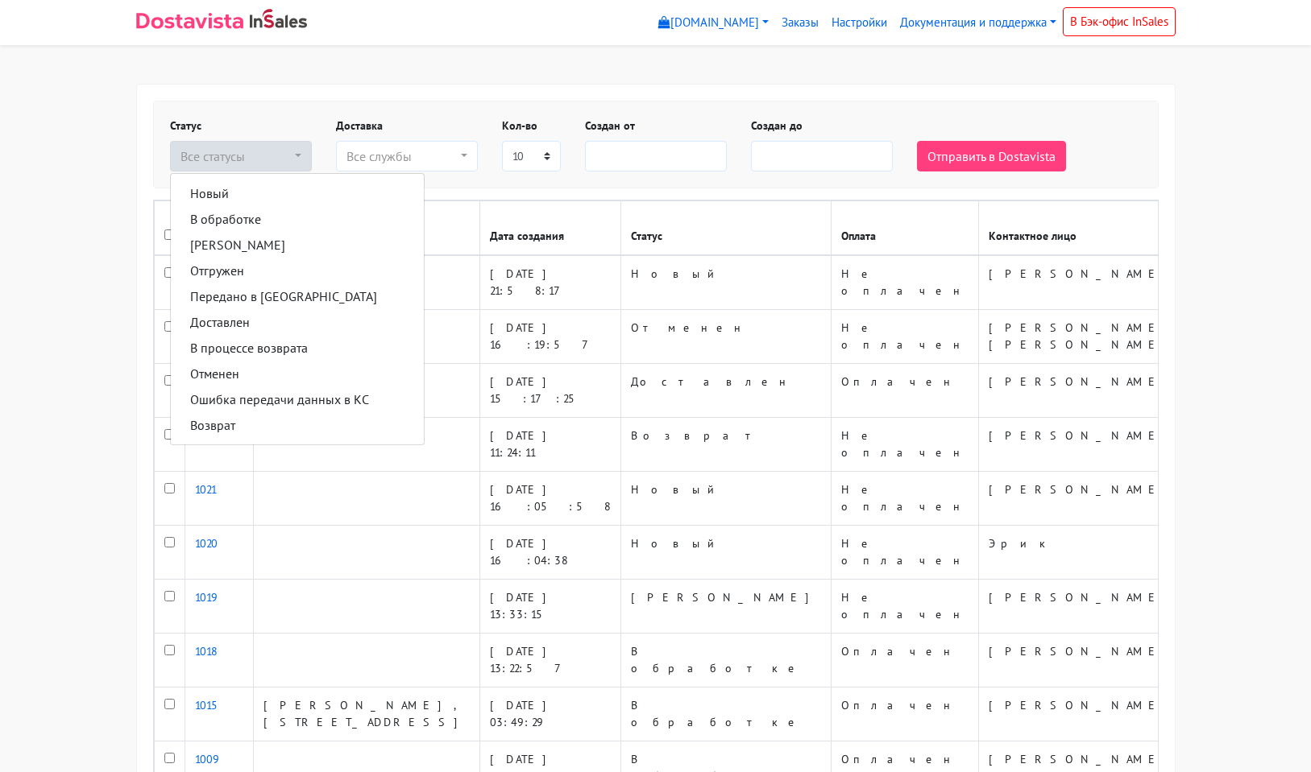
click at [309, 101] on div "Статус Новый В обработке Согласован Отгружен Передано в КС Доставлен В процессе…" at bounding box center [655, 145] width 1005 height 88
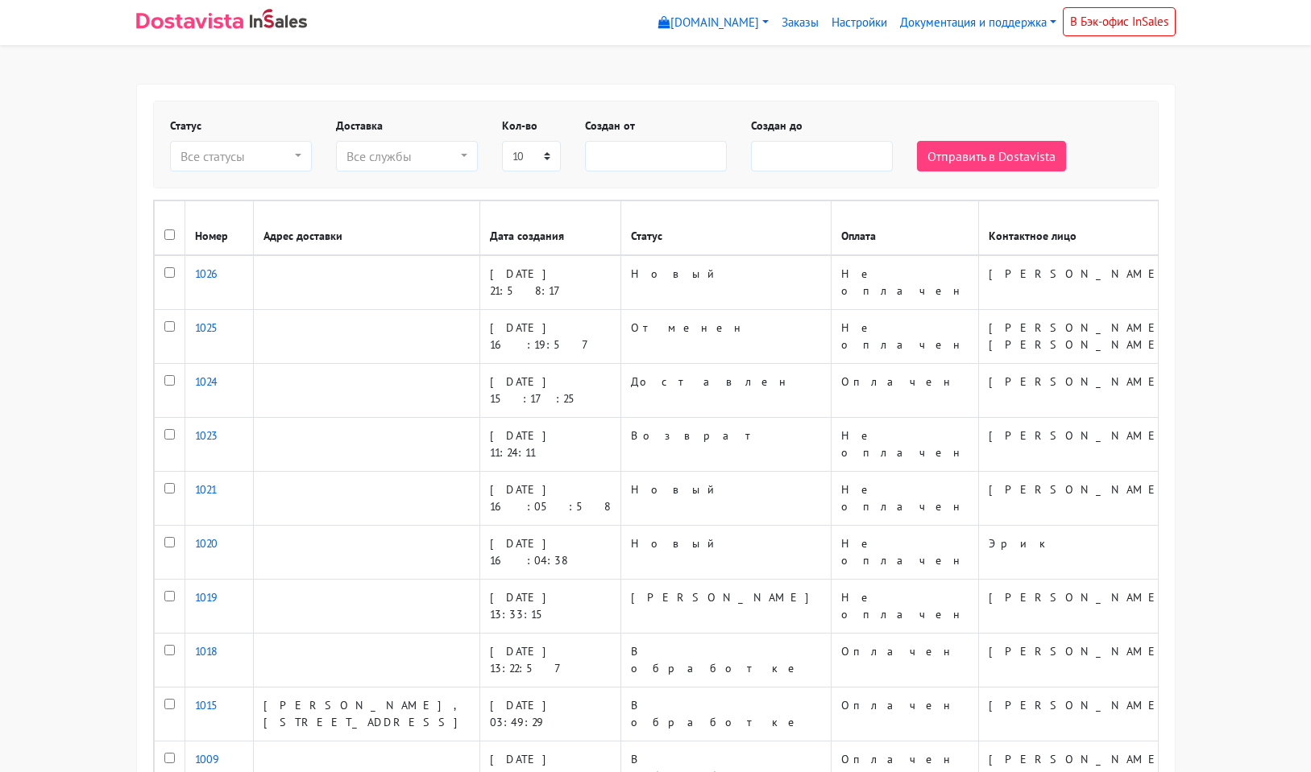
select select
click at [172, 271] on input "checkbox" at bounding box center [169, 272] width 10 height 10
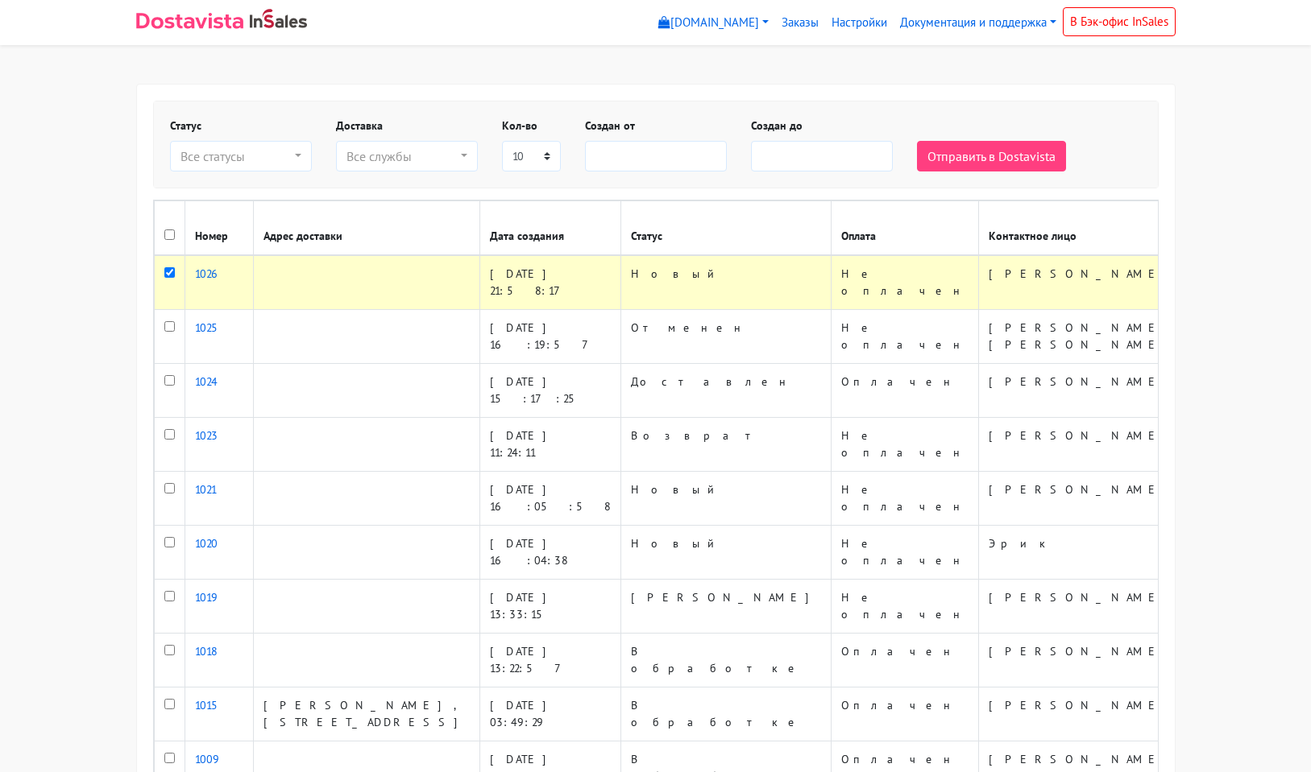
click at [171, 272] on input "checkbox" at bounding box center [169, 272] width 10 height 10
checkbox input "false"
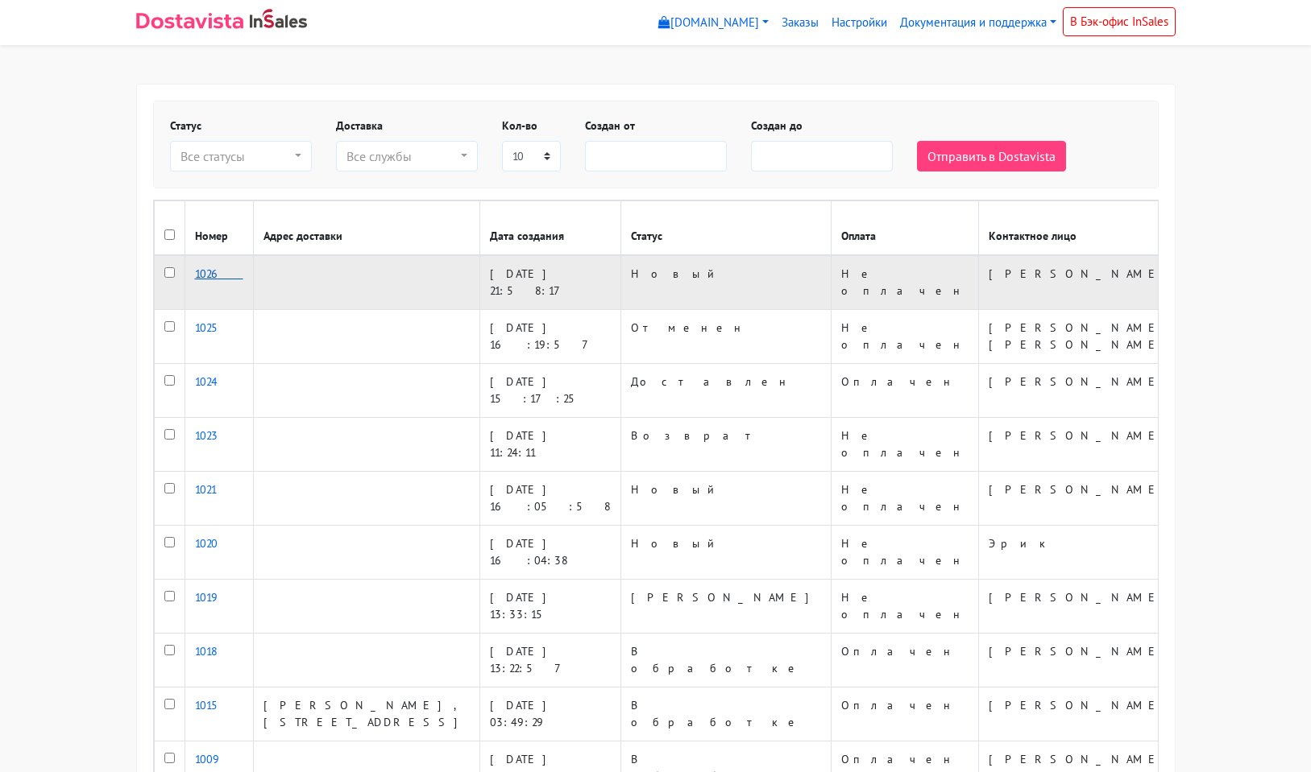
click at [205, 271] on link "1026" at bounding box center [219, 274] width 48 height 14
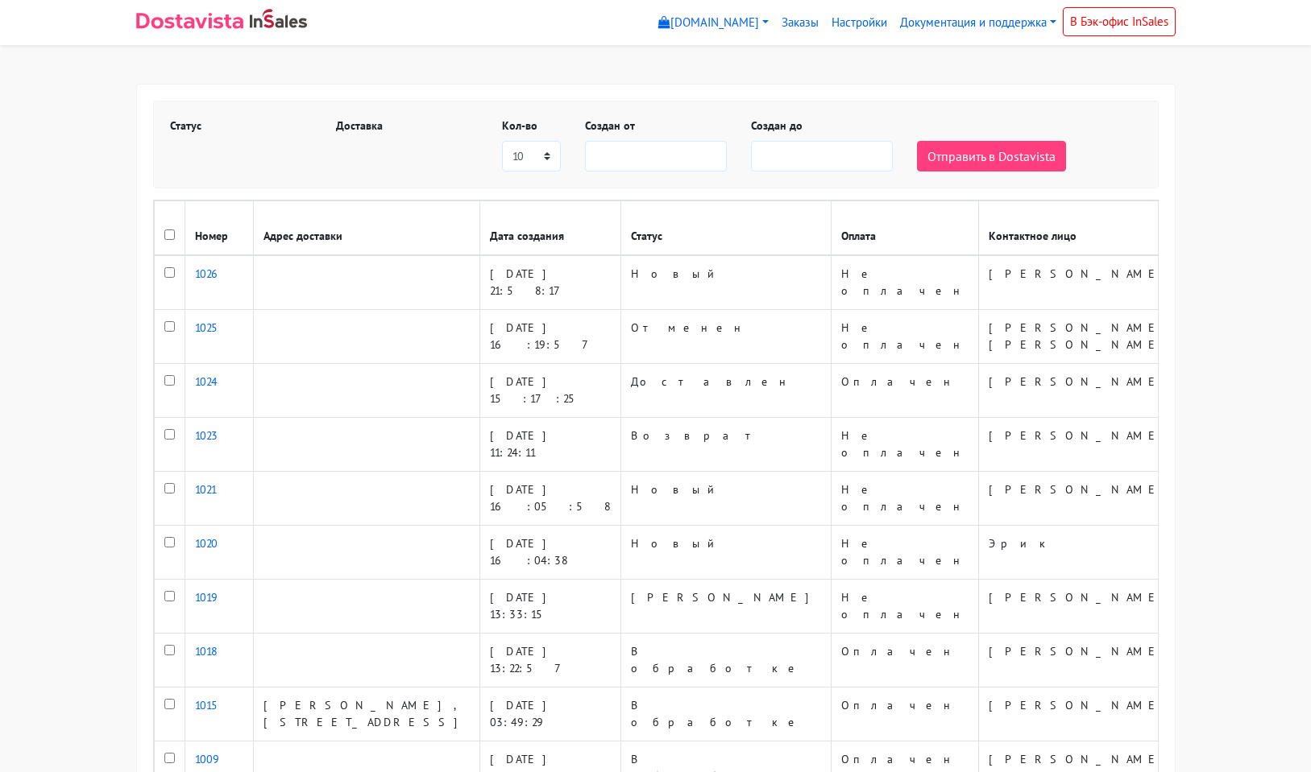
select select
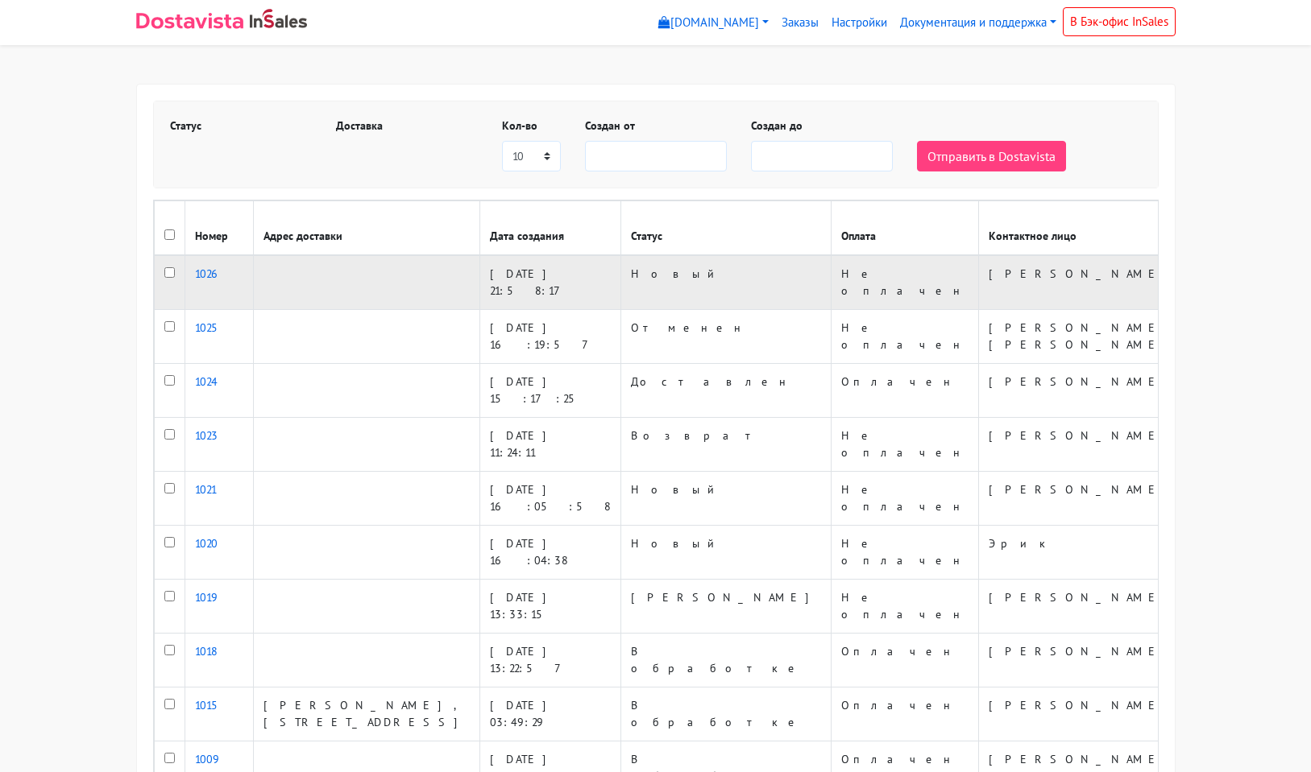
select select
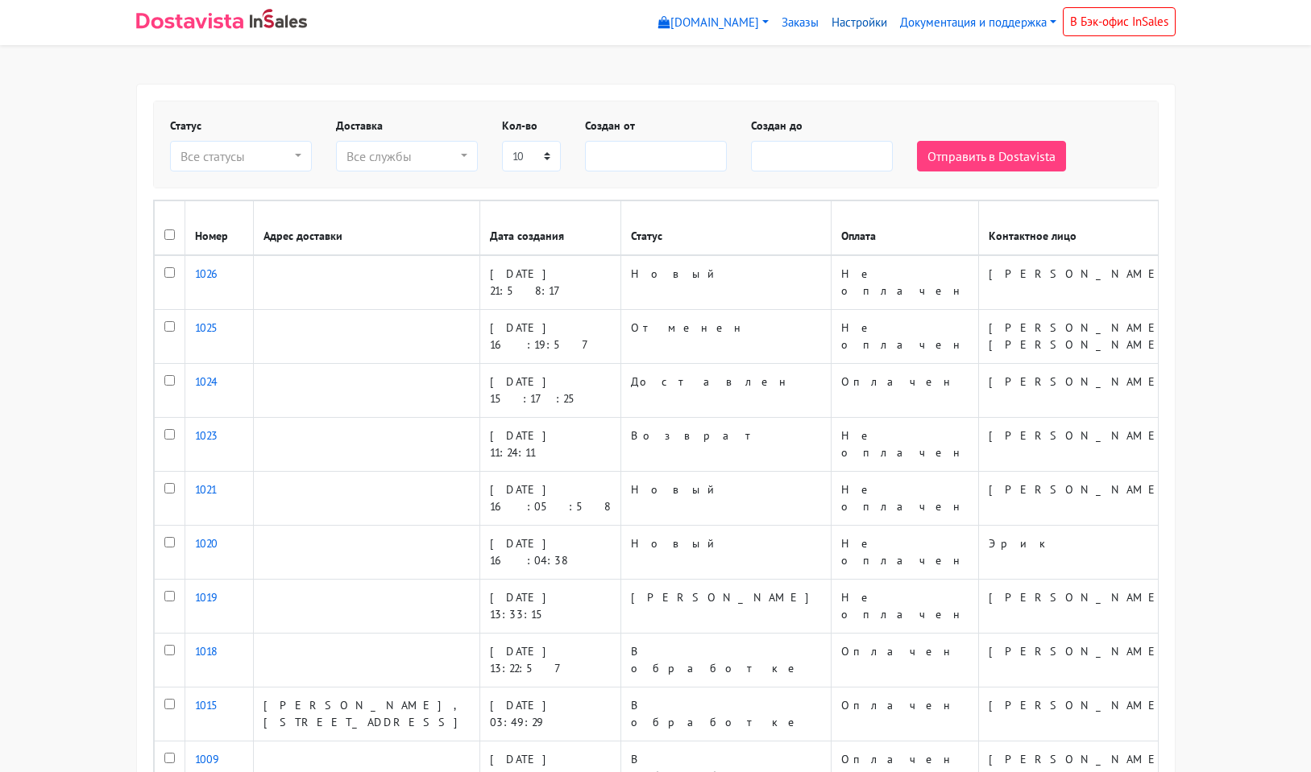
click at [866, 22] on link "Настройки" at bounding box center [859, 22] width 68 height 31
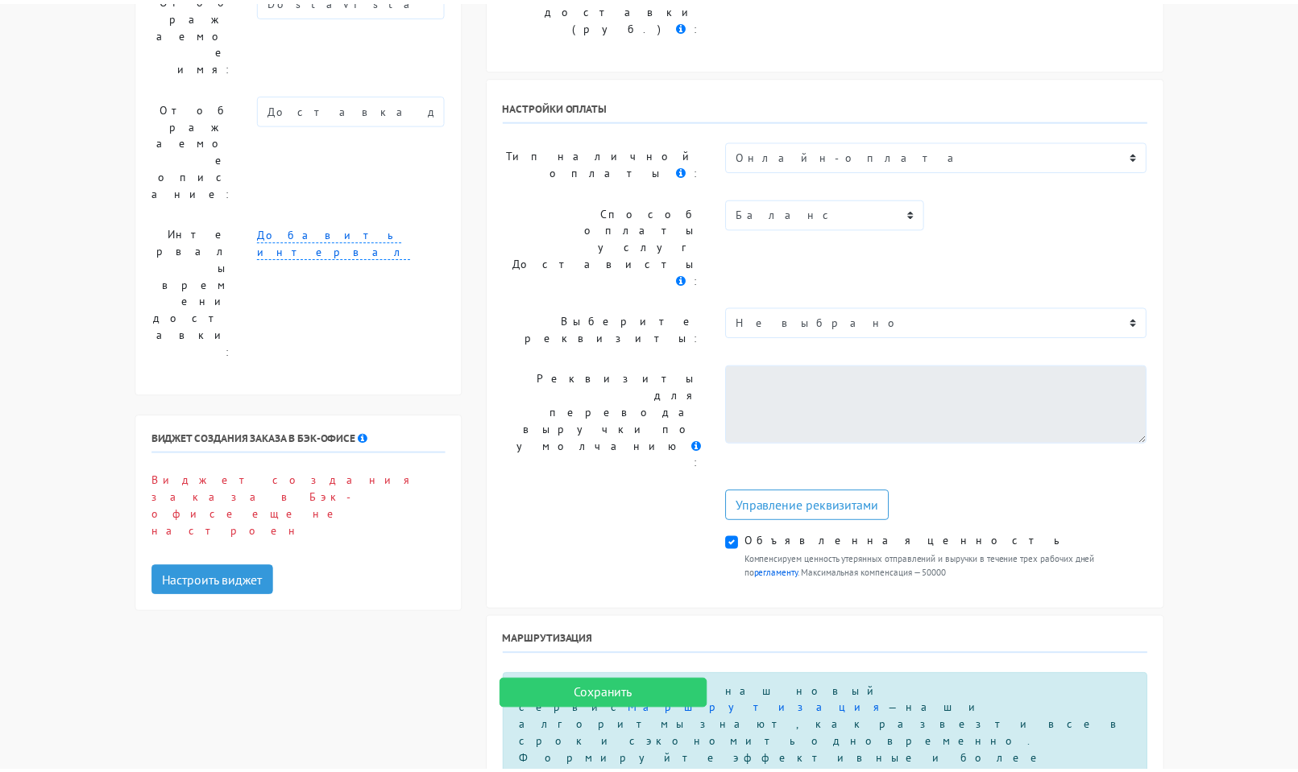
scroll to position [483, 0]
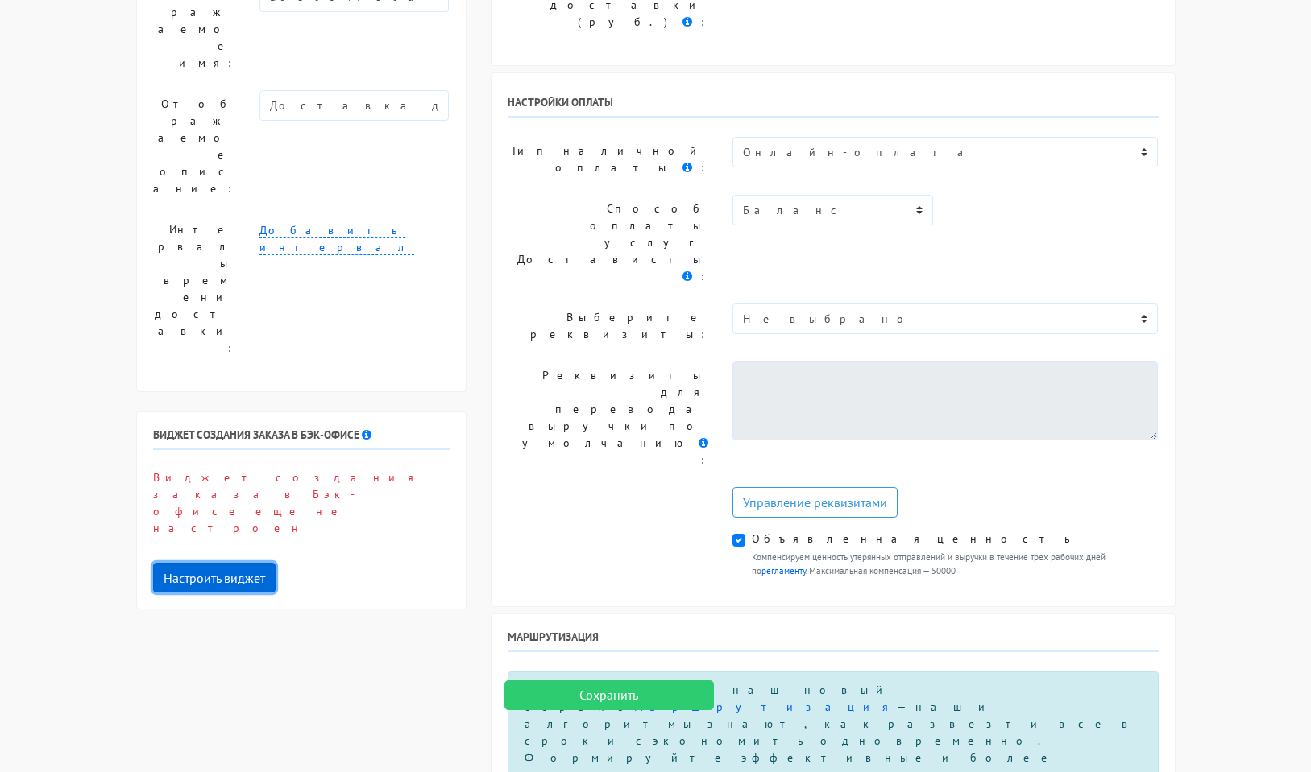
click at [238, 563] on button "Настроить виджет" at bounding box center [214, 578] width 122 height 31
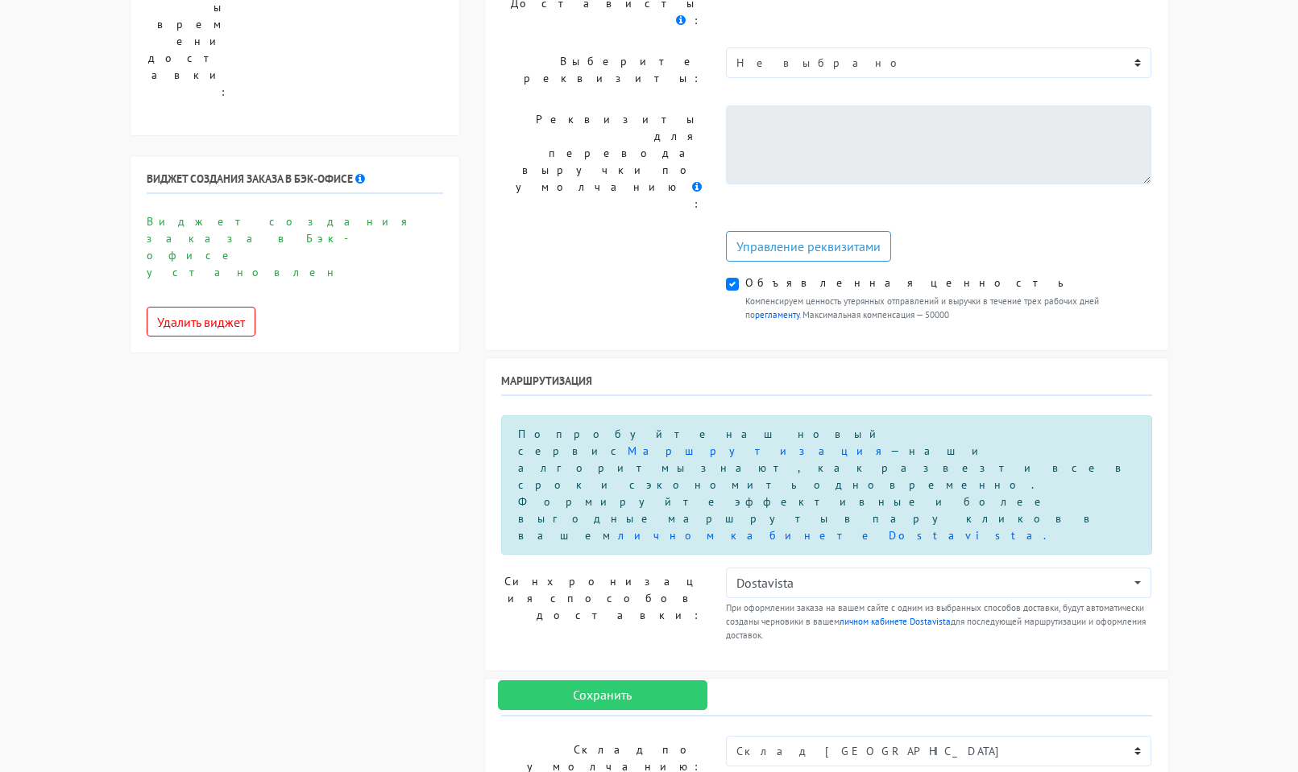
scroll to position [358, 0]
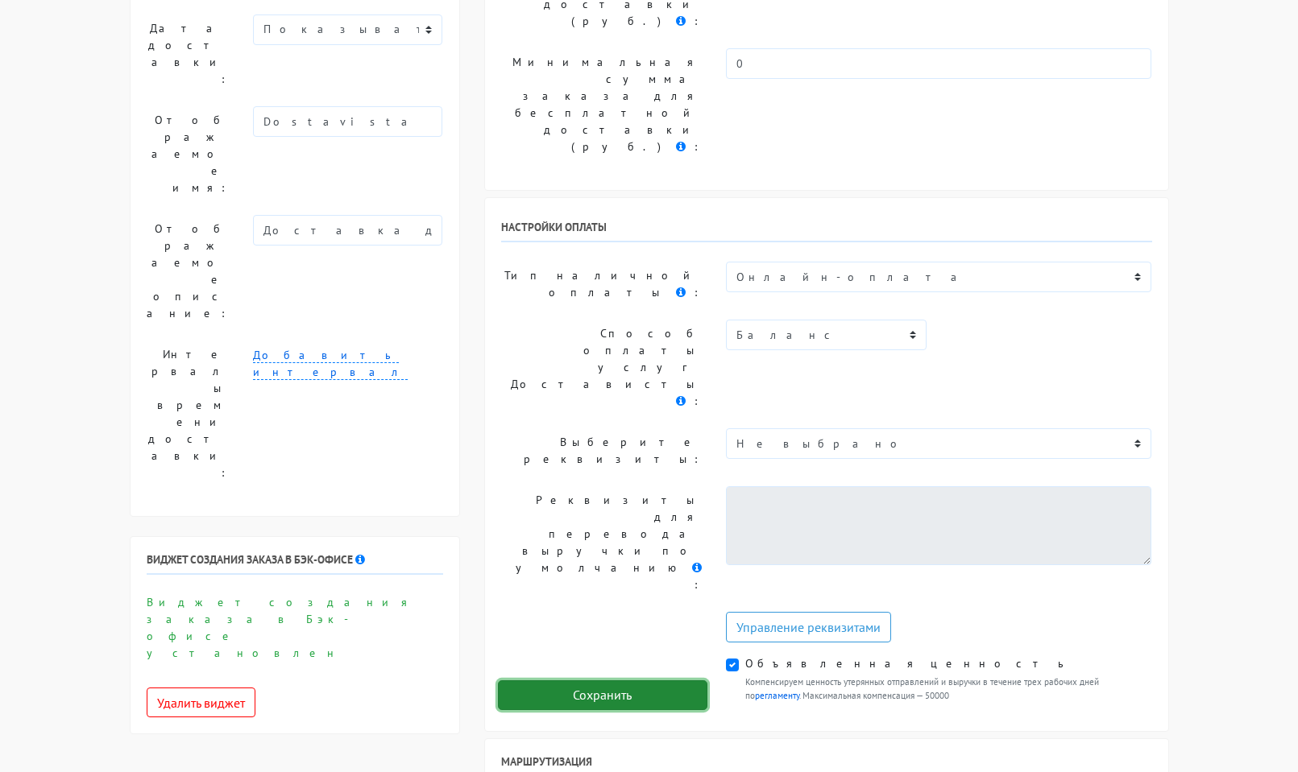
click at [576, 694] on input "Сохранить" at bounding box center [602, 696] width 209 height 31
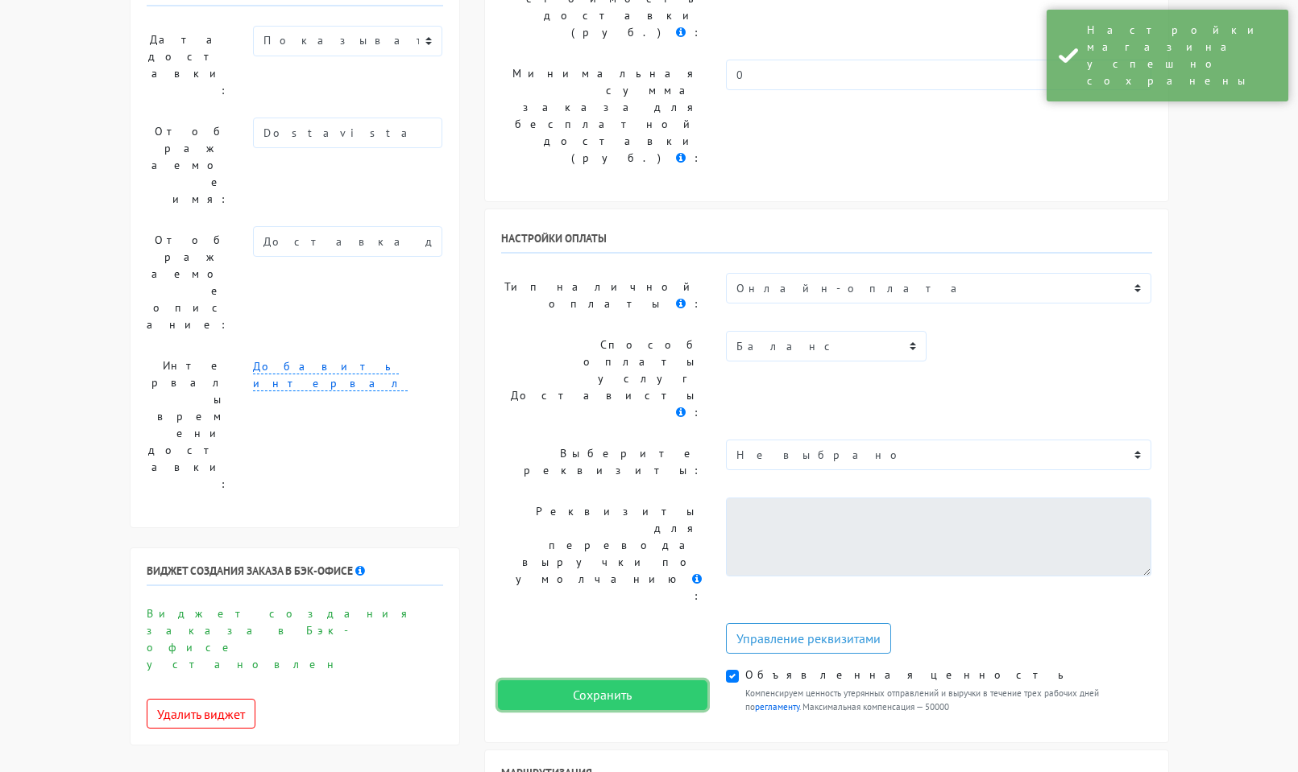
scroll to position [0, 0]
